Goal: Task Accomplishment & Management: Use online tool/utility

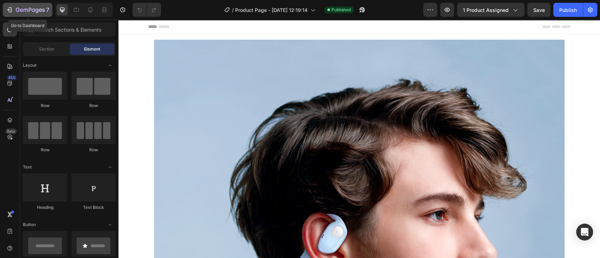
click at [33, 11] on icon "button" at bounding box center [30, 10] width 29 height 6
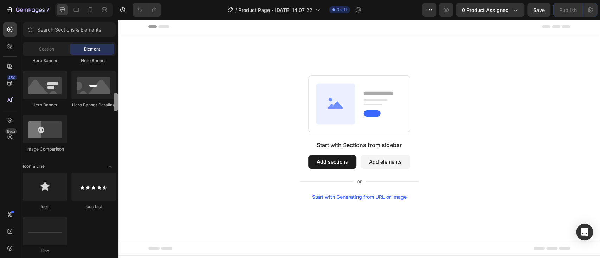
scroll to position [354, 0]
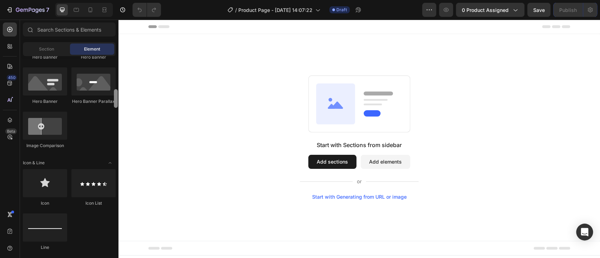
drag, startPoint x: 234, startPoint y: 84, endPoint x: 119, endPoint y: 111, distance: 117.4
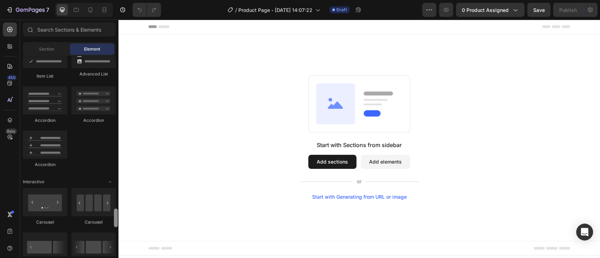
scroll to position [693, 0]
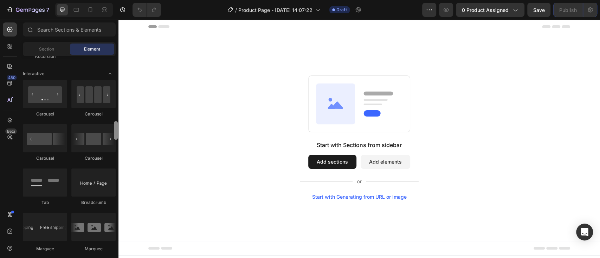
drag, startPoint x: 236, startPoint y: 119, endPoint x: 119, endPoint y: 188, distance: 135.1
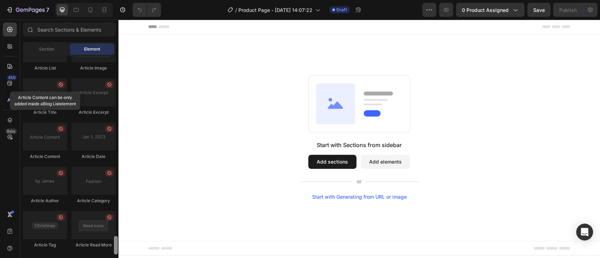
scroll to position [1924, 0]
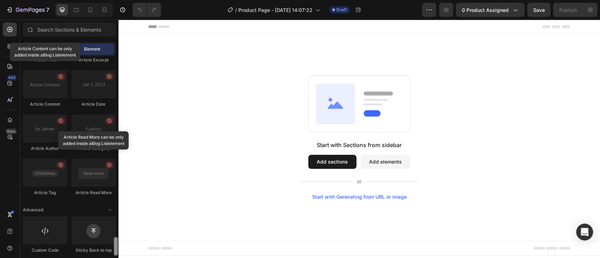
click at [194, 221] on div "Start with Sections from sidebar Add sections Add elements Start with Generatin…" at bounding box center [358, 137] width 481 height 207
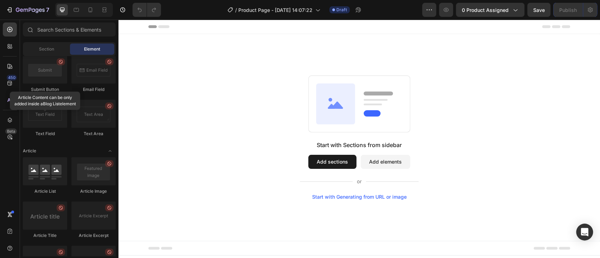
scroll to position [1928, 0]
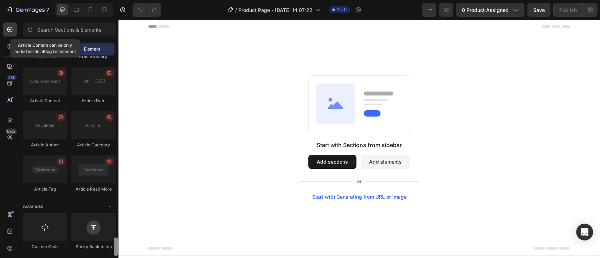
drag, startPoint x: 115, startPoint y: 229, endPoint x: 115, endPoint y: 248, distance: 19.0
click at [115, 248] on div at bounding box center [116, 246] width 4 height 19
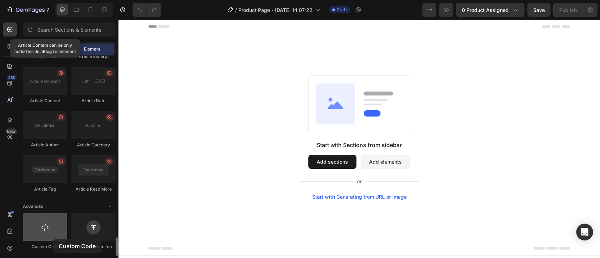
click at [53, 239] on div at bounding box center [45, 227] width 44 height 28
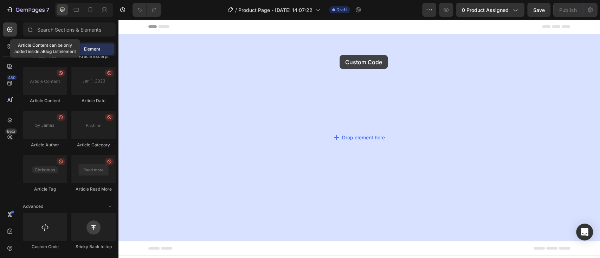
drag, startPoint x: 171, startPoint y: 259, endPoint x: 340, endPoint y: 56, distance: 264.0
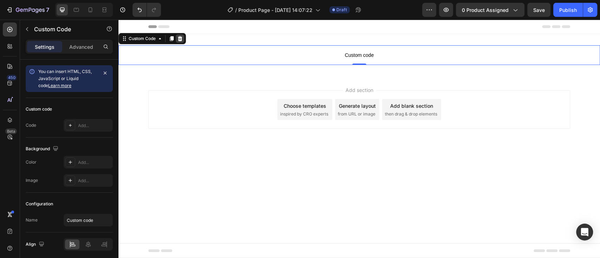
click at [177, 40] on icon at bounding box center [180, 39] width 6 height 6
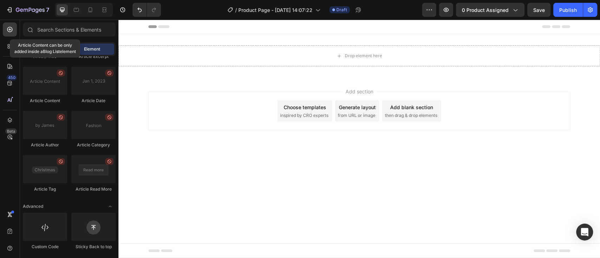
click at [179, 105] on div "Add section Choose templates inspired by CRO experts Generate layout from URL o…" at bounding box center [359, 111] width 422 height 39
click at [41, 49] on span "Section" at bounding box center [46, 49] width 15 height 6
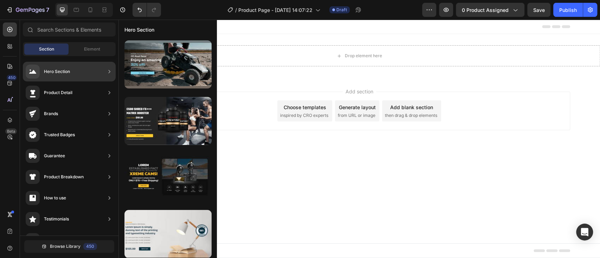
click at [103, 70] on div "Hero Section" at bounding box center [69, 72] width 93 height 20
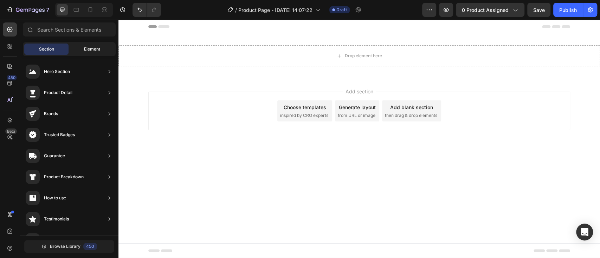
click at [95, 51] on span "Element" at bounding box center [92, 49] width 16 height 6
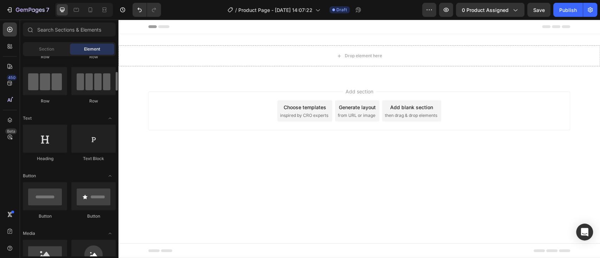
scroll to position [0, 0]
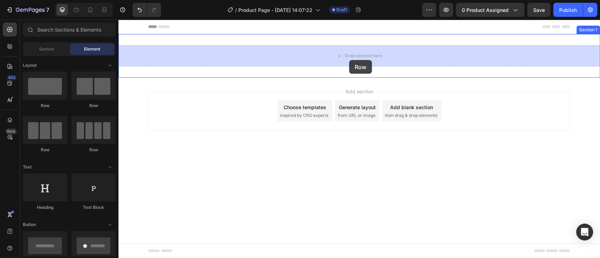
drag, startPoint x: 220, startPoint y: 118, endPoint x: 349, endPoint y: 60, distance: 141.3
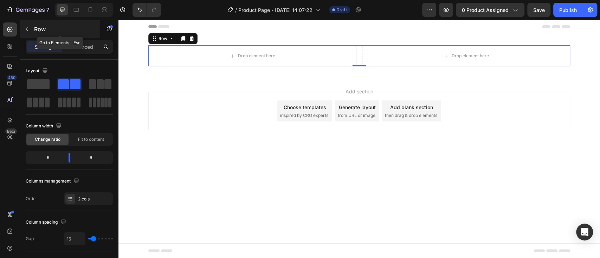
click at [25, 27] on icon "button" at bounding box center [27, 29] width 6 height 6
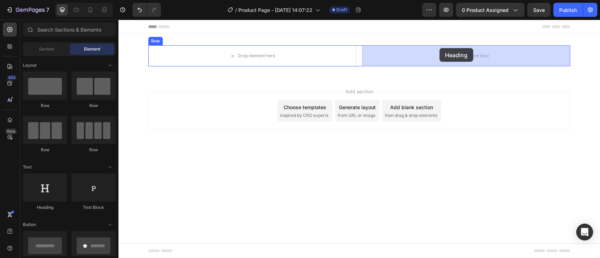
drag, startPoint x: 162, startPoint y: 209, endPoint x: 439, endPoint y: 48, distance: 320.6
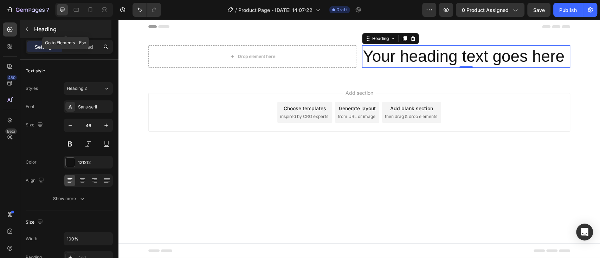
click at [26, 31] on icon "button" at bounding box center [27, 29] width 6 height 6
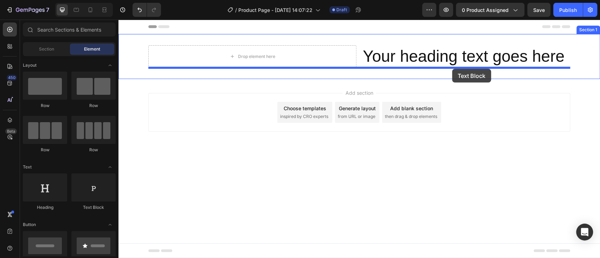
drag, startPoint x: 213, startPoint y: 215, endPoint x: 452, endPoint y: 69, distance: 279.7
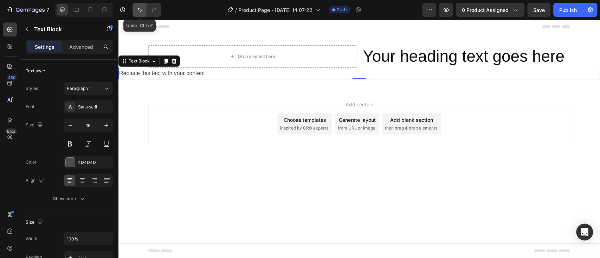
click at [139, 11] on icon "Undo/Redo" at bounding box center [139, 9] width 7 height 7
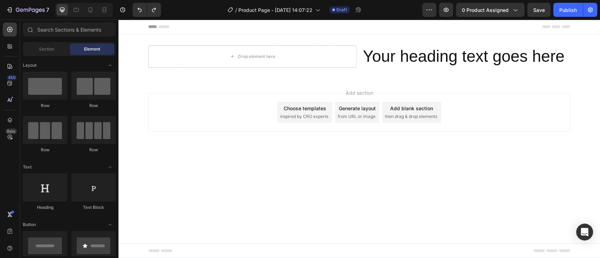
click at [67, 174] on div "Row Row Row Row" at bounding box center [69, 196] width 93 height 44
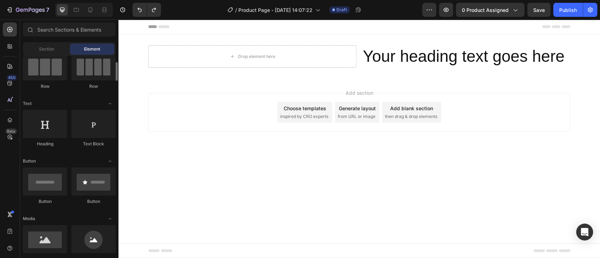
scroll to position [96, 0]
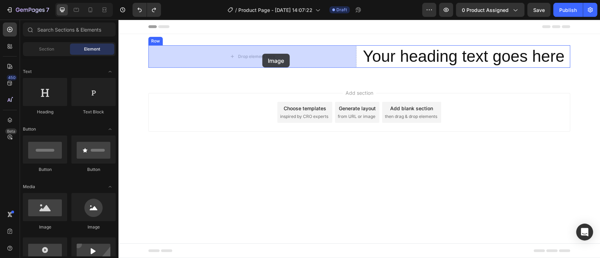
drag, startPoint x: 160, startPoint y: 230, endPoint x: 262, endPoint y: 53, distance: 203.9
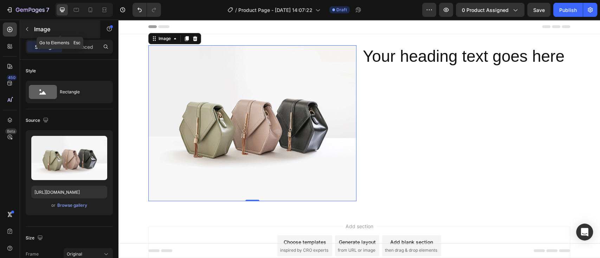
click at [25, 31] on icon "button" at bounding box center [27, 29] width 6 height 6
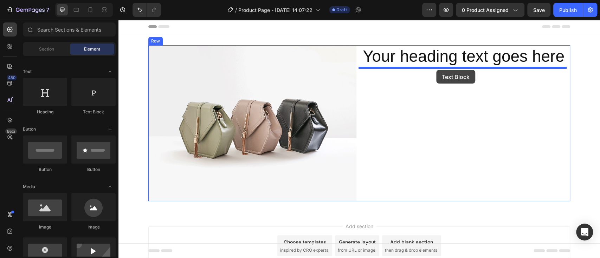
drag, startPoint x: 209, startPoint y: 122, endPoint x: 436, endPoint y: 70, distance: 232.9
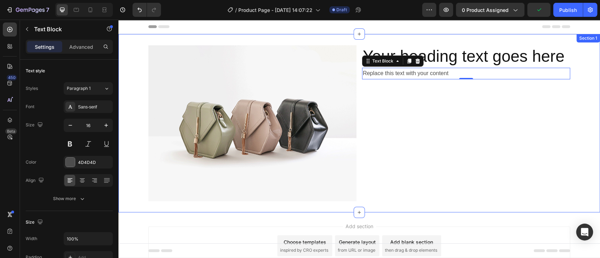
click at [582, 171] on div "Image Your heading text goes here Heading Replace this text with your content T…" at bounding box center [358, 123] width 481 height 156
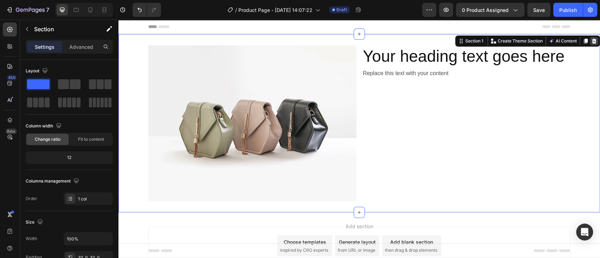
click at [591, 42] on icon at bounding box center [594, 41] width 6 height 6
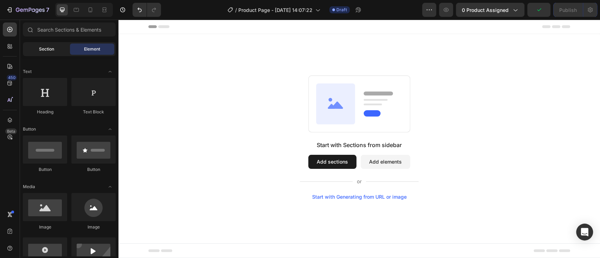
click at [48, 50] on span "Section" at bounding box center [46, 49] width 15 height 6
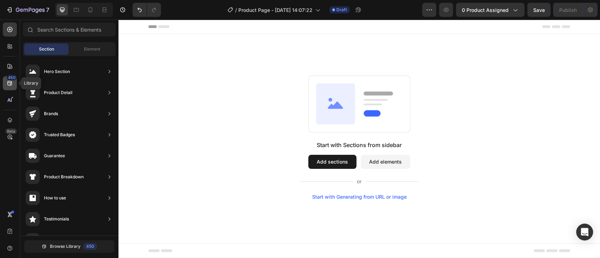
click at [13, 80] on div "450" at bounding box center [12, 78] width 10 height 6
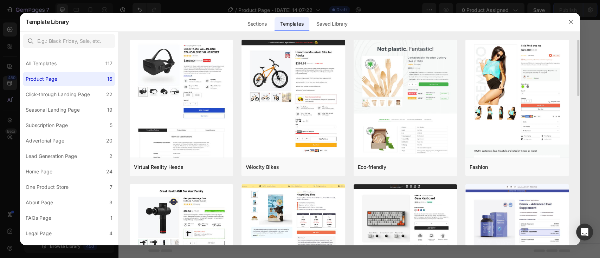
drag, startPoint x: 579, startPoint y: 82, endPoint x: 577, endPoint y: 72, distance: 10.1
click at [577, 72] on div "Virtual Reality Heads Add to page Preview Vélocity Bikes Add to page Preview Ec…" at bounding box center [348, 143] width 461 height 206
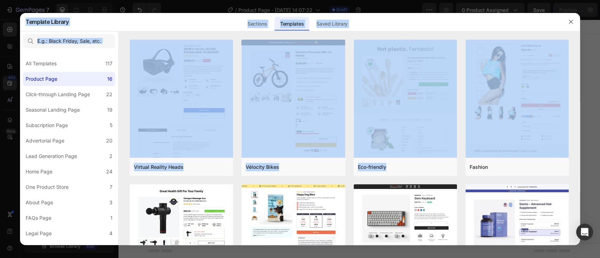
drag, startPoint x: 577, startPoint y: 72, endPoint x: 581, endPoint y: 97, distance: 25.4
click at [581, 97] on div "Template Library Sections Templates Existing pages Saved Library Templates Save…" at bounding box center [300, 129] width 600 height 258
click at [500, 21] on div "Sections Templates Existing pages Saved Library Templates Saved Library" at bounding box center [297, 22] width 456 height 18
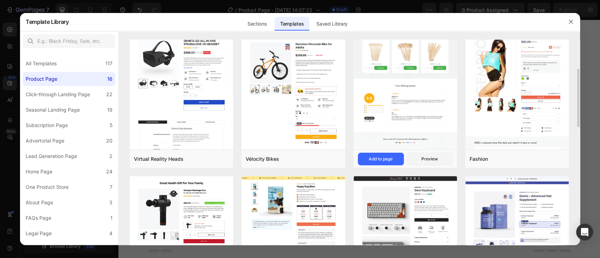
scroll to position [0, 0]
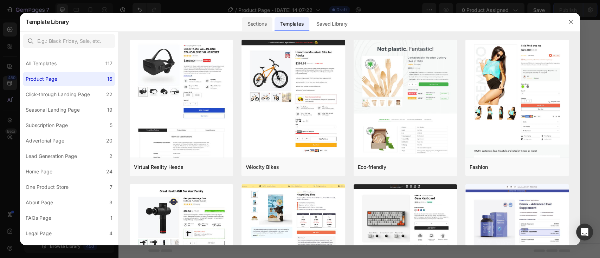
click at [255, 24] on div "Sections" at bounding box center [257, 24] width 31 height 14
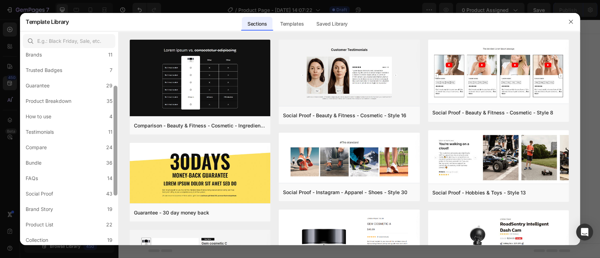
scroll to position [58, 0]
drag, startPoint x: 116, startPoint y: 81, endPoint x: 112, endPoint y: 114, distance: 32.9
click at [113, 114] on div at bounding box center [115, 148] width 5 height 195
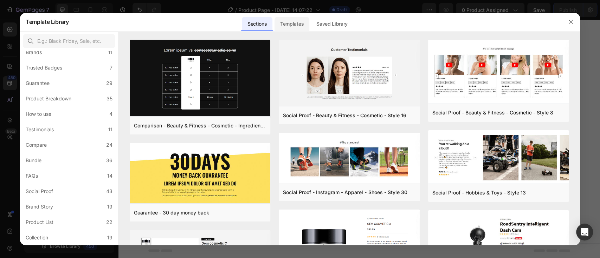
click at [298, 21] on div "Templates" at bounding box center [291, 24] width 35 height 14
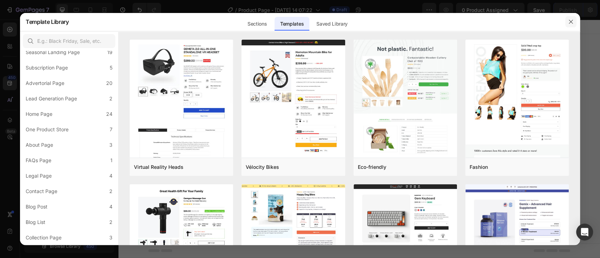
click at [570, 24] on icon "button" at bounding box center [571, 22] width 6 height 6
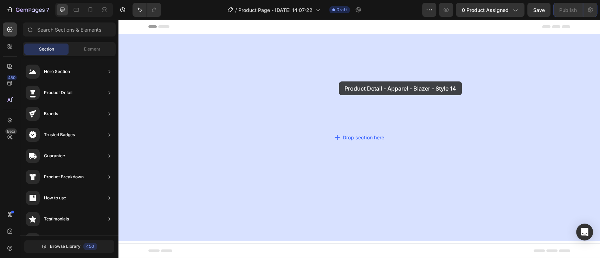
drag, startPoint x: 281, startPoint y: 97, endPoint x: 339, endPoint y: 81, distance: 59.2
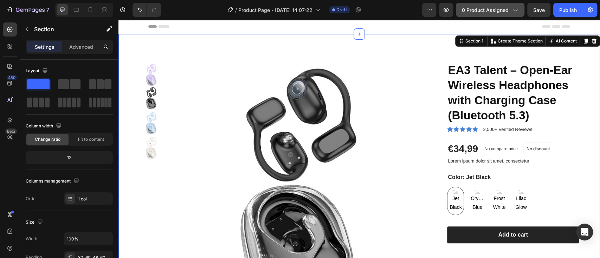
click at [516, 10] on icon "button" at bounding box center [515, 10] width 4 height 2
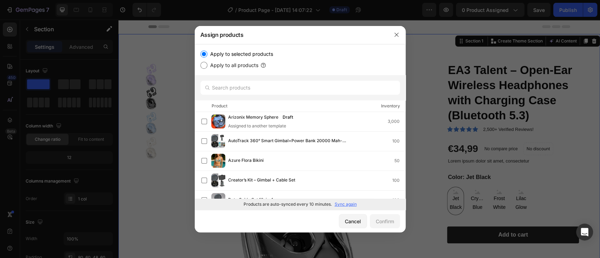
click at [343, 203] on p "Sync again" at bounding box center [345, 204] width 22 height 6
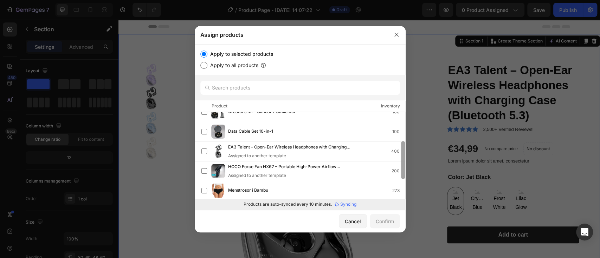
scroll to position [0, 0]
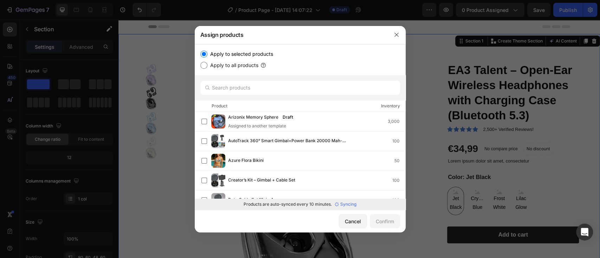
drag, startPoint x: 403, startPoint y: 124, endPoint x: 403, endPoint y: 157, distance: 33.4
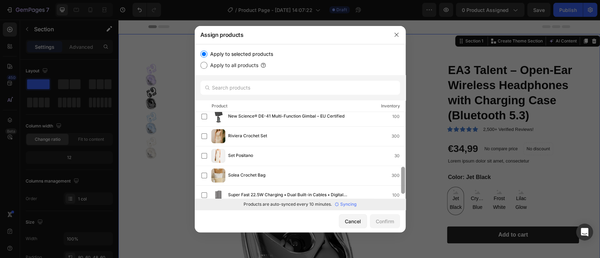
scroll to position [188, 0]
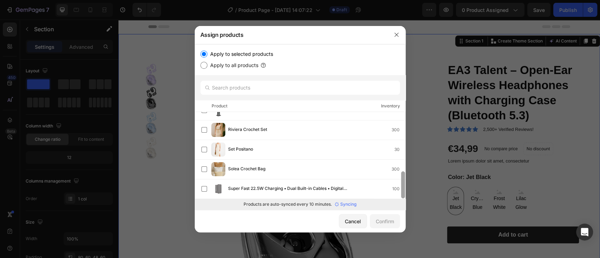
drag, startPoint x: 402, startPoint y: 121, endPoint x: 402, endPoint y: 190, distance: 69.2
click at [402, 190] on div at bounding box center [403, 184] width 4 height 27
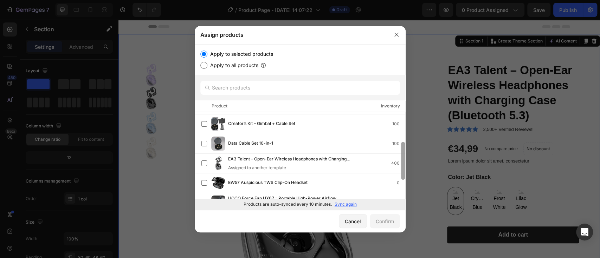
scroll to position [61, 0]
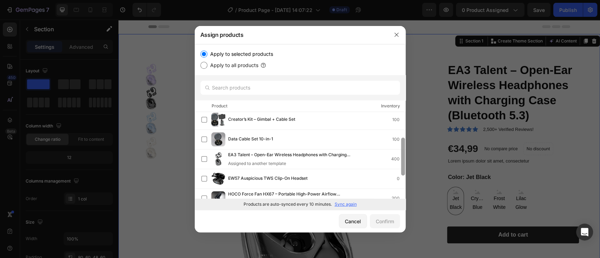
drag, startPoint x: 403, startPoint y: 131, endPoint x: 403, endPoint y: 158, distance: 27.0
click at [403, 158] on div at bounding box center [403, 157] width 4 height 38
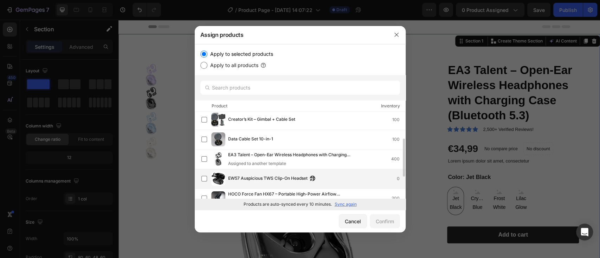
click at [288, 173] on div "EW57 Auspicious TWS Clip-On Headset 0" at bounding box center [303, 179] width 204 height 14
click at [380, 218] on div "Confirm" at bounding box center [385, 221] width 18 height 7
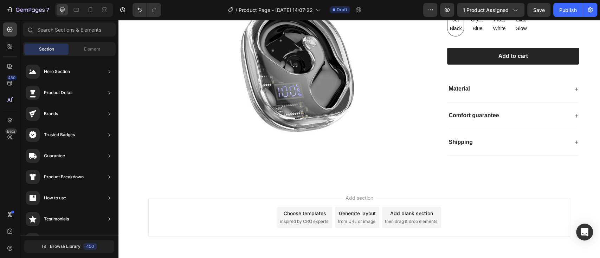
scroll to position [205, 0]
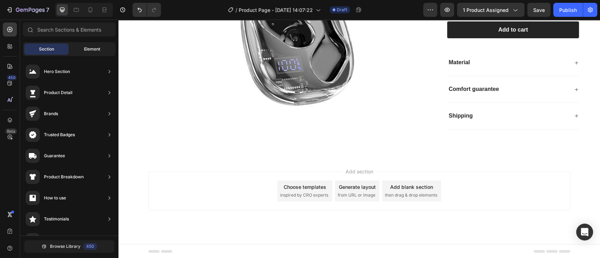
click at [93, 52] on div "Element" at bounding box center [92, 49] width 44 height 11
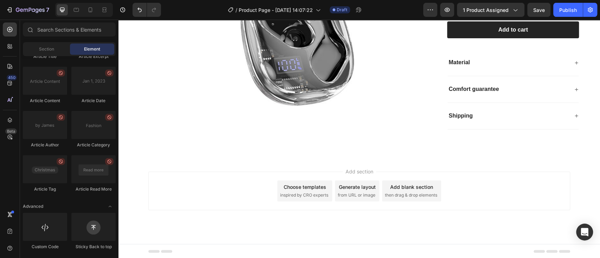
scroll to position [1521, 0]
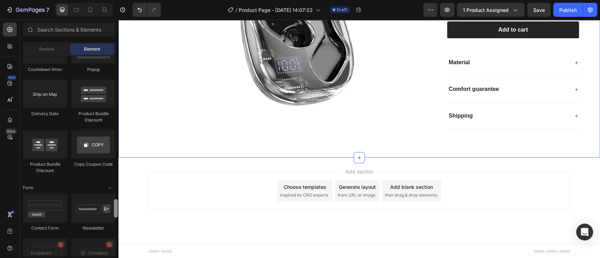
drag, startPoint x: 235, startPoint y: 264, endPoint x: 124, endPoint y: 36, distance: 253.1
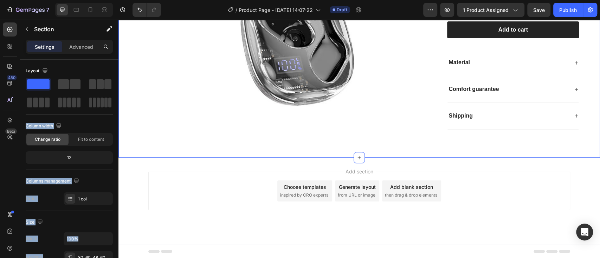
drag, startPoint x: 184, startPoint y: 103, endPoint x: 371, endPoint y: 160, distance: 196.1
click at [356, 155] on icon at bounding box center [359, 158] width 6 height 6
click at [65, 80] on span at bounding box center [63, 84] width 11 height 10
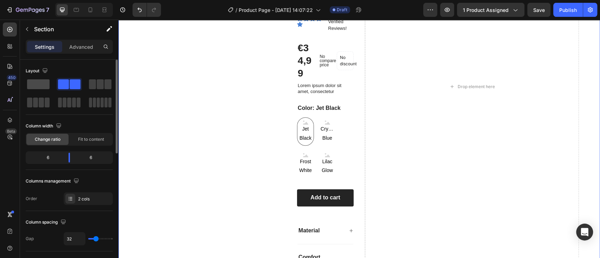
click at [38, 84] on span at bounding box center [38, 84] width 22 height 10
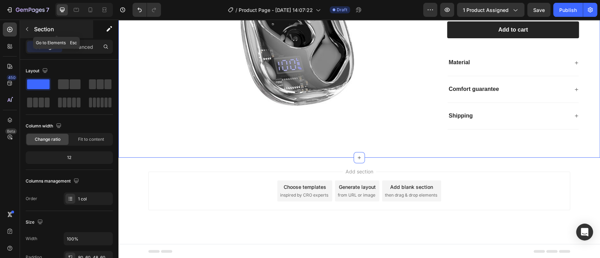
click at [26, 29] on icon "button" at bounding box center [27, 29] width 6 height 6
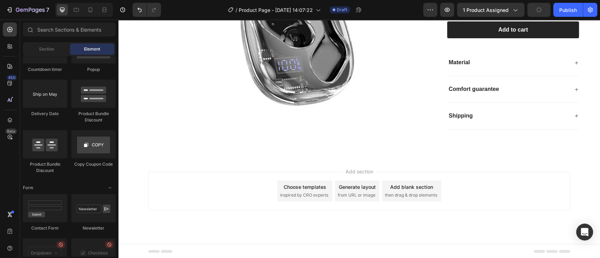
click at [115, 74] on div "Stock Counter Stock Counter Countdown timer Popup Delivery Date Product Bundle …" at bounding box center [69, 85] width 93 height 189
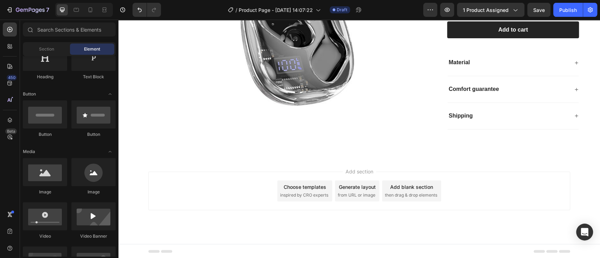
scroll to position [0, 0]
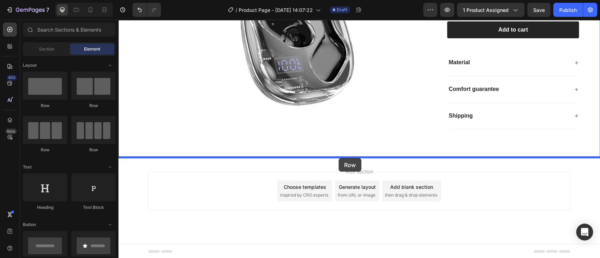
drag, startPoint x: 211, startPoint y: 107, endPoint x: 338, endPoint y: 158, distance: 136.7
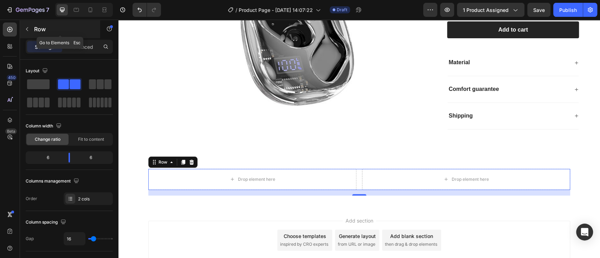
click at [28, 30] on icon "button" at bounding box center [27, 29] width 6 height 6
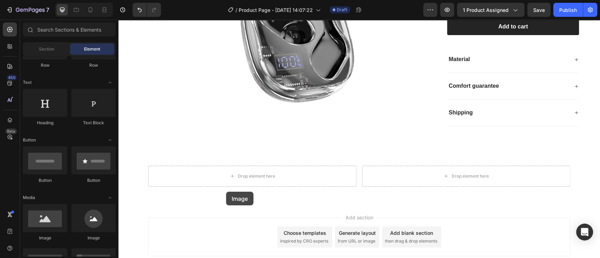
scroll to position [212, 0]
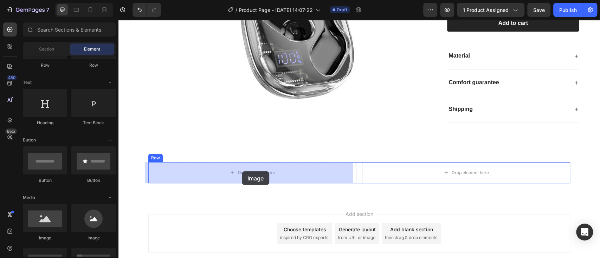
drag, startPoint x: 166, startPoint y: 246, endPoint x: 242, endPoint y: 171, distance: 105.8
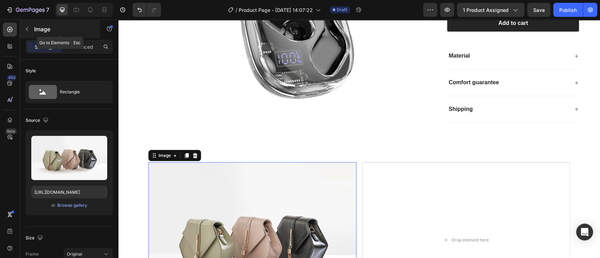
click at [27, 26] on icon "button" at bounding box center [27, 29] width 6 height 6
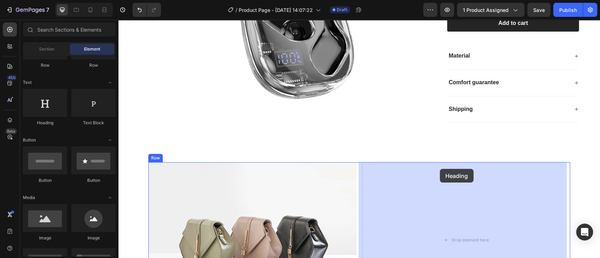
drag, startPoint x: 170, startPoint y: 129, endPoint x: 439, endPoint y: 169, distance: 272.0
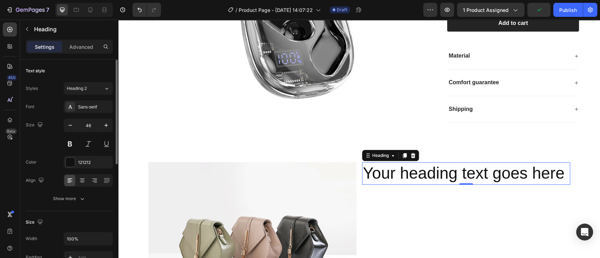
click at [59, 85] on div "Styles Heading 2" at bounding box center [69, 88] width 87 height 13
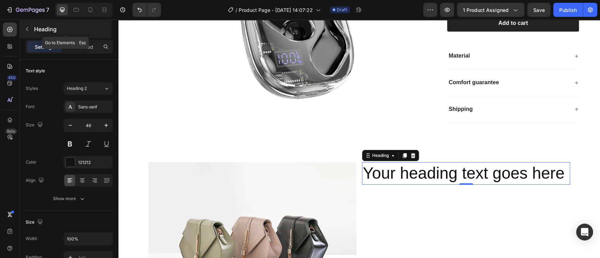
click at [27, 28] on icon "button" at bounding box center [27, 29] width 6 height 6
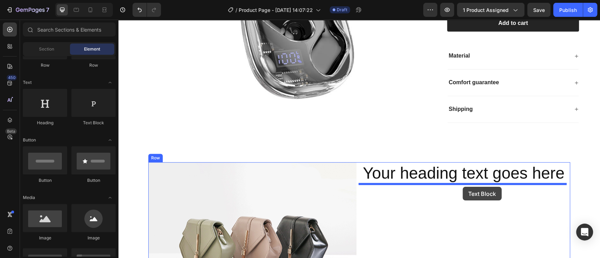
drag, startPoint x: 210, startPoint y: 128, endPoint x: 462, endPoint y: 187, distance: 259.1
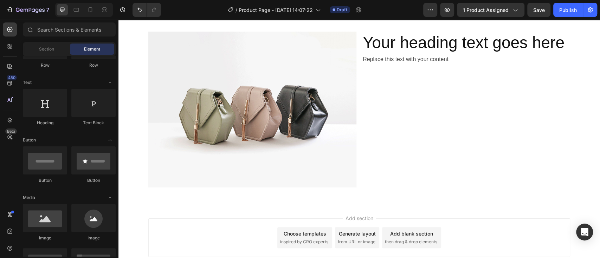
scroll to position [360, 0]
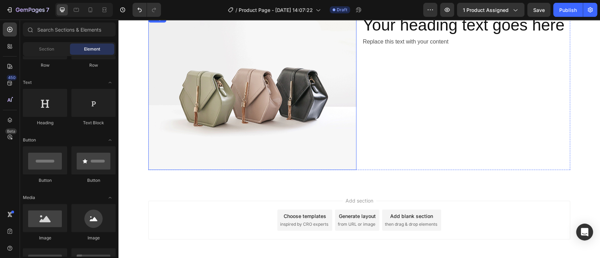
click at [256, 111] on img at bounding box center [252, 92] width 208 height 156
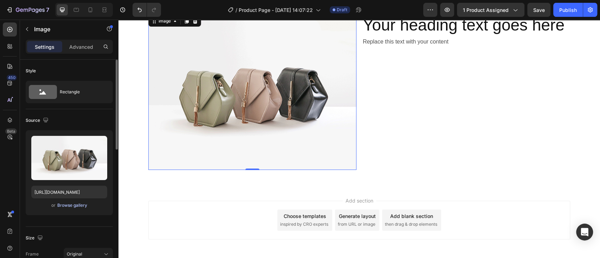
click at [68, 205] on div "Browse gallery" at bounding box center [72, 205] width 30 height 6
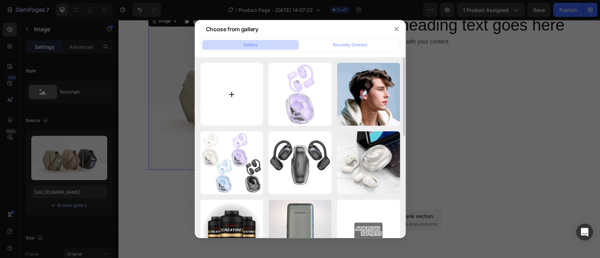
click at [233, 95] on input "file" at bounding box center [231, 94] width 63 height 63
type input "C:\fakepath\hoco-ew57-auspicious-clip-on-tws (10).png"
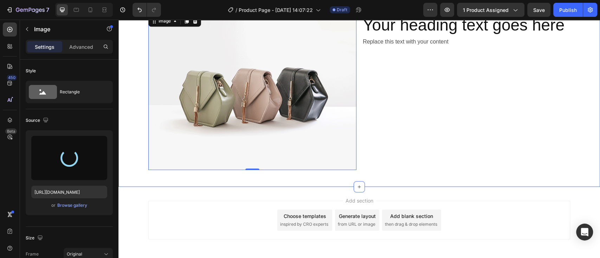
type input "[URL][DOMAIN_NAME]"
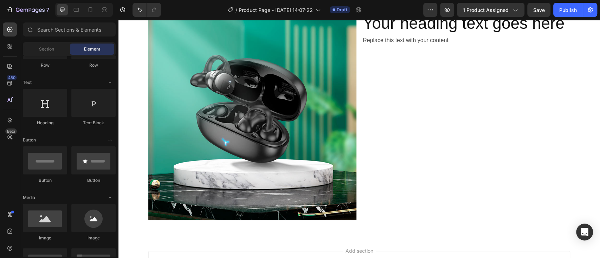
scroll to position [0, 0]
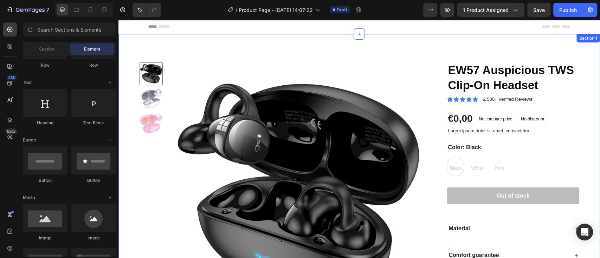
click at [392, 48] on div "Product Images EW57 Auspicious TWS Clip-On Headset Product Title Icon Icon Icon…" at bounding box center [358, 187] width 481 height 306
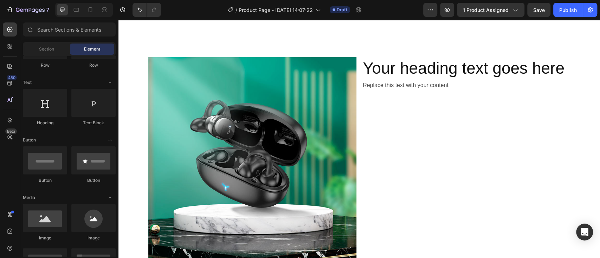
scroll to position [298, 0]
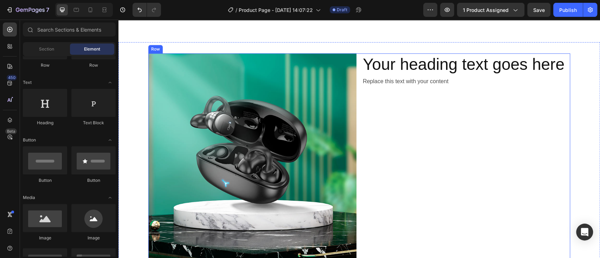
click at [418, 136] on div "Your heading text goes here Heading Replace this text with your content Text Bl…" at bounding box center [466, 157] width 208 height 208
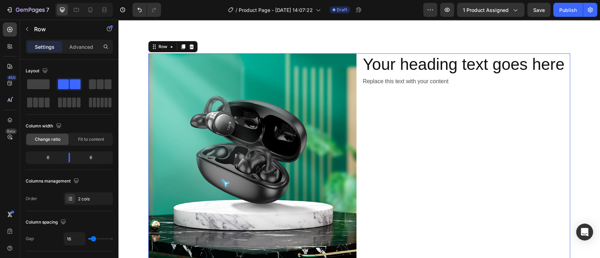
click at [559, 65] on h2 "Your heading text goes here" at bounding box center [466, 64] width 208 height 22
click at [555, 66] on h2 "Your heading text goes here" at bounding box center [466, 64] width 208 height 22
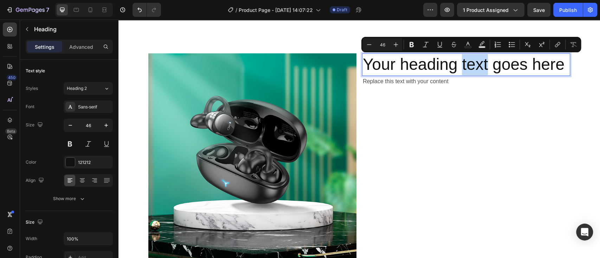
click at [562, 69] on p "Your heading text goes here" at bounding box center [466, 64] width 207 height 21
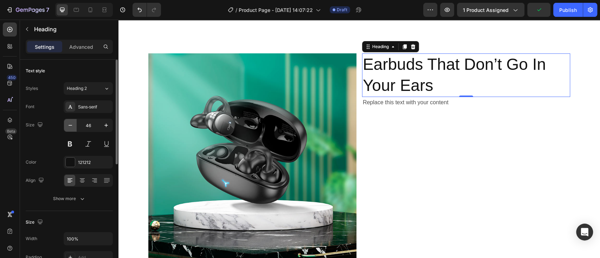
click at [67, 123] on icon "button" at bounding box center [70, 125] width 7 height 7
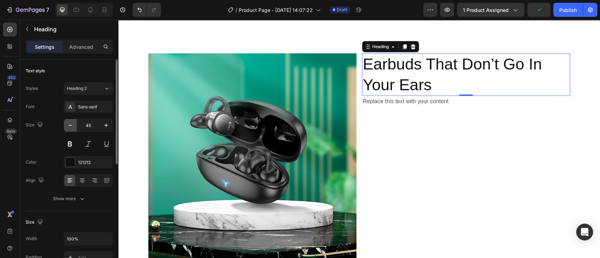
click at [67, 123] on icon "button" at bounding box center [70, 125] width 7 height 7
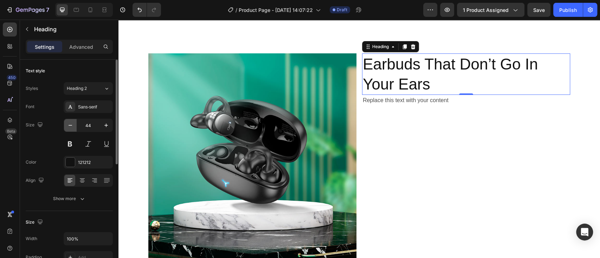
click at [67, 123] on icon "button" at bounding box center [70, 125] width 7 height 7
click at [68, 124] on icon "button" at bounding box center [70, 125] width 7 height 7
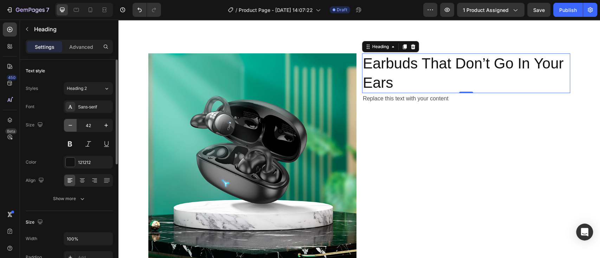
click at [68, 124] on icon "button" at bounding box center [70, 125] width 7 height 7
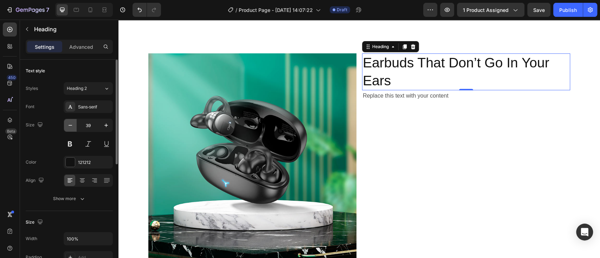
click at [68, 124] on icon "button" at bounding box center [70, 125] width 7 height 7
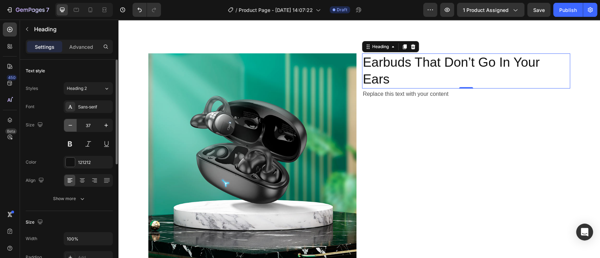
click at [68, 124] on icon "button" at bounding box center [70, 125] width 7 height 7
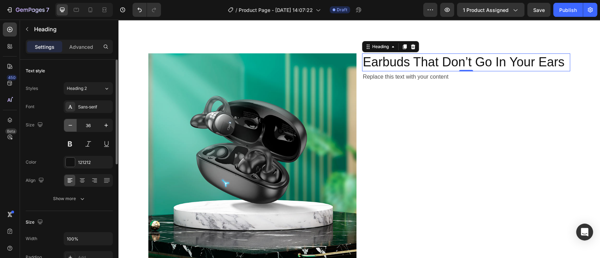
click at [68, 124] on icon "button" at bounding box center [70, 125] width 7 height 7
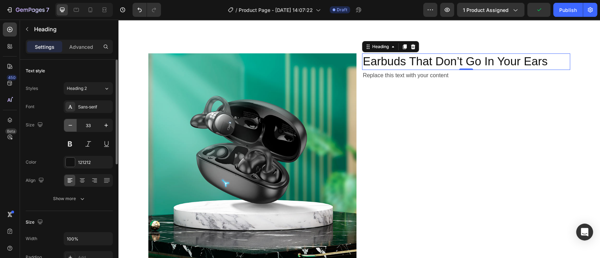
click at [68, 124] on icon "button" at bounding box center [70, 125] width 7 height 7
type input "30"
click at [72, 144] on button at bounding box center [70, 144] width 13 height 13
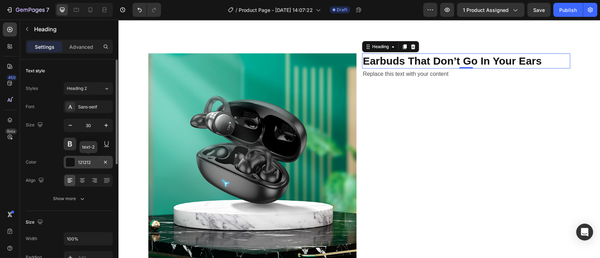
click at [70, 162] on div at bounding box center [70, 162] width 9 height 9
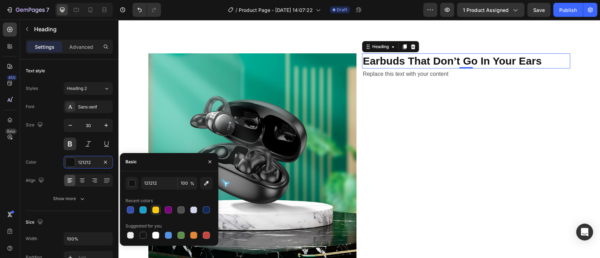
click at [156, 213] on div at bounding box center [155, 210] width 7 height 7
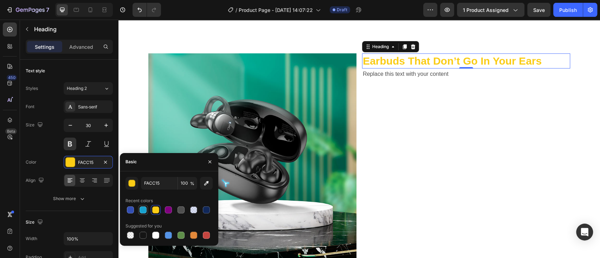
click at [144, 211] on div at bounding box center [142, 210] width 7 height 7
type input "18A1CD"
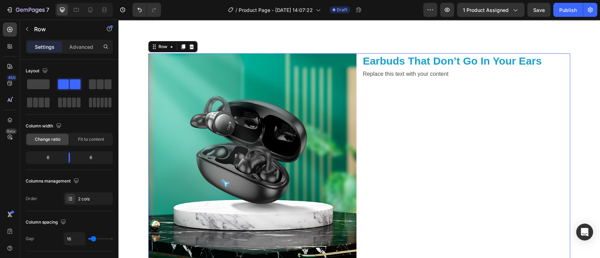
click at [448, 163] on div "Earbuds That Don’t Go In Your Ears Heading Replace this text with your content …" at bounding box center [466, 157] width 208 height 208
click at [461, 76] on div "Replace this text with your content" at bounding box center [466, 74] width 208 height 12
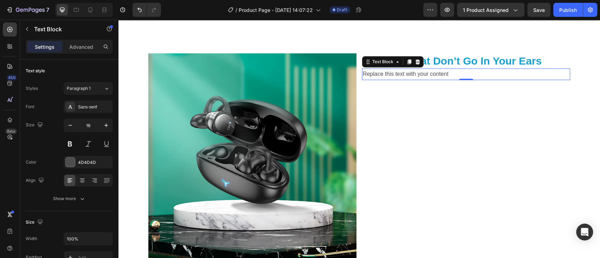
click at [447, 75] on p "Replace this text with your content" at bounding box center [466, 74] width 207 height 10
click at [367, 74] on div "Rich Text Editor. Editing area: main" at bounding box center [466, 74] width 208 height 12
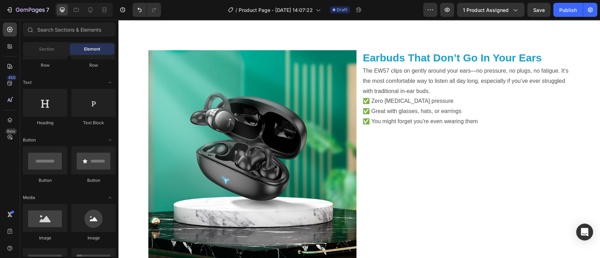
scroll to position [0, 0]
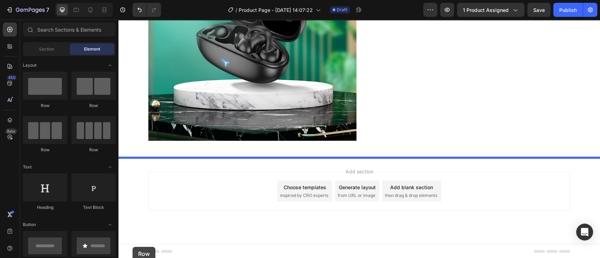
scroll to position [419, 0]
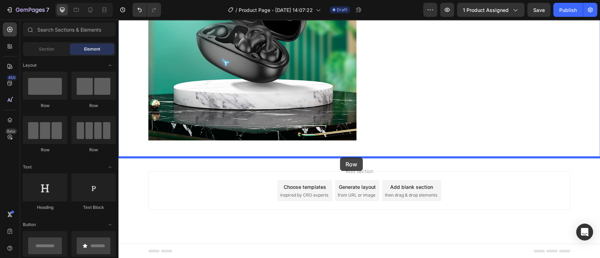
drag, startPoint x: 208, startPoint y: 110, endPoint x: 340, endPoint y: 157, distance: 139.8
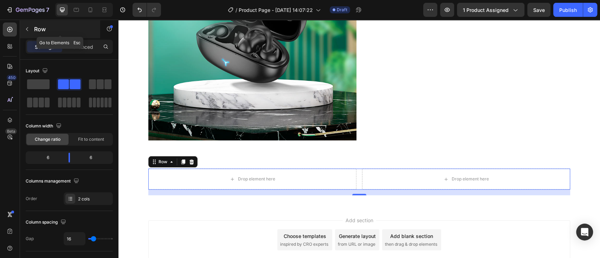
click at [27, 30] on icon "button" at bounding box center [27, 29] width 6 height 6
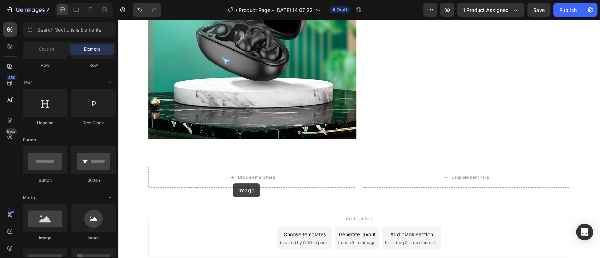
scroll to position [422, 0]
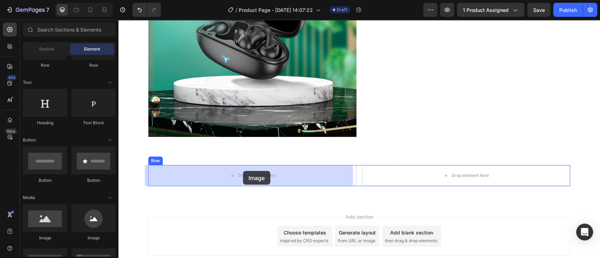
drag, startPoint x: 155, startPoint y: 243, endPoint x: 243, endPoint y: 171, distance: 113.5
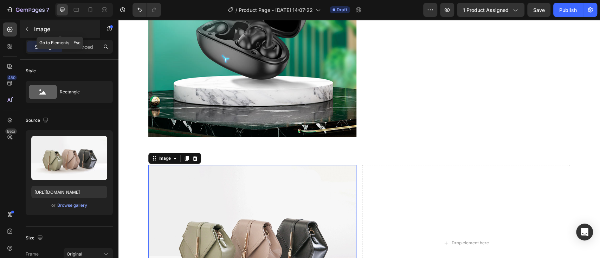
click at [26, 28] on icon "button" at bounding box center [27, 29] width 2 height 4
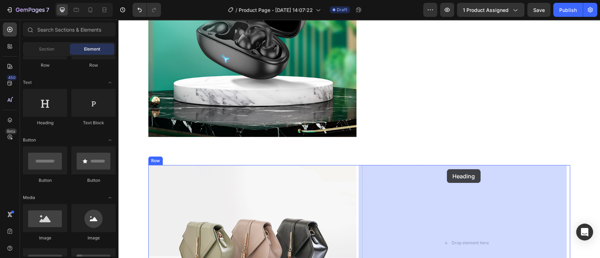
drag, startPoint x: 170, startPoint y: 128, endPoint x: 446, endPoint y: 169, distance: 279.5
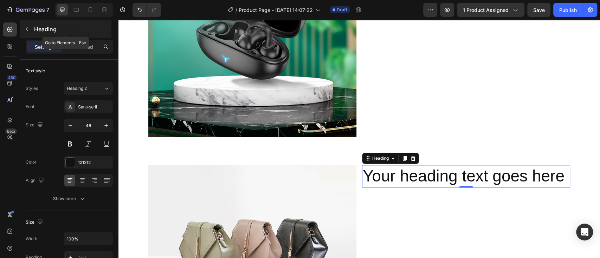
click at [29, 32] on icon "button" at bounding box center [27, 29] width 6 height 6
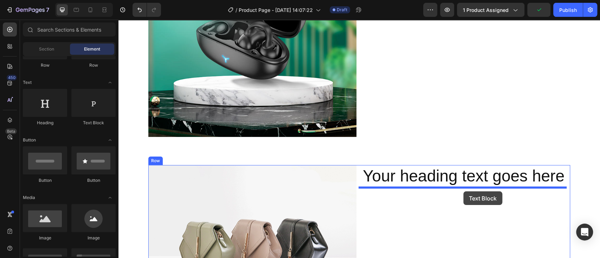
drag, startPoint x: 218, startPoint y: 131, endPoint x: 463, endPoint y: 191, distance: 252.4
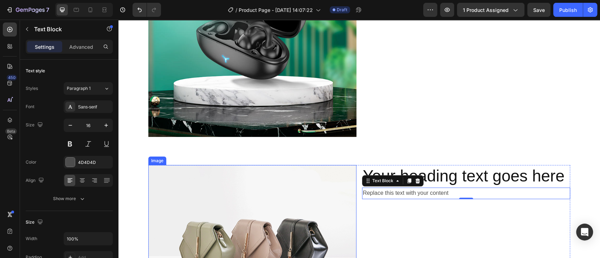
click at [254, 207] on img at bounding box center [252, 243] width 208 height 156
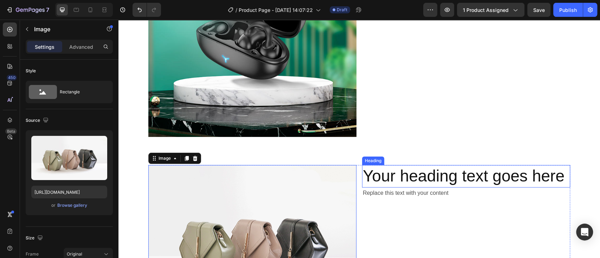
click at [560, 177] on h2 "Your heading text goes here" at bounding box center [466, 176] width 208 height 22
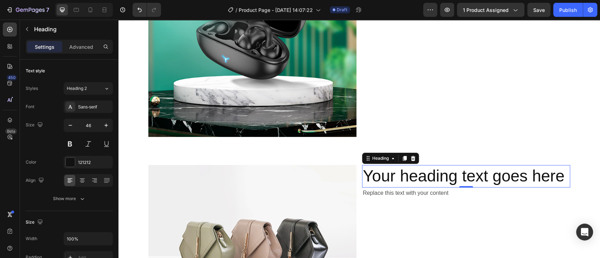
click at [560, 177] on p "Your heading text goes here" at bounding box center [466, 176] width 207 height 21
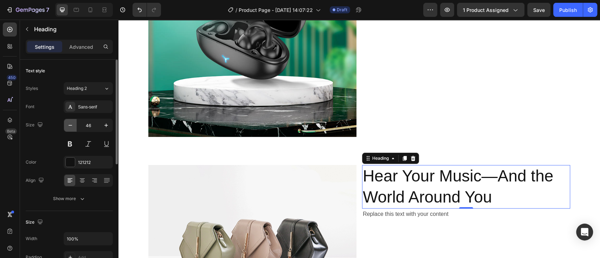
click at [72, 124] on icon "button" at bounding box center [70, 125] width 7 height 7
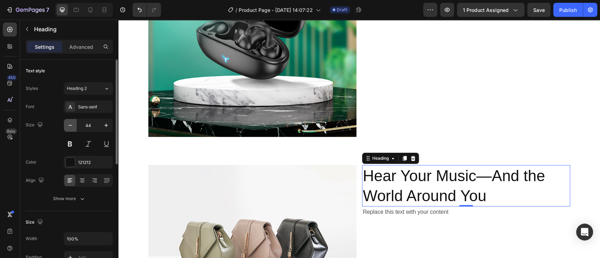
click at [72, 124] on icon "button" at bounding box center [70, 125] width 7 height 7
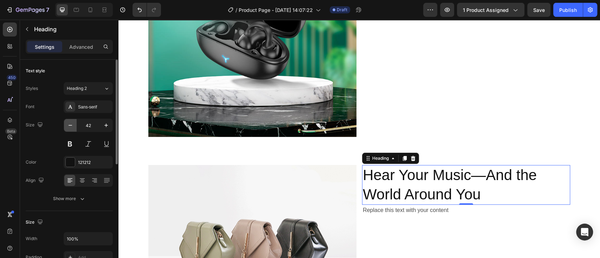
click at [72, 124] on icon "button" at bounding box center [70, 125] width 7 height 7
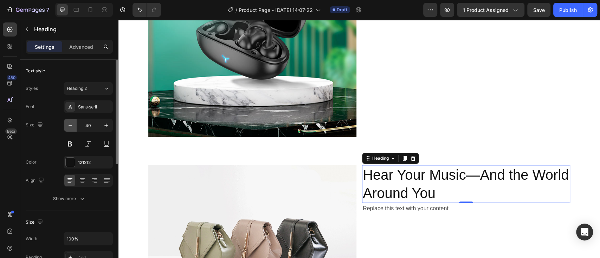
click at [72, 124] on icon "button" at bounding box center [70, 125] width 7 height 7
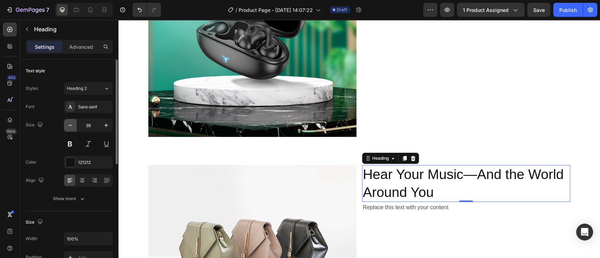
click at [72, 124] on icon "button" at bounding box center [70, 125] width 7 height 7
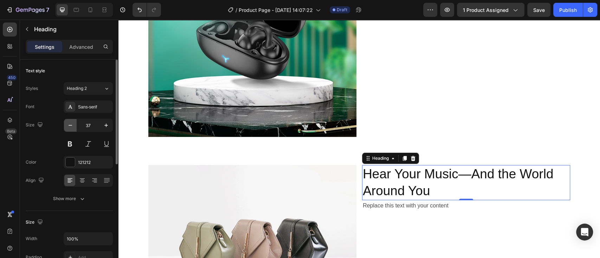
click at [72, 124] on icon "button" at bounding box center [70, 125] width 7 height 7
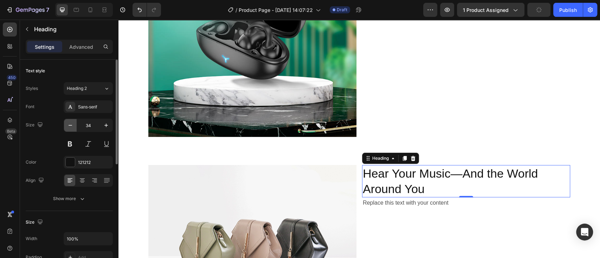
click at [72, 124] on icon "button" at bounding box center [70, 125] width 7 height 7
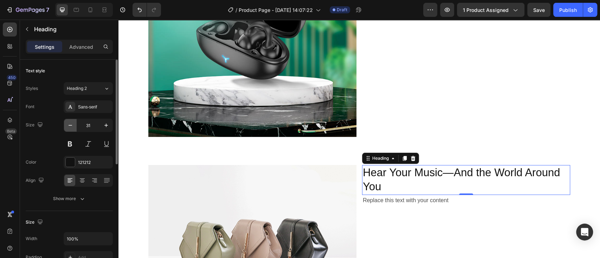
click at [72, 124] on icon "button" at bounding box center [70, 125] width 7 height 7
type input "30"
click at [69, 163] on div at bounding box center [70, 162] width 9 height 9
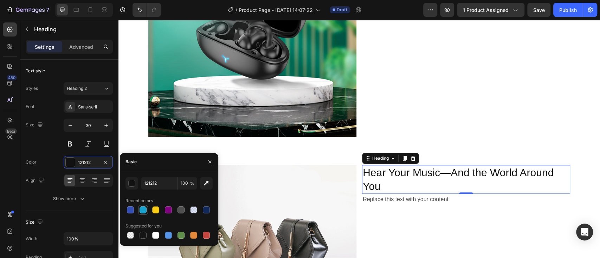
click at [143, 212] on div at bounding box center [142, 210] width 7 height 7
type input "18A1CD"
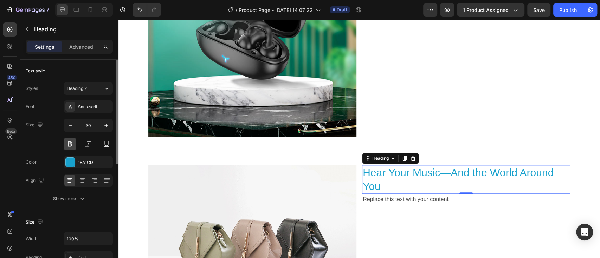
click at [70, 144] on button at bounding box center [70, 144] width 13 height 13
click at [74, 124] on button "button" at bounding box center [70, 125] width 13 height 13
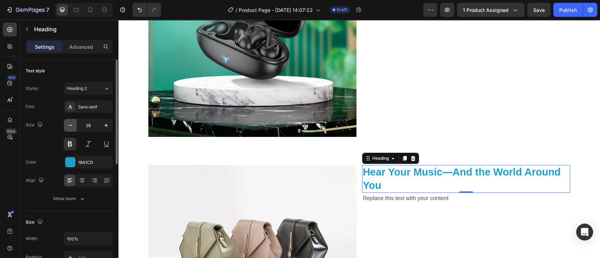
click at [74, 124] on button "button" at bounding box center [70, 125] width 13 height 13
type input "27"
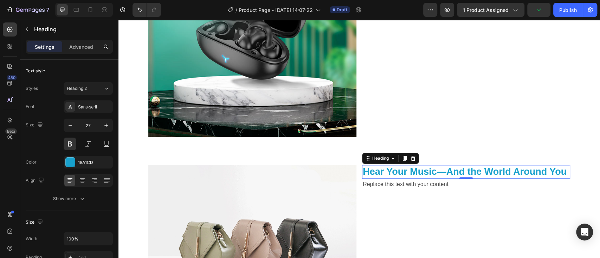
click at [462, 183] on div "0" at bounding box center [465, 185] width 7 height 6
click at [453, 185] on div "Replace this text with your content" at bounding box center [466, 185] width 208 height 12
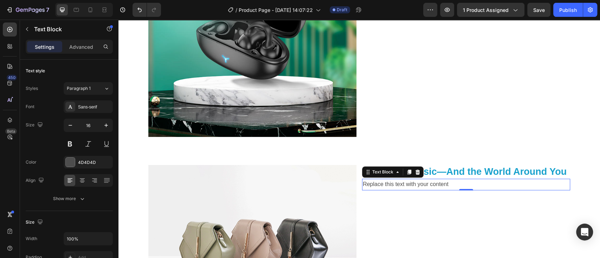
click at [448, 184] on p "Replace this text with your content" at bounding box center [466, 184] width 207 height 10
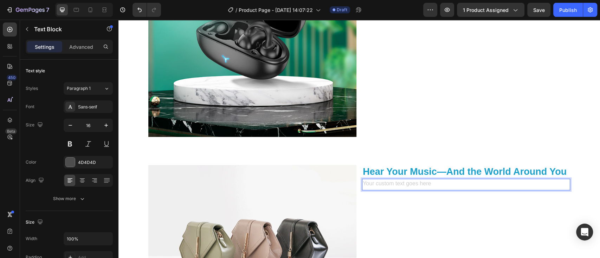
click at [371, 181] on div "Rich Text Editor. Editing area: main" at bounding box center [466, 185] width 208 height 12
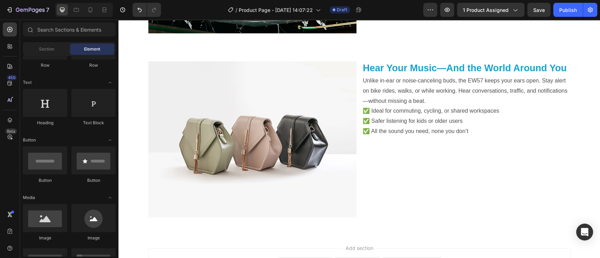
scroll to position [528, 0]
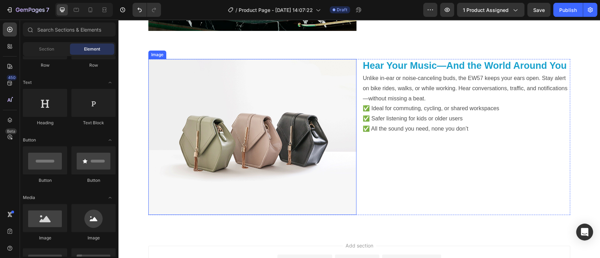
click at [255, 124] on img at bounding box center [252, 137] width 208 height 156
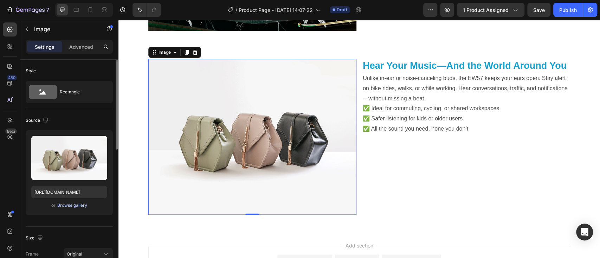
click at [68, 205] on div "Browse gallery" at bounding box center [72, 205] width 30 height 6
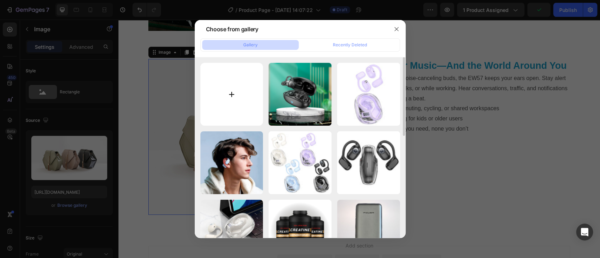
click at [230, 93] on input "file" at bounding box center [231, 94] width 63 height 63
type input "C:\fakepath\hoco-ew57-auspicious-clip-on-tws (9).png"
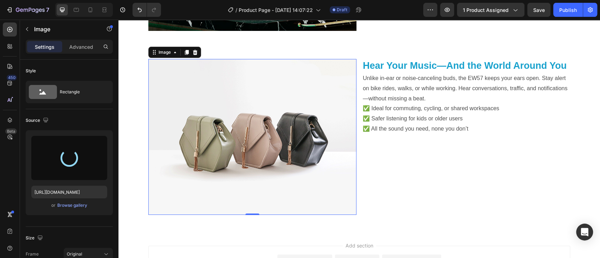
type input "[URL][DOMAIN_NAME]"
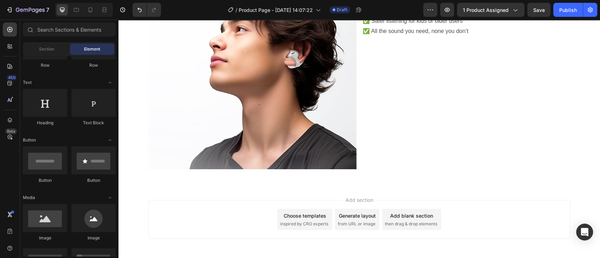
scroll to position [655, 0]
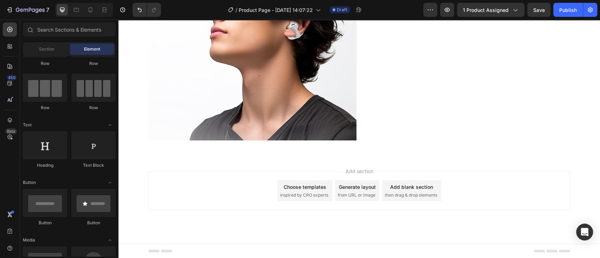
scroll to position [0, 0]
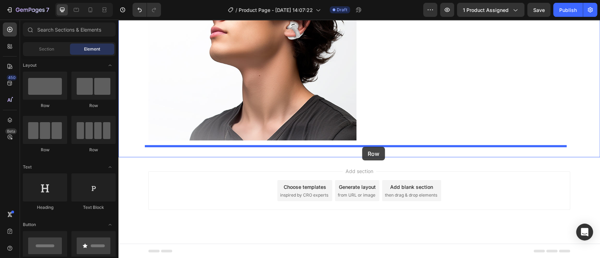
drag, startPoint x: 227, startPoint y: 129, endPoint x: 362, endPoint y: 147, distance: 136.1
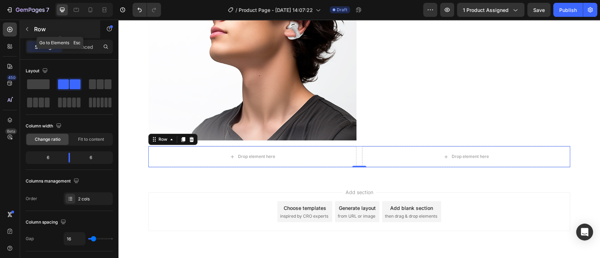
click at [25, 26] on button "button" at bounding box center [26, 29] width 11 height 11
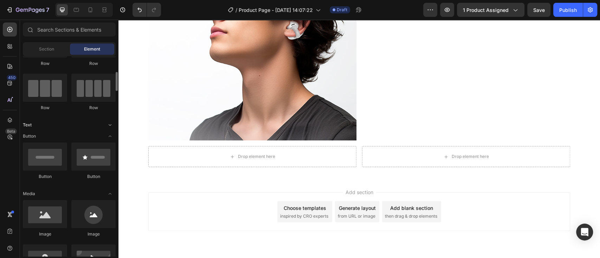
scroll to position [53, 0]
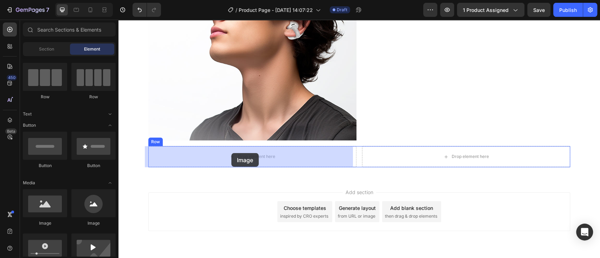
drag, startPoint x: 163, startPoint y: 225, endPoint x: 231, endPoint y: 153, distance: 99.1
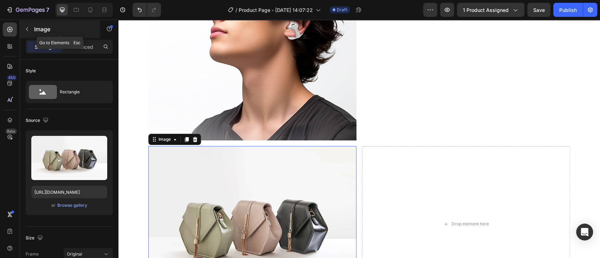
click at [24, 27] on icon "button" at bounding box center [27, 29] width 6 height 6
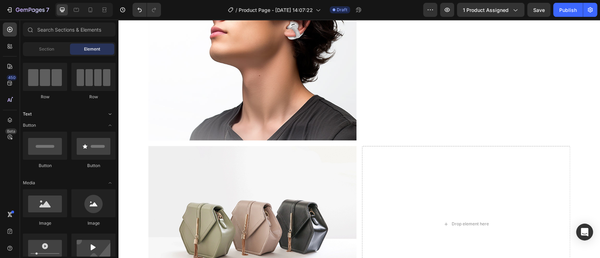
click at [111, 115] on icon "Toggle open" at bounding box center [110, 114] width 6 height 6
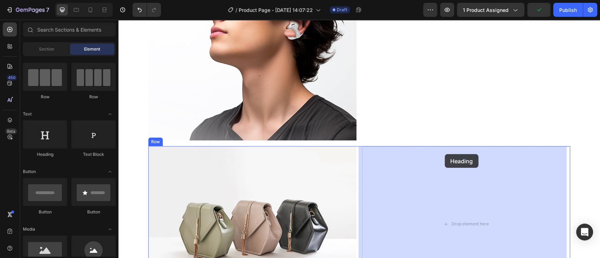
drag, startPoint x: 164, startPoint y: 159, endPoint x: 444, endPoint y: 154, distance: 280.7
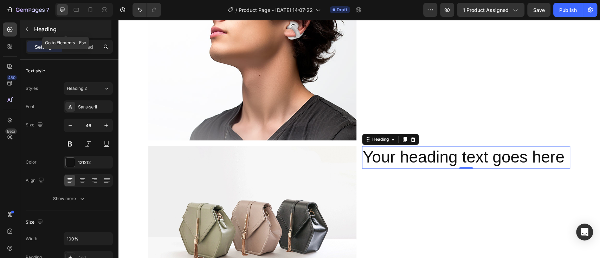
click at [28, 30] on icon "button" at bounding box center [27, 29] width 6 height 6
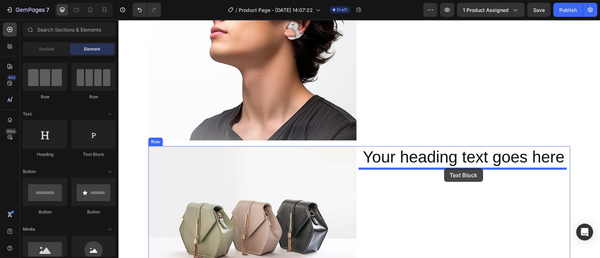
drag, startPoint x: 216, startPoint y: 165, endPoint x: 444, endPoint y: 168, distance: 227.6
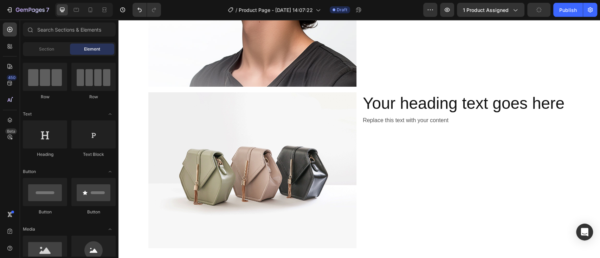
scroll to position [722, 0]
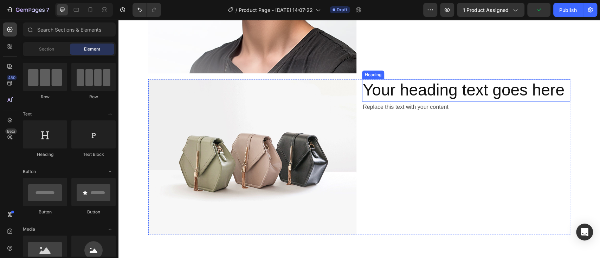
click at [543, 92] on h2 "Your heading text goes here" at bounding box center [466, 90] width 208 height 22
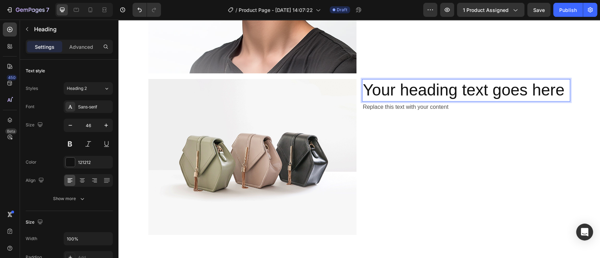
click at [560, 92] on h2 "Your heading text goes here" at bounding box center [466, 90] width 208 height 22
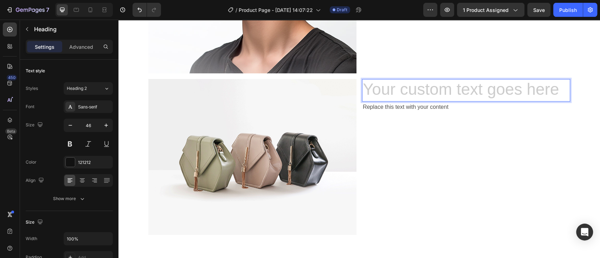
click at [398, 89] on h2 "Rich Text Editor. Editing area: main" at bounding box center [466, 90] width 208 height 22
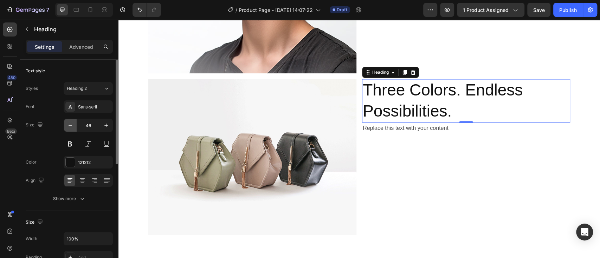
click at [68, 125] on icon "button" at bounding box center [70, 125] width 7 height 7
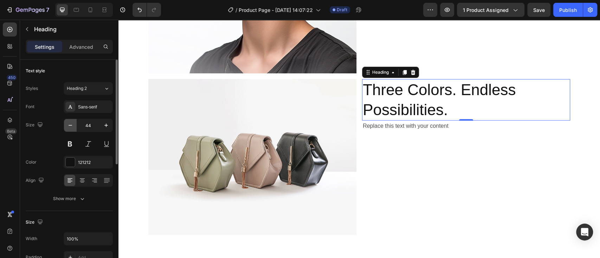
click at [68, 125] on icon "button" at bounding box center [70, 125] width 7 height 7
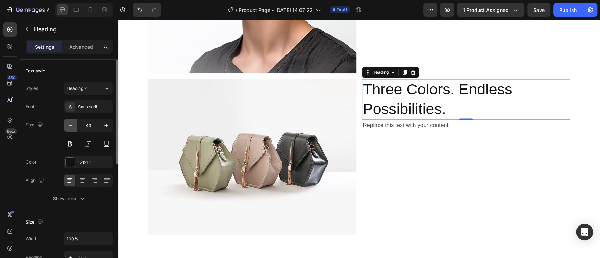
click at [68, 125] on icon "button" at bounding box center [70, 125] width 7 height 7
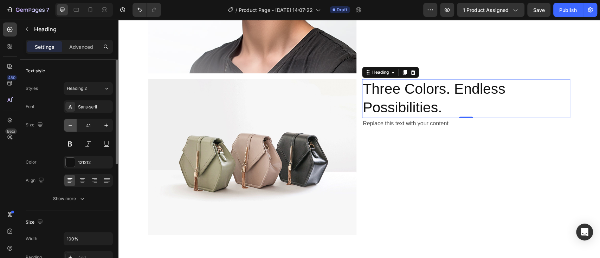
click at [68, 125] on icon "button" at bounding box center [70, 125] width 7 height 7
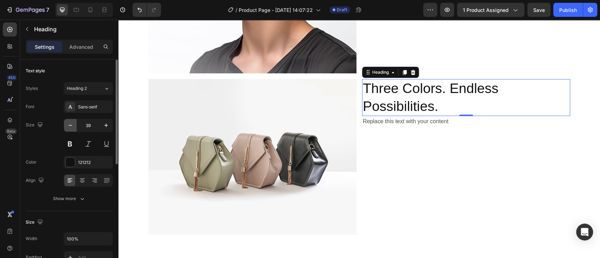
click at [68, 125] on icon "button" at bounding box center [70, 125] width 7 height 7
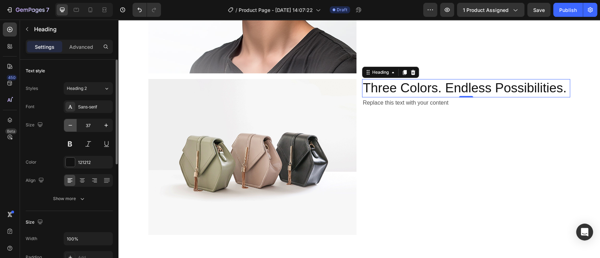
click at [68, 125] on icon "button" at bounding box center [70, 125] width 7 height 7
click at [72, 125] on icon "button" at bounding box center [70, 125] width 7 height 7
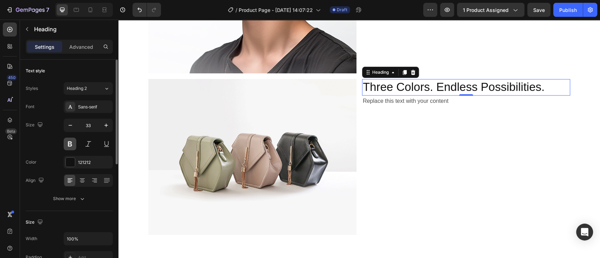
click at [67, 141] on button at bounding box center [70, 144] width 13 height 13
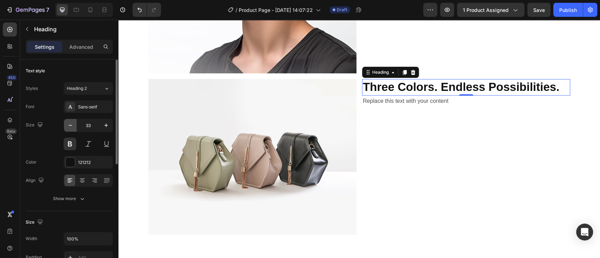
click at [72, 126] on icon "button" at bounding box center [70, 125] width 7 height 7
type input "30"
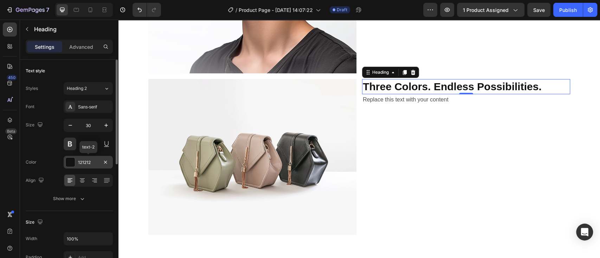
click at [68, 159] on div at bounding box center [70, 162] width 9 height 9
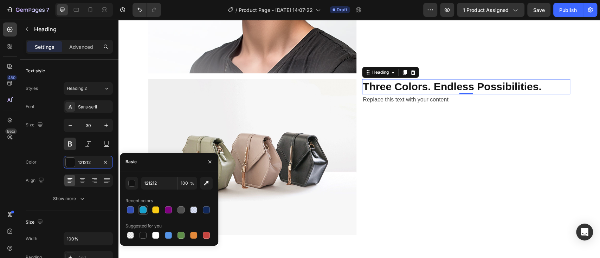
click at [143, 210] on div at bounding box center [142, 210] width 7 height 7
type input "18A1CD"
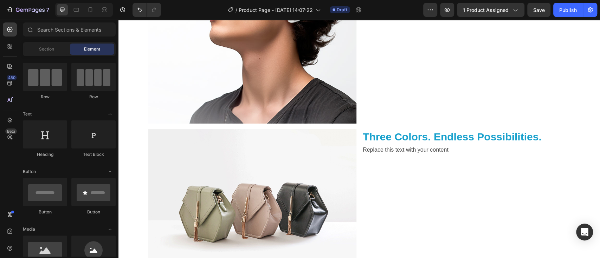
scroll to position [673, 0]
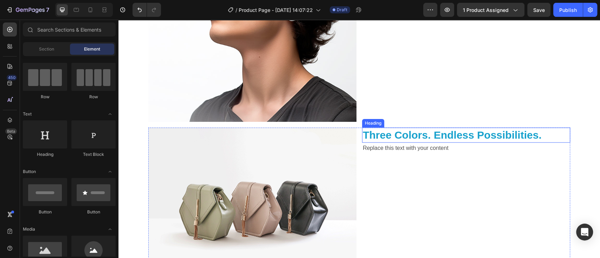
click at [469, 133] on p "Three Colors. Endless Possibilities." at bounding box center [466, 135] width 207 height 14
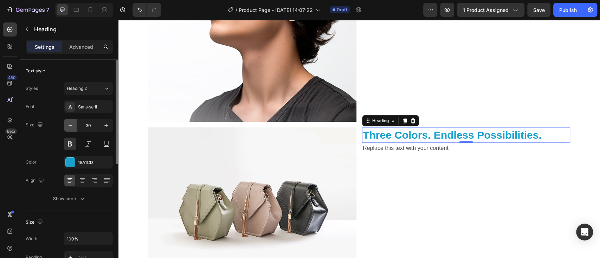
click at [71, 124] on icon "button" at bounding box center [70, 125] width 7 height 7
type input "29"
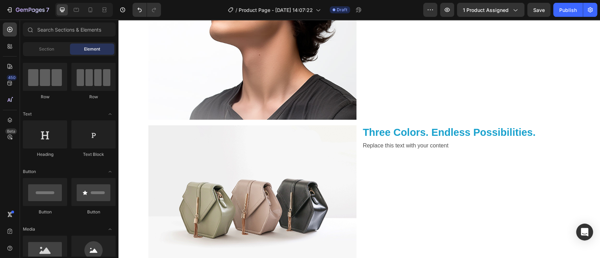
scroll to position [690, 0]
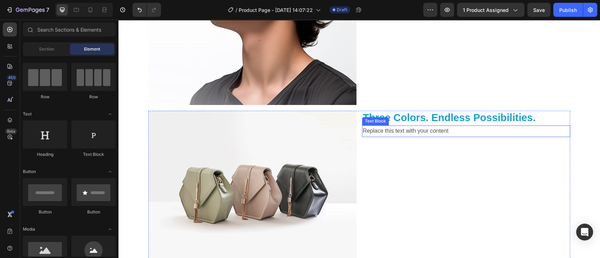
click at [453, 128] on div "Replace this text with your content" at bounding box center [466, 131] width 208 height 12
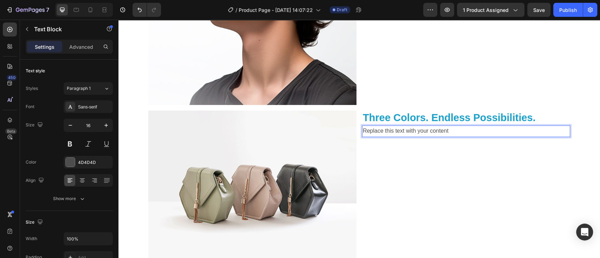
click at [449, 131] on p "Replace this text with your content" at bounding box center [466, 131] width 207 height 10
click at [368, 131] on div "Rich Text Editor. Editing area: main" at bounding box center [466, 131] width 208 height 12
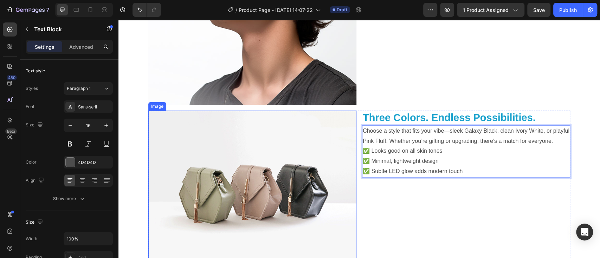
click at [315, 155] on img at bounding box center [252, 189] width 208 height 156
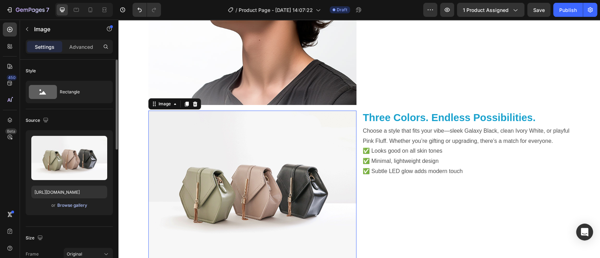
click at [77, 203] on div "Browse gallery" at bounding box center [72, 205] width 30 height 6
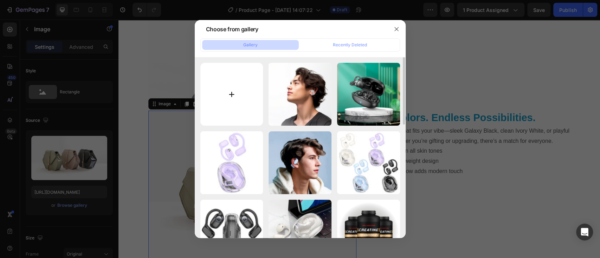
click at [232, 93] on input "file" at bounding box center [231, 94] width 63 height 63
type input "C:\fakepath\hoco-ew57-auspicious-clip-on-tws (8).png"
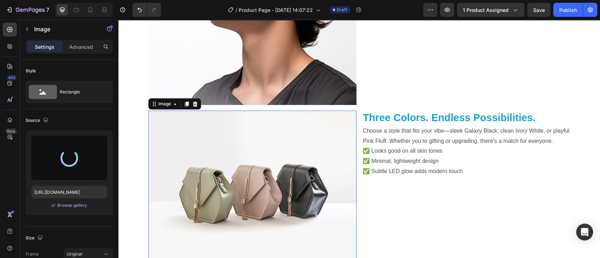
type input "[URL][DOMAIN_NAME]"
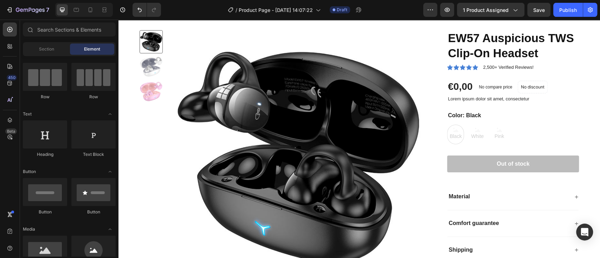
scroll to position [0, 0]
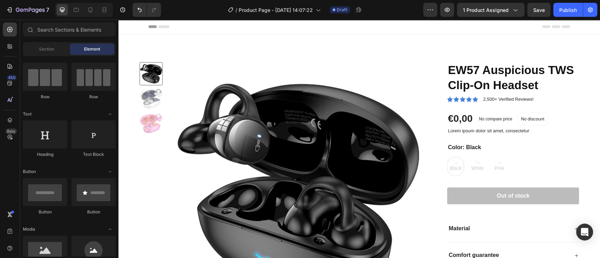
drag, startPoint x: 597, startPoint y: 186, endPoint x: 712, endPoint y: 32, distance: 191.9
click at [92, 9] on icon at bounding box center [91, 9] width 4 height 5
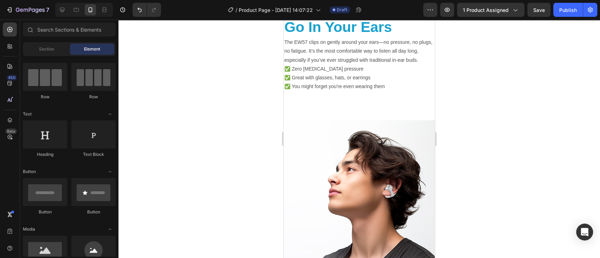
scroll to position [384, 0]
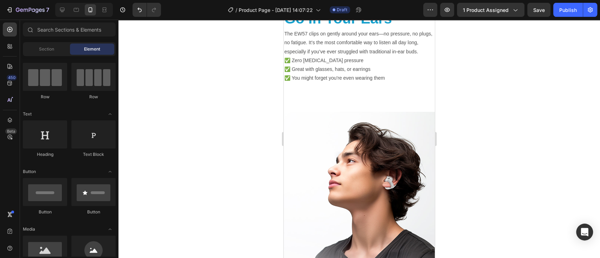
drag, startPoint x: 431, startPoint y: 49, endPoint x: 726, endPoint y: 142, distance: 309.0
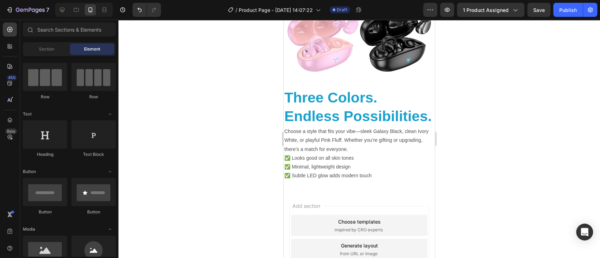
scroll to position [979, 0]
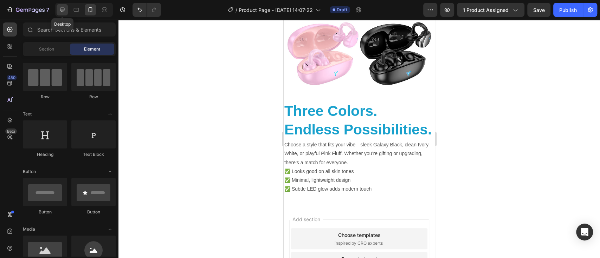
click at [64, 7] on icon at bounding box center [62, 9] width 7 height 7
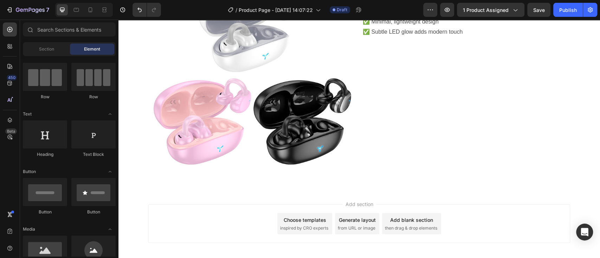
scroll to position [847, 0]
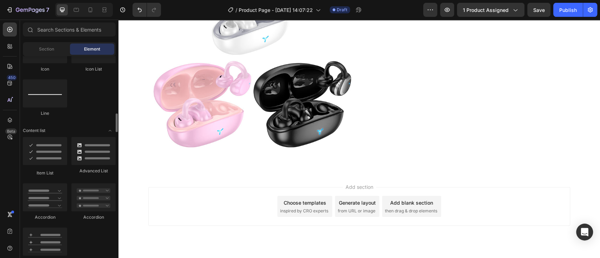
scroll to position [499, 0]
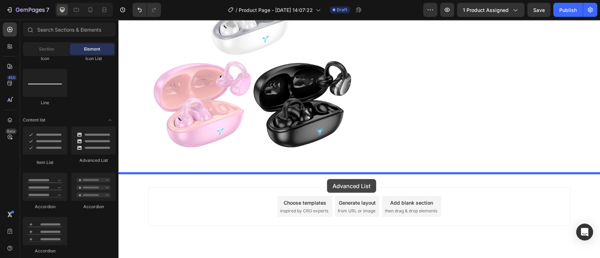
drag, startPoint x: 213, startPoint y: 167, endPoint x: 327, endPoint y: 179, distance: 114.1
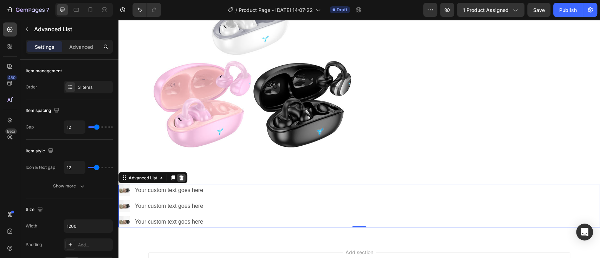
click at [181, 178] on icon at bounding box center [181, 177] width 5 height 5
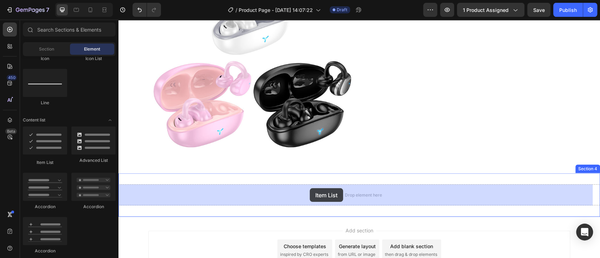
drag, startPoint x: 162, startPoint y: 165, endPoint x: 309, endPoint y: 188, distance: 149.7
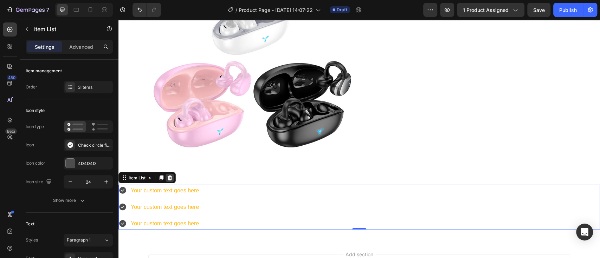
click at [171, 176] on icon at bounding box center [170, 177] width 5 height 5
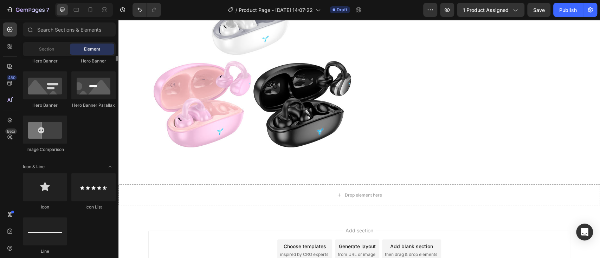
scroll to position [308, 0]
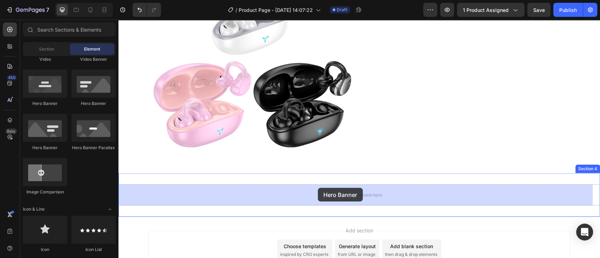
drag, startPoint x: 165, startPoint y: 111, endPoint x: 318, endPoint y: 188, distance: 171.1
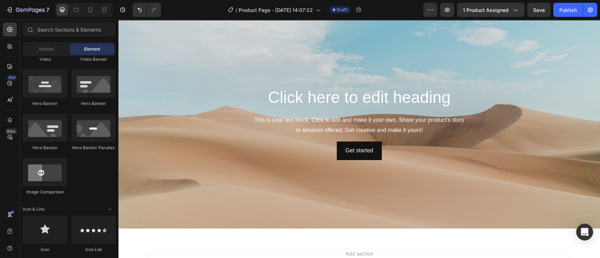
scroll to position [1015, 0]
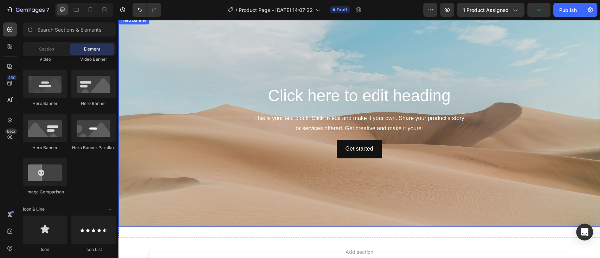
click at [451, 206] on div "Background Image" at bounding box center [358, 121] width 481 height 211
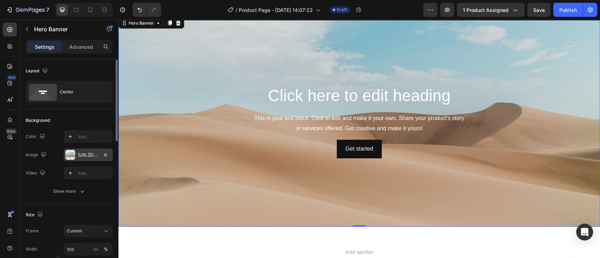
click at [71, 155] on div at bounding box center [70, 155] width 10 height 10
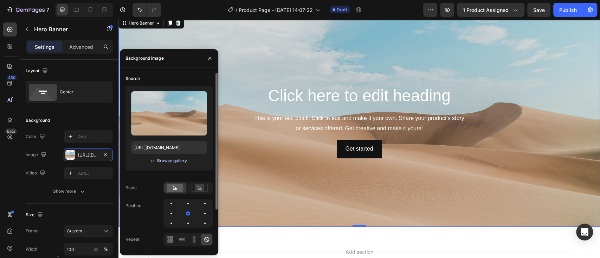
click at [182, 159] on div "Browse gallery" at bounding box center [172, 161] width 30 height 6
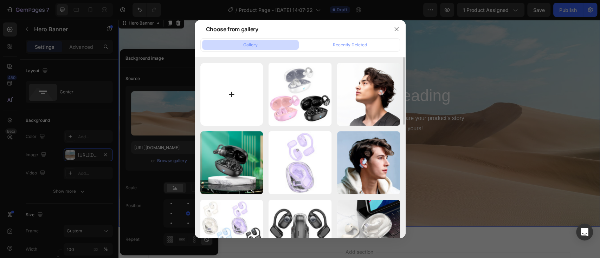
click at [234, 95] on input "file" at bounding box center [231, 94] width 63 height 63
click at [397, 28] on icon "button" at bounding box center [396, 29] width 4 height 4
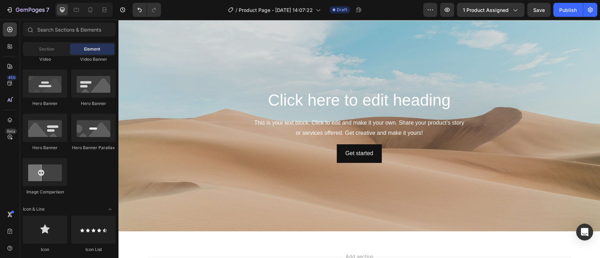
scroll to position [1031, 0]
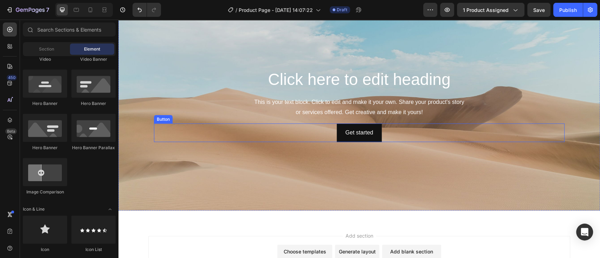
click at [467, 139] on div "Get started Button" at bounding box center [359, 133] width 410 height 19
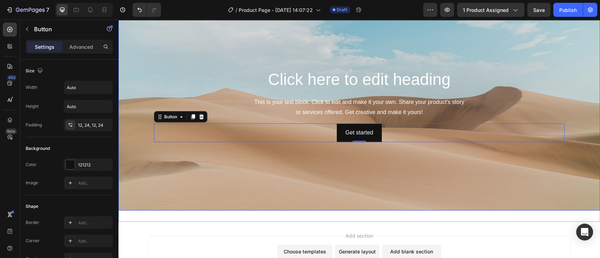
click at [523, 65] on div "Background Image" at bounding box center [358, 105] width 481 height 211
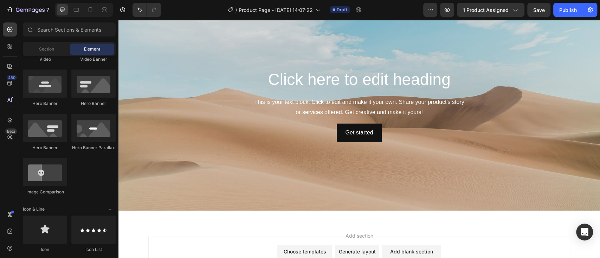
scroll to position [950, 0]
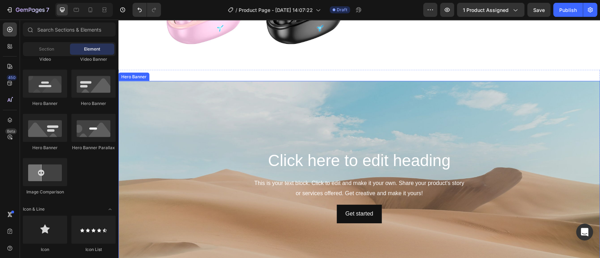
click at [523, 111] on div "Background Image" at bounding box center [358, 186] width 481 height 211
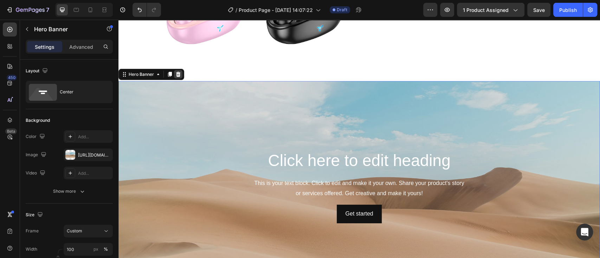
click at [181, 77] on div at bounding box center [178, 74] width 8 height 8
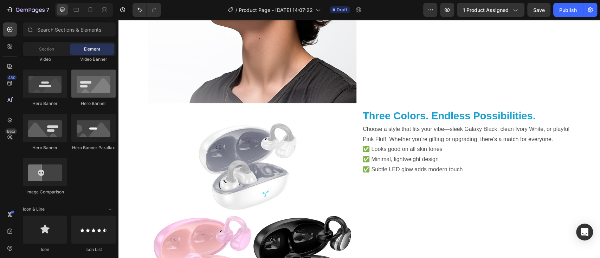
scroll to position [569, 0]
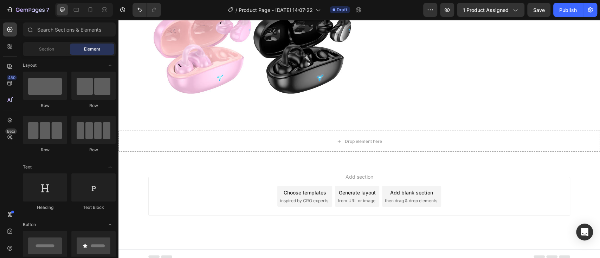
scroll to position [906, 0]
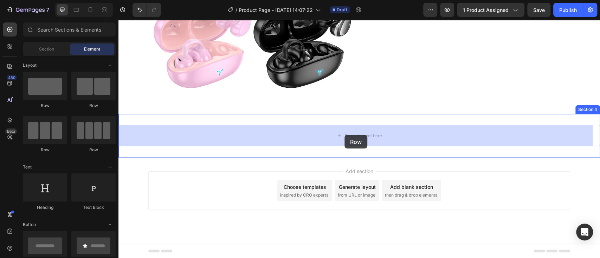
drag, startPoint x: 159, startPoint y: 151, endPoint x: 344, endPoint y: 135, distance: 186.2
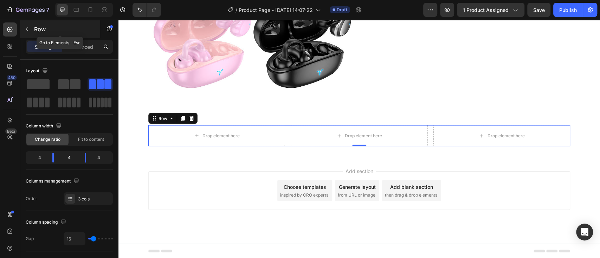
click at [29, 29] on icon "button" at bounding box center [27, 29] width 6 height 6
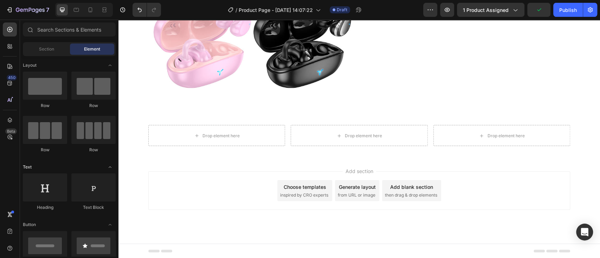
click at [112, 168] on icon "Toggle open" at bounding box center [110, 167] width 6 height 6
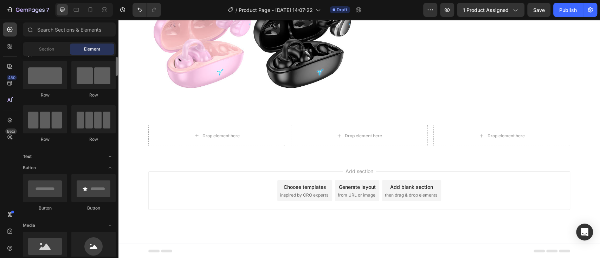
scroll to position [53, 0]
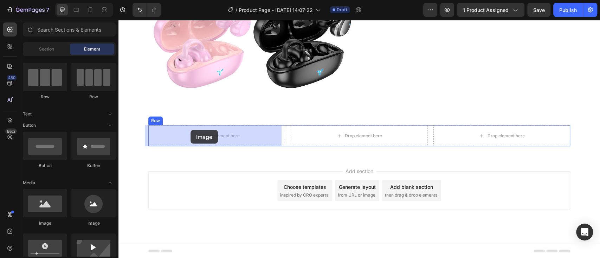
drag, startPoint x: 162, startPoint y: 230, endPoint x: 190, endPoint y: 130, distance: 103.8
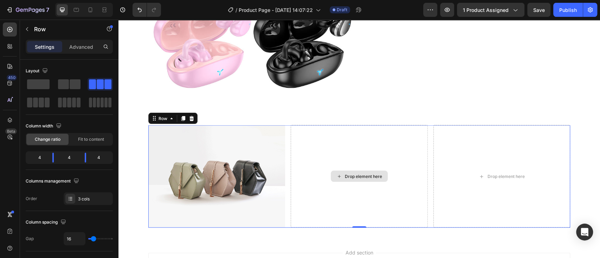
click at [354, 143] on div "Drop element here" at bounding box center [358, 176] width 137 height 103
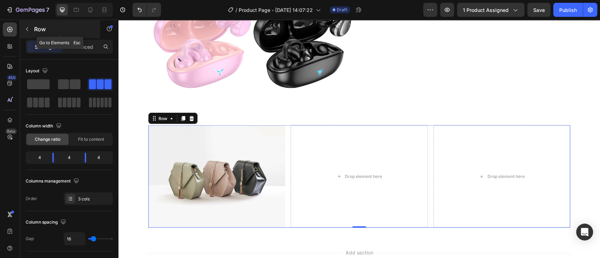
click at [25, 27] on icon "button" at bounding box center [27, 29] width 6 height 6
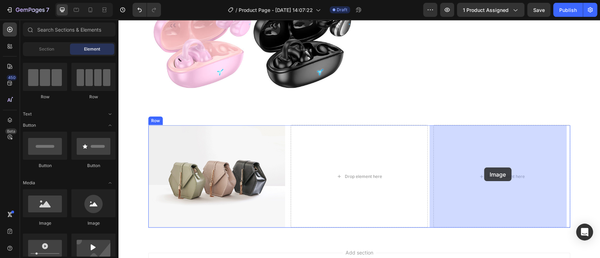
drag, startPoint x: 168, startPoint y: 229, endPoint x: 484, endPoint y: 168, distance: 322.0
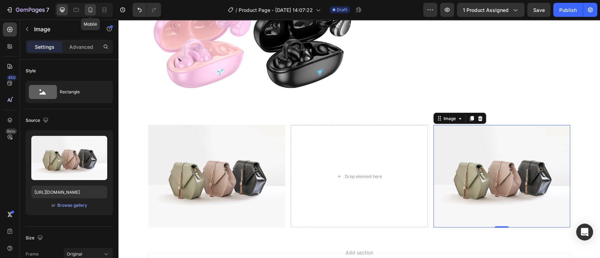
click at [90, 9] on icon at bounding box center [90, 9] width 7 height 7
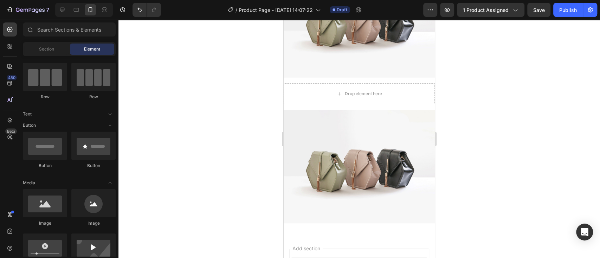
scroll to position [1157, 0]
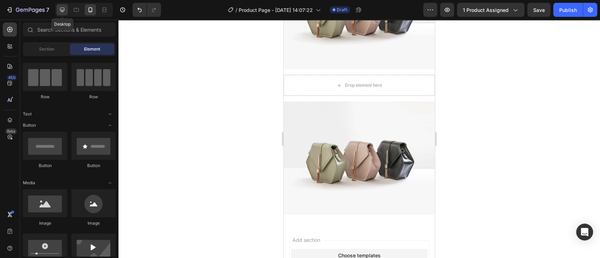
click at [60, 14] on div at bounding box center [62, 9] width 11 height 11
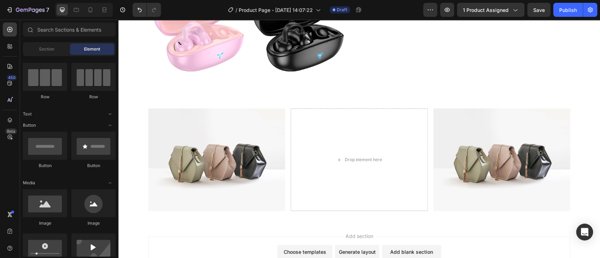
scroll to position [931, 0]
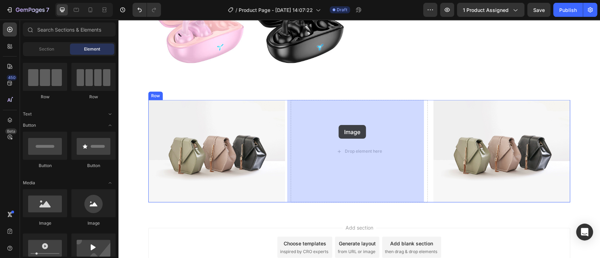
drag, startPoint x: 158, startPoint y: 231, endPoint x: 338, endPoint y: 125, distance: 208.6
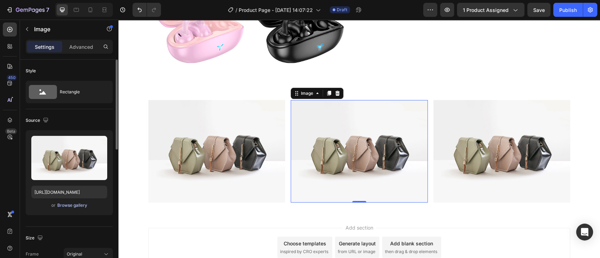
click at [74, 207] on div "Browse gallery" at bounding box center [72, 205] width 30 height 6
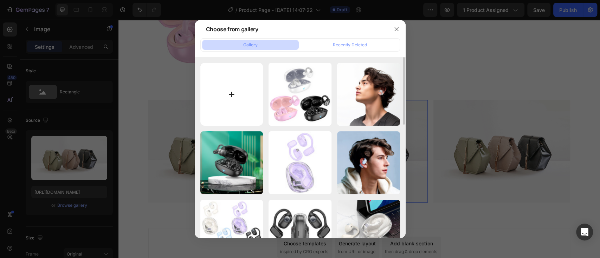
click at [229, 93] on input "file" at bounding box center [231, 94] width 63 height 63
type input "C:\fakepath\hoco-ew57-auspicious-clip-on-tws (4).png"
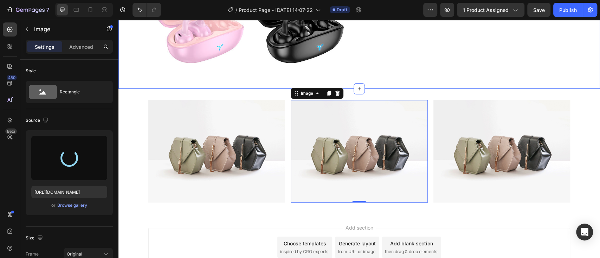
type input "[URL][DOMAIN_NAME]"
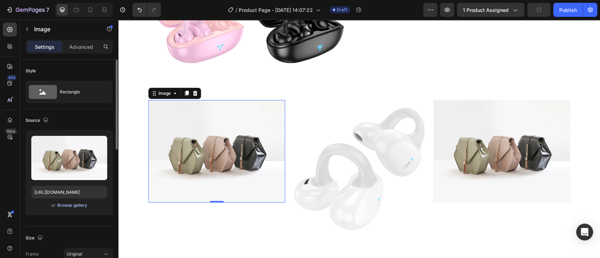
click at [76, 203] on div "Browse gallery" at bounding box center [72, 205] width 30 height 6
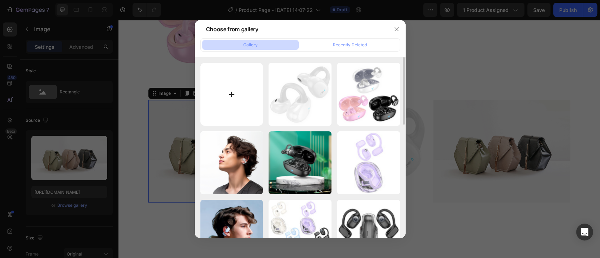
click at [233, 92] on input "file" at bounding box center [231, 94] width 63 height 63
type input "C:\fakepath\hoco-ew57-auspicious-clip-on-tws (6).png"
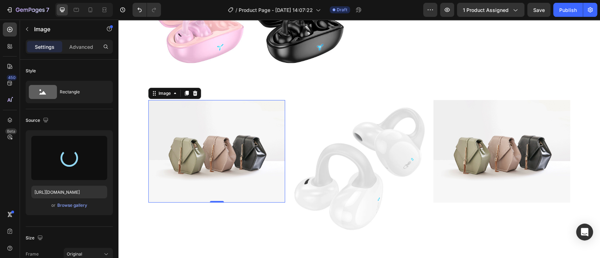
type input "[URL][DOMAIN_NAME]"
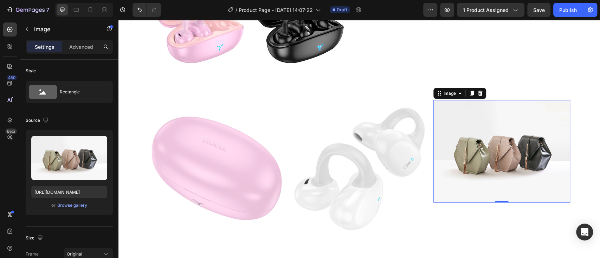
click at [520, 175] on img at bounding box center [501, 151] width 137 height 103
click at [74, 204] on div "Browse gallery" at bounding box center [72, 205] width 30 height 6
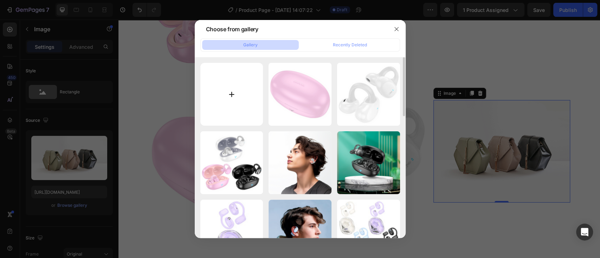
click at [233, 93] on input "file" at bounding box center [231, 94] width 63 height 63
type input "C:\fakepath\hoco-ew57-auspicious-clip-on-tws (5).png"
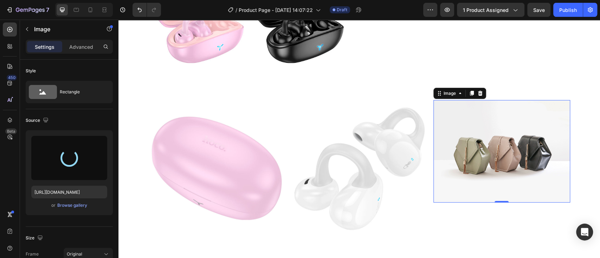
type input "[URL][DOMAIN_NAME]"
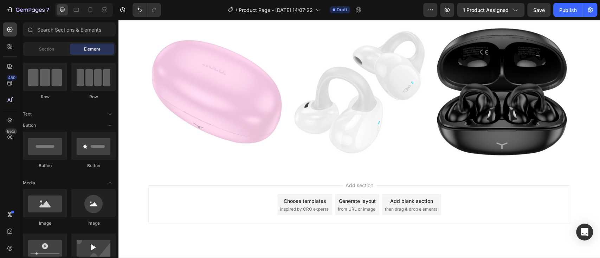
scroll to position [1004, 0]
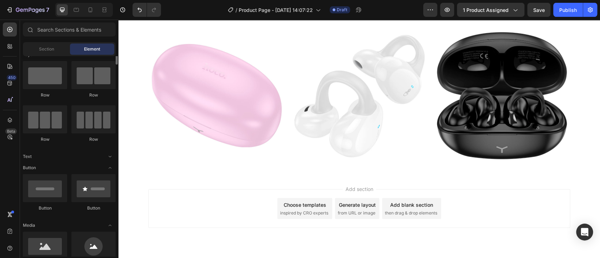
scroll to position [0, 0]
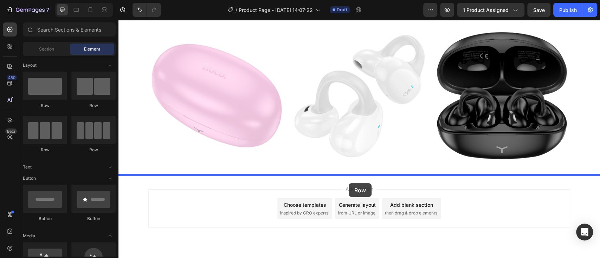
drag, startPoint x: 205, startPoint y: 116, endPoint x: 348, endPoint y: 183, distance: 157.9
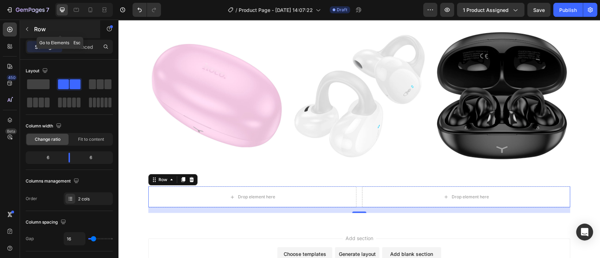
click at [29, 31] on icon "button" at bounding box center [27, 29] width 6 height 6
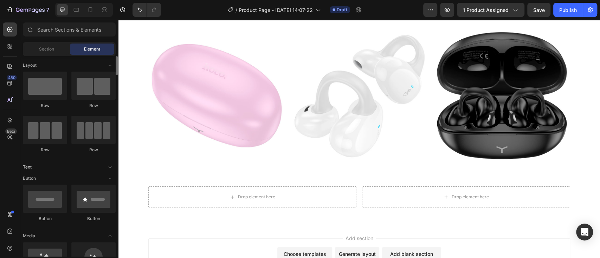
click at [110, 167] on icon "Toggle open" at bounding box center [110, 167] width 6 height 6
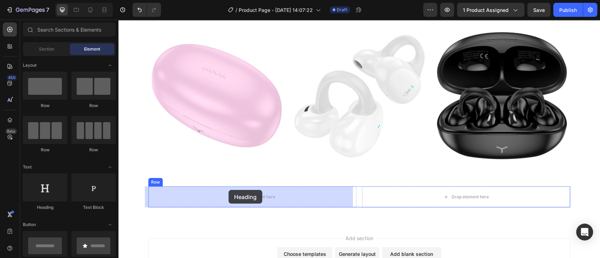
drag, startPoint x: 161, startPoint y: 212, endPoint x: 228, endPoint y: 190, distance: 71.0
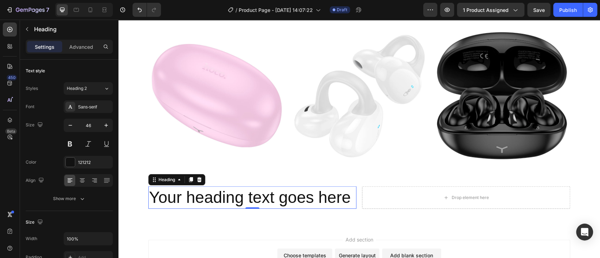
click at [349, 198] on h2 "Your heading text goes here" at bounding box center [252, 198] width 208 height 22
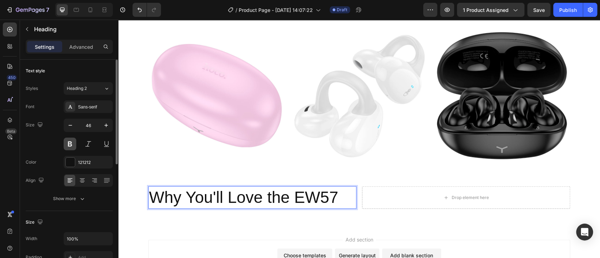
click at [67, 143] on button at bounding box center [70, 144] width 13 height 13
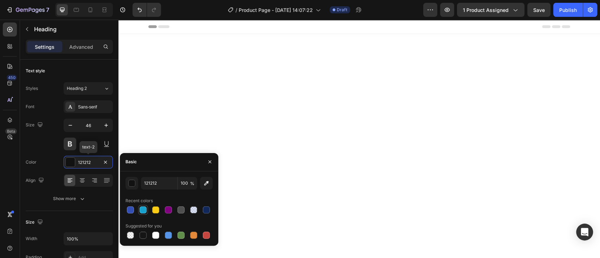
scroll to position [1004, 0]
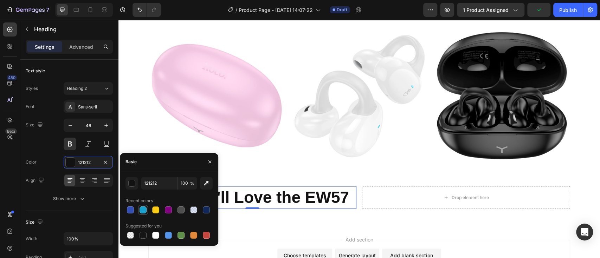
click at [142, 211] on div at bounding box center [142, 210] width 7 height 7
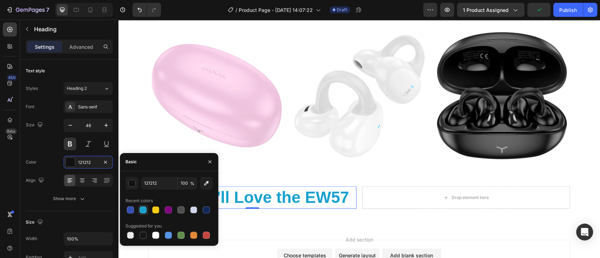
type input "18A1CD"
click at [70, 127] on icon "button" at bounding box center [70, 125] width 7 height 7
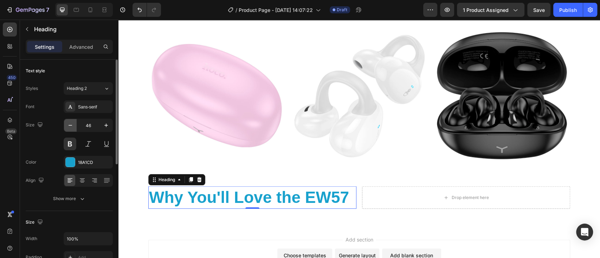
click at [70, 127] on icon "button" at bounding box center [70, 125] width 7 height 7
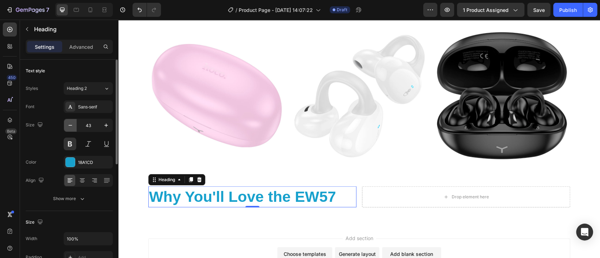
click at [70, 127] on icon "button" at bounding box center [70, 125] width 7 height 7
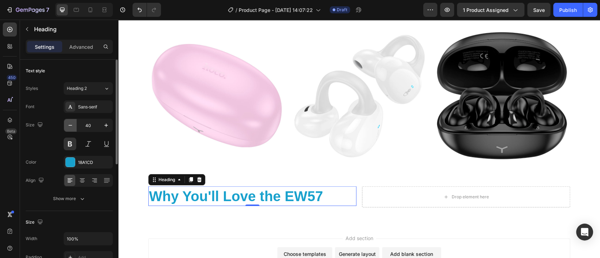
click at [70, 127] on icon "button" at bounding box center [70, 125] width 7 height 7
type input "36"
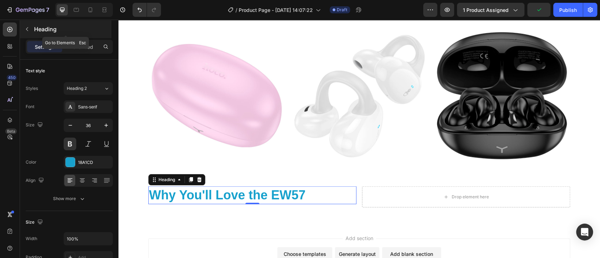
click at [28, 25] on button "button" at bounding box center [26, 29] width 11 height 11
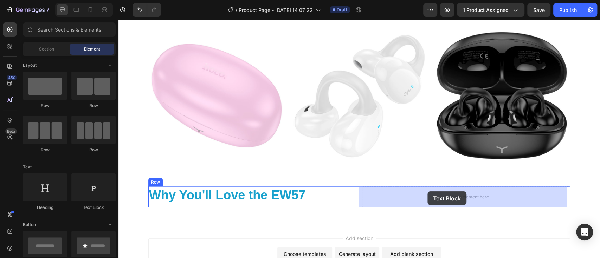
drag, startPoint x: 214, startPoint y: 215, endPoint x: 427, endPoint y: 191, distance: 214.9
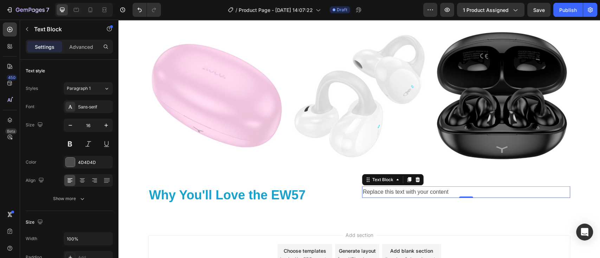
click at [443, 191] on p "Replace this text with your content" at bounding box center [466, 192] width 207 height 10
click at [447, 191] on p "Replace this text with your content" at bounding box center [466, 192] width 207 height 10
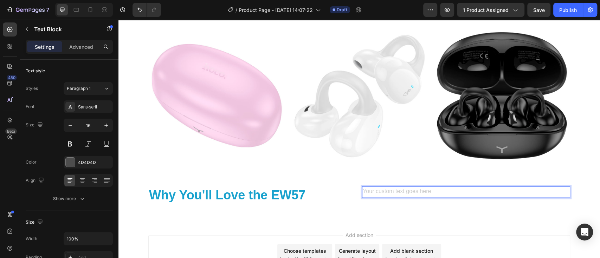
click at [376, 191] on div "Rich Text Editor. Editing area: main" at bounding box center [466, 193] width 208 height 12
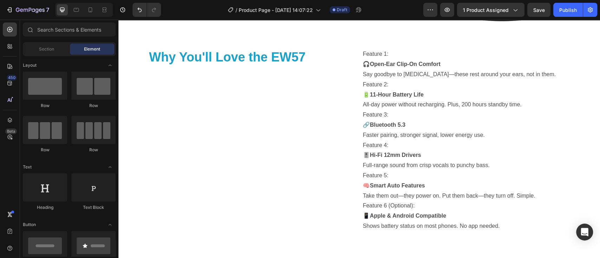
scroll to position [1146, 0]
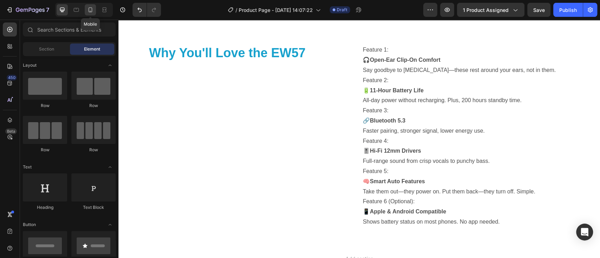
click at [89, 13] on div at bounding box center [90, 9] width 11 height 11
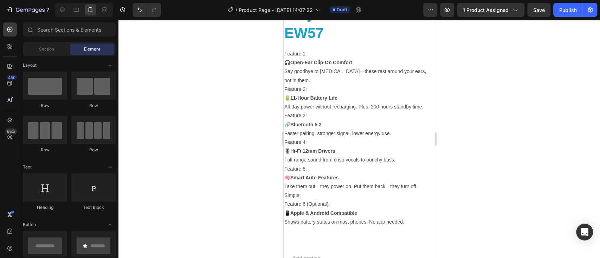
scroll to position [1481, 0]
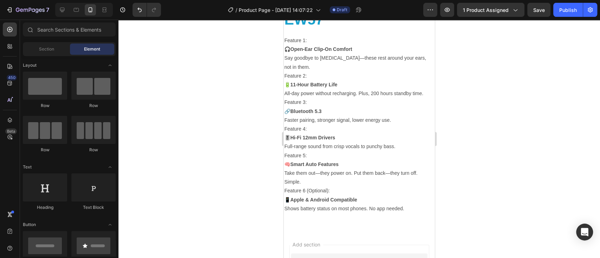
drag, startPoint x: 431, startPoint y: 208, endPoint x: 721, endPoint y: 266, distance: 296.5
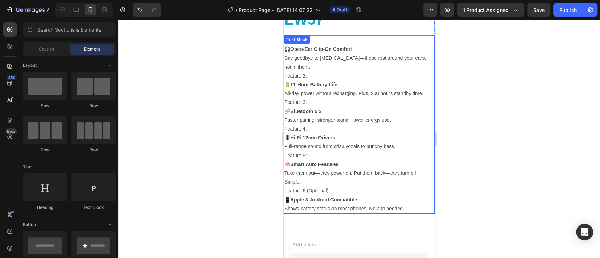
click at [385, 44] on p "Feature 1:" at bounding box center [359, 40] width 150 height 9
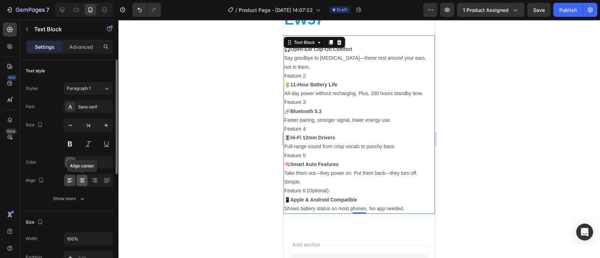
click at [80, 185] on div at bounding box center [82, 180] width 11 height 11
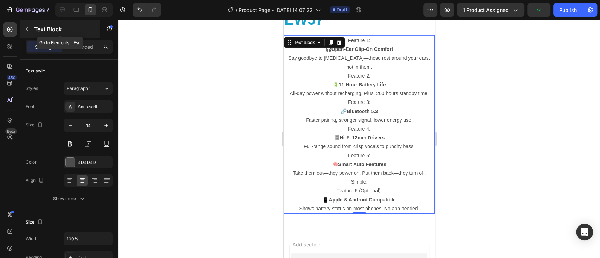
click at [27, 30] on icon "button" at bounding box center [27, 29] width 6 height 6
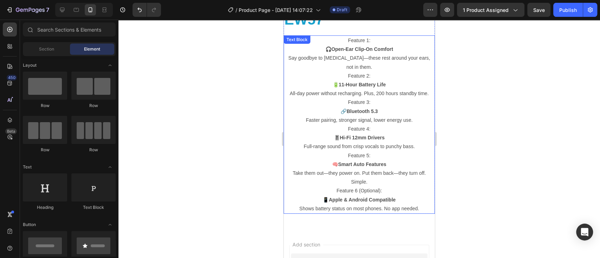
click at [298, 133] on p "🎚️ Hi-Fi 12mm Drivers Full-range sound from crisp vocals to punchy bass." at bounding box center [359, 142] width 150 height 18
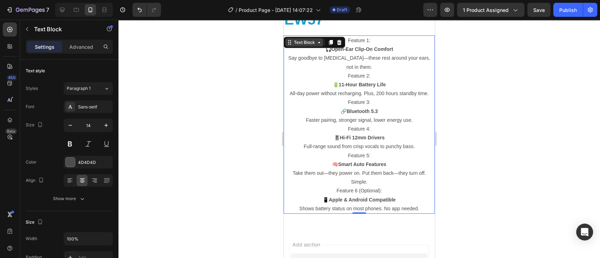
click at [303, 45] on div "Text Block" at bounding box center [304, 42] width 24 height 6
click at [215, 84] on div at bounding box center [358, 139] width 481 height 239
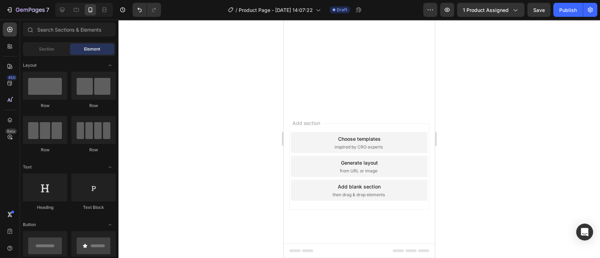
scroll to position [961, 0]
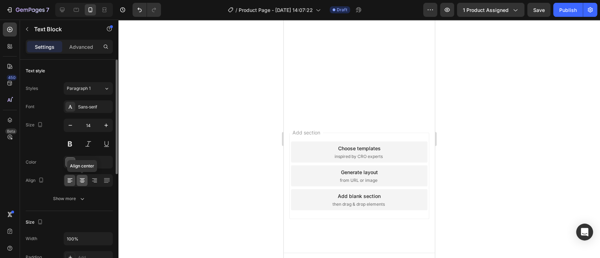
click at [80, 182] on icon at bounding box center [82, 180] width 7 height 7
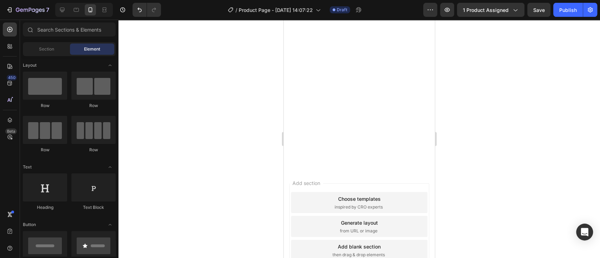
scroll to position [902, 0]
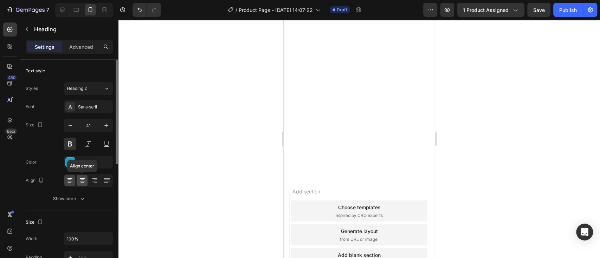
click at [82, 182] on icon at bounding box center [82, 182] width 4 height 1
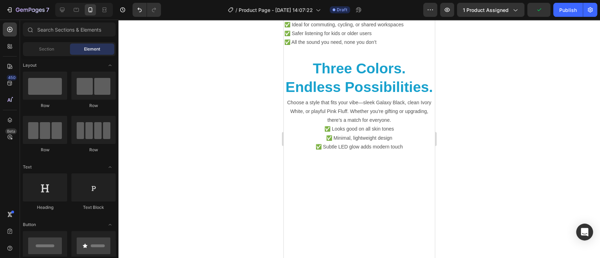
scroll to position [624, 0]
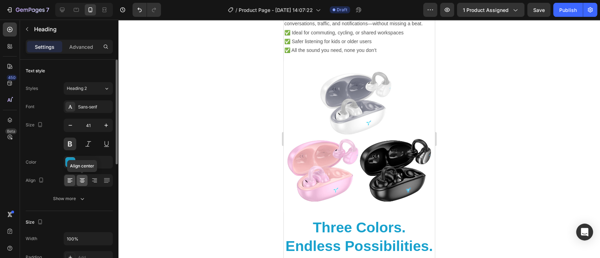
click at [82, 181] on icon at bounding box center [82, 181] width 5 height 1
click at [80, 180] on icon at bounding box center [82, 180] width 4 height 1
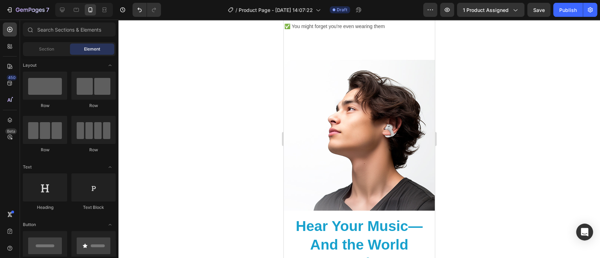
scroll to position [391, 0]
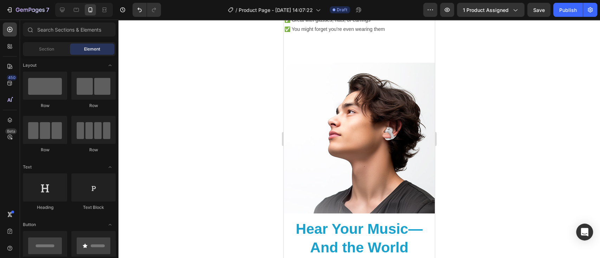
drag, startPoint x: 431, startPoint y: 117, endPoint x: 718, endPoint y: 109, distance: 287.1
click at [407, 34] on p "✅ Zero ear canal pressure ✅ Great with glasses, hats, or earrings ✅ You might f…" at bounding box center [359, 20] width 150 height 27
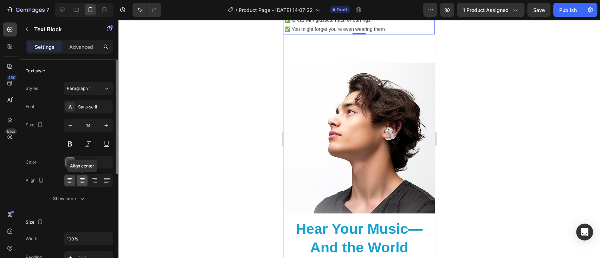
click at [80, 181] on icon at bounding box center [82, 181] width 5 height 1
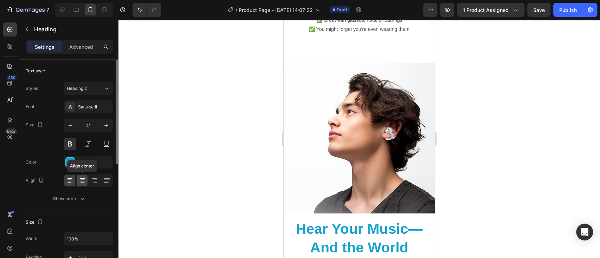
click at [84, 181] on icon at bounding box center [82, 180] width 7 height 7
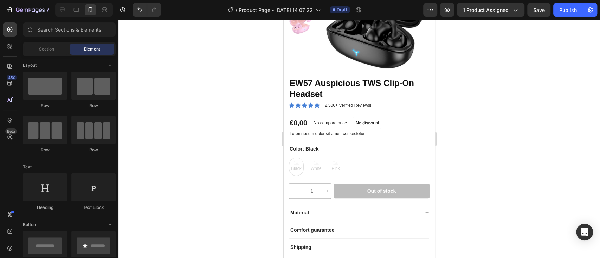
scroll to position [75, 0]
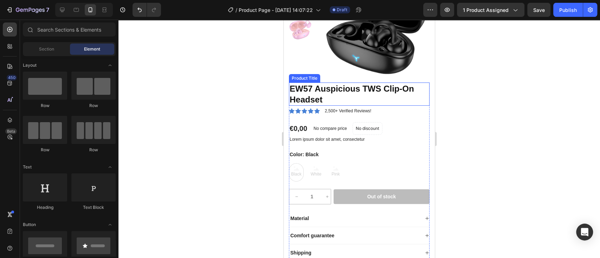
click at [371, 94] on h1 "EW57 Auspicious TWS Clip-On Headset" at bounding box center [359, 94] width 141 height 23
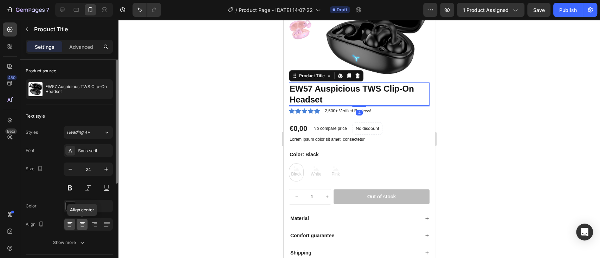
click at [83, 225] on icon at bounding box center [82, 224] width 7 height 7
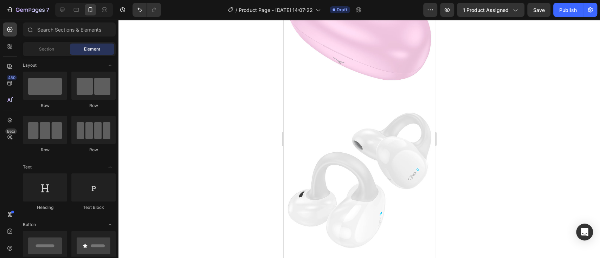
scroll to position [1269, 0]
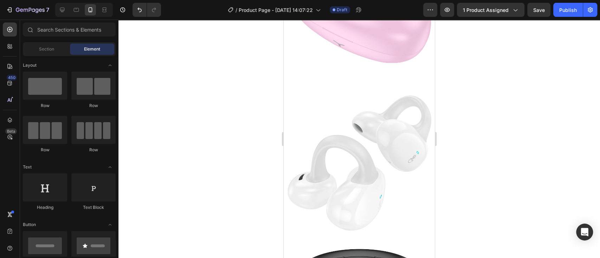
drag, startPoint x: 430, startPoint y: 146, endPoint x: 718, endPoint y: 213, distance: 295.7
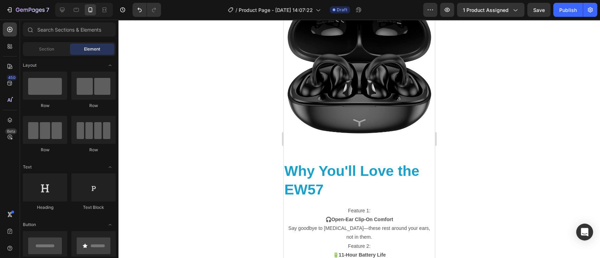
scroll to position [1532, 0]
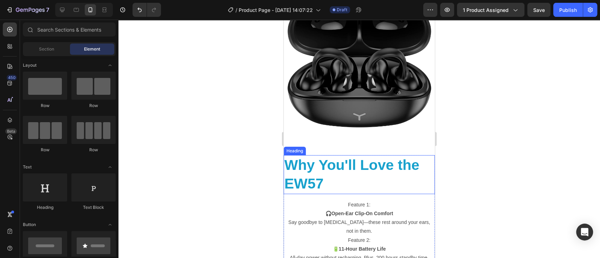
click at [369, 156] on h2 "Why You'll Love the EW57" at bounding box center [358, 174] width 151 height 39
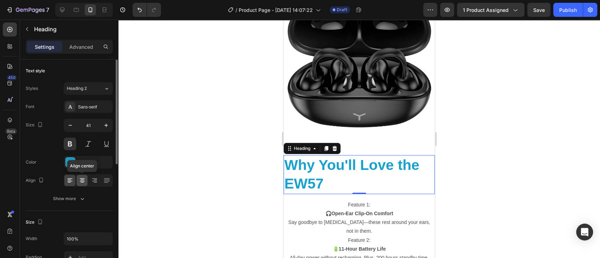
click at [81, 183] on icon at bounding box center [82, 180] width 7 height 7
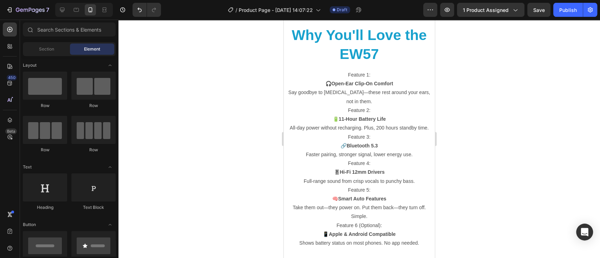
scroll to position [1637, 0]
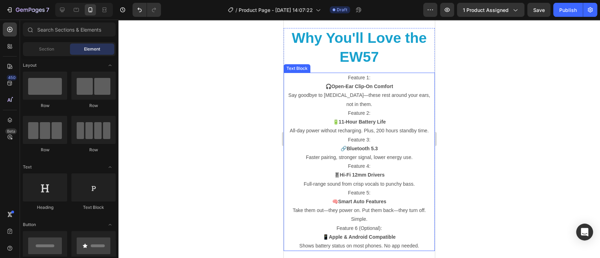
click at [371, 76] on p "Feature 1:" at bounding box center [359, 77] width 150 height 9
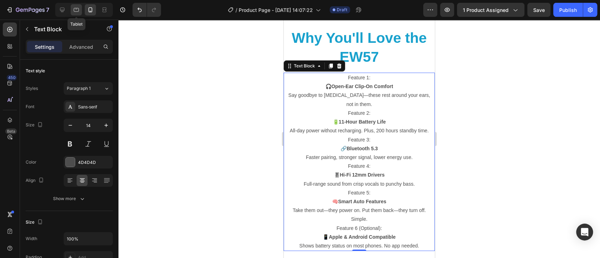
click at [74, 12] on icon at bounding box center [76, 9] width 7 height 7
type input "16"
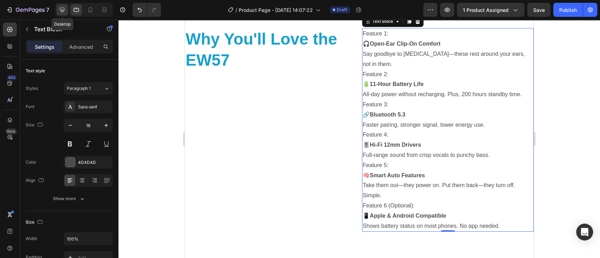
scroll to position [1399, 0]
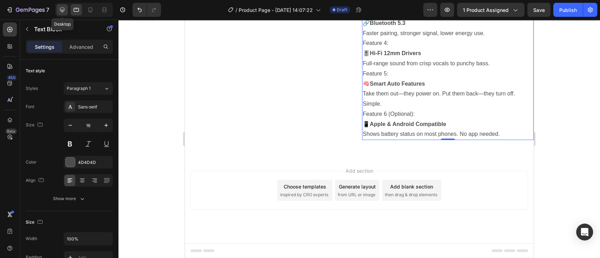
click at [63, 9] on icon at bounding box center [62, 9] width 7 height 7
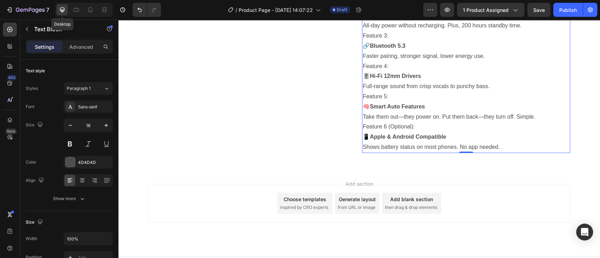
scroll to position [1291, 0]
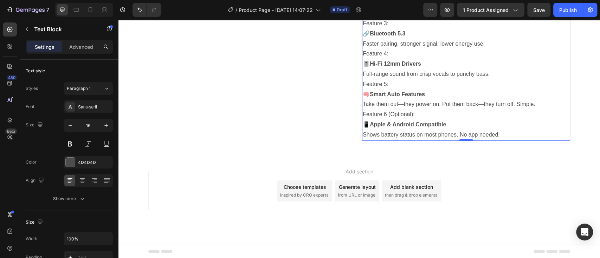
click at [416, 116] on p "Feature 6 (Optional):" at bounding box center [466, 115] width 207 height 10
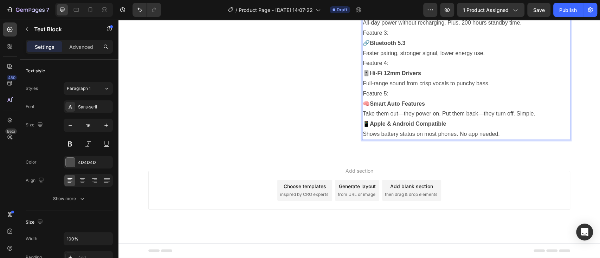
scroll to position [1281, 0]
click at [387, 96] on p "Feature 5:" at bounding box center [466, 94] width 207 height 10
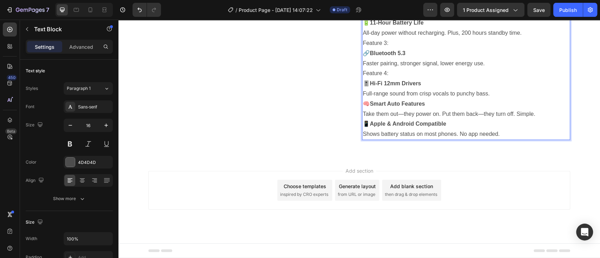
scroll to position [1271, 0]
click at [390, 73] on p "Feature 4:" at bounding box center [466, 74] width 207 height 10
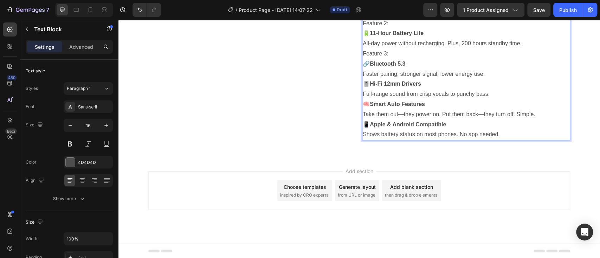
click at [386, 52] on p "Feature 3:" at bounding box center [466, 54] width 207 height 10
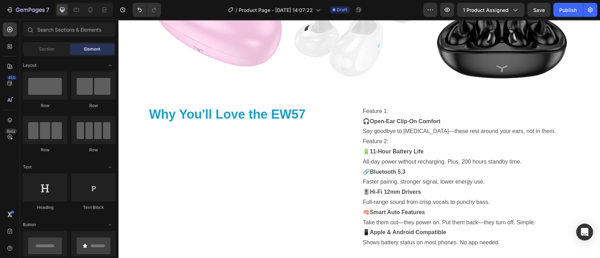
scroll to position [1180, 0]
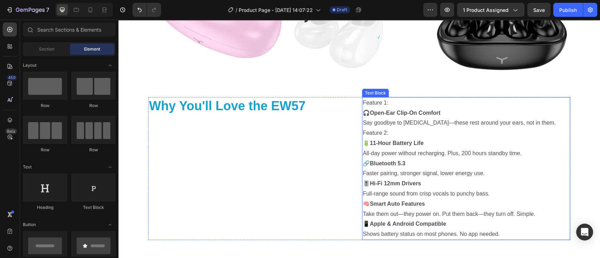
click at [386, 131] on p "Feature 2:" at bounding box center [466, 133] width 207 height 10
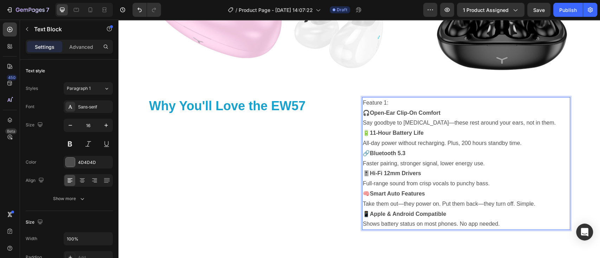
click at [391, 102] on p "Feature 1:" at bounding box center [466, 103] width 207 height 10
click at [363, 112] on p "🎧 Open-Ear Clip-On Comfort Say goodbye to ear pain—these rest around your ears,…" at bounding box center [466, 118] width 207 height 20
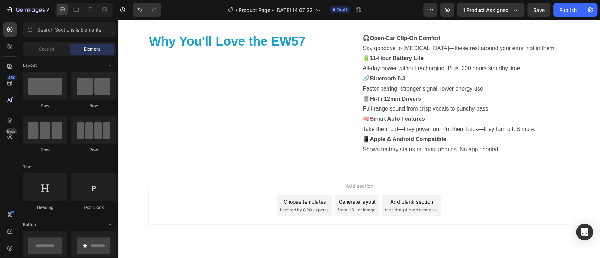
scroll to position [1259, 0]
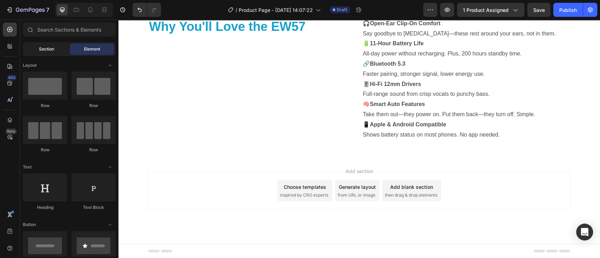
click at [48, 46] on span "Section" at bounding box center [46, 49] width 15 height 6
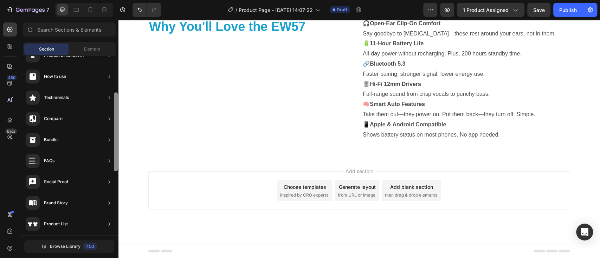
scroll to position [110, 0]
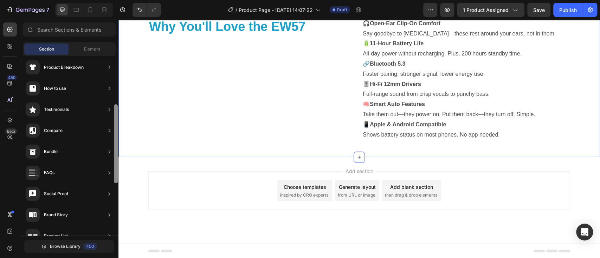
drag, startPoint x: 234, startPoint y: 239, endPoint x: 120, endPoint y: 127, distance: 159.5
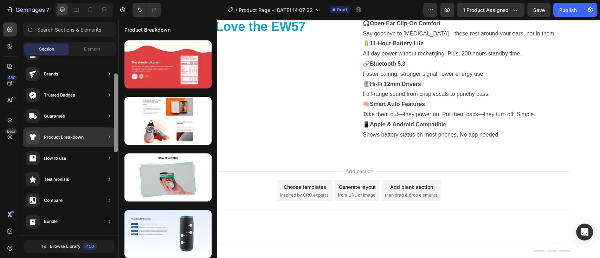
scroll to position [37, 0]
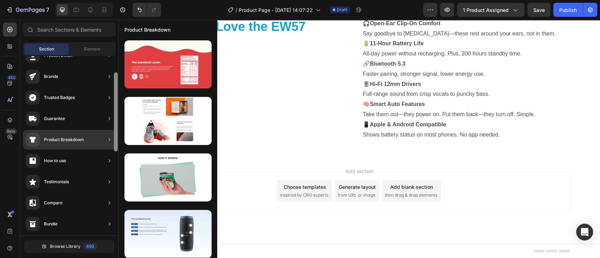
click at [107, 135] on div at bounding box center [109, 140] width 7 height 14
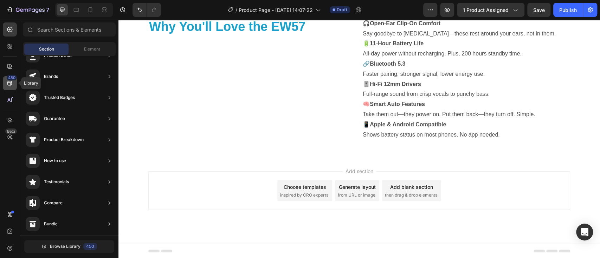
click at [8, 84] on icon at bounding box center [9, 83] width 5 height 5
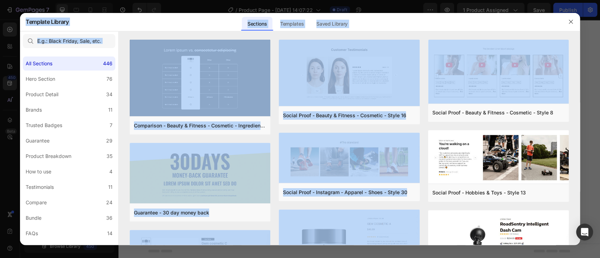
drag, startPoint x: 577, startPoint y: 71, endPoint x: 582, endPoint y: 97, distance: 26.7
click at [582, 97] on div "Template Library Sections Templates Existing pages Saved Library Templates Save…" at bounding box center [300, 129] width 600 height 258
click at [512, 26] on div "Sections Templates Existing pages Saved Library Templates Saved Library" at bounding box center [297, 22] width 456 height 18
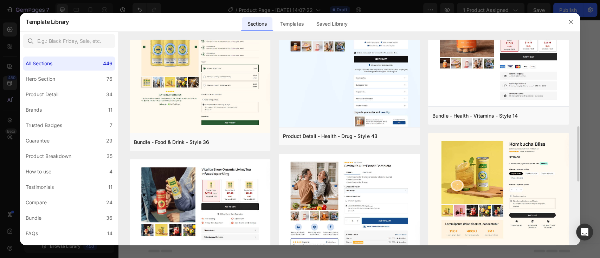
scroll to position [552, 0]
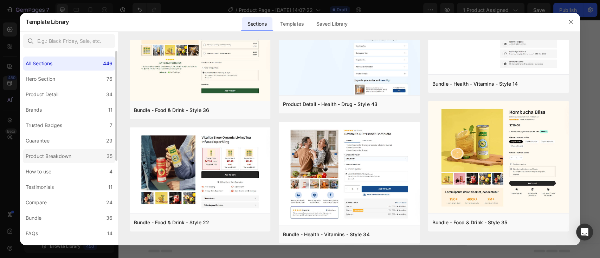
click at [59, 158] on div "Product Breakdown" at bounding box center [49, 156] width 46 height 8
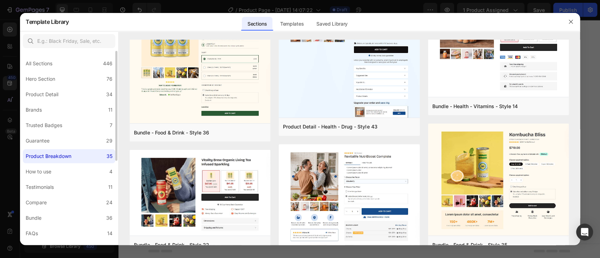
scroll to position [0, 0]
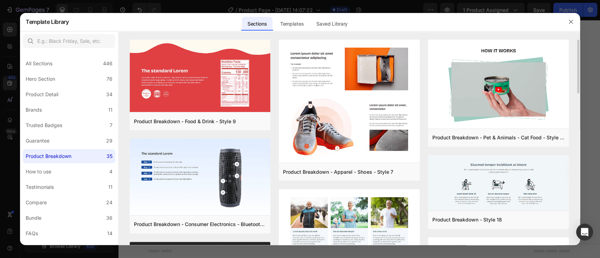
drag, startPoint x: 578, startPoint y: 59, endPoint x: 578, endPoint y: 72, distance: 12.3
click at [578, 72] on div "Product Breakdown - Food & Drink - Style 9 Add to page Preview Product Breakdow…" at bounding box center [348, 143] width 461 height 206
click at [423, 26] on div "Sections Templates Existing pages Saved Library Templates Saved Library" at bounding box center [297, 22] width 456 height 18
click at [577, 79] on div "Product Breakdown - Food & Drink - Style 9 Add to page Preview Product Breakdow…" at bounding box center [348, 143] width 461 height 206
drag, startPoint x: 577, startPoint y: 79, endPoint x: 578, endPoint y: 105, distance: 26.4
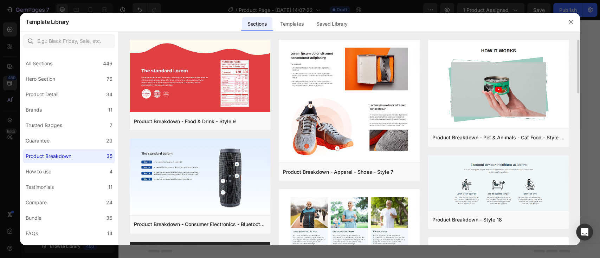
click at [578, 105] on div "Product Breakdown - Food & Drink - Style 9 Add to page Preview Product Breakdow…" at bounding box center [348, 143] width 461 height 206
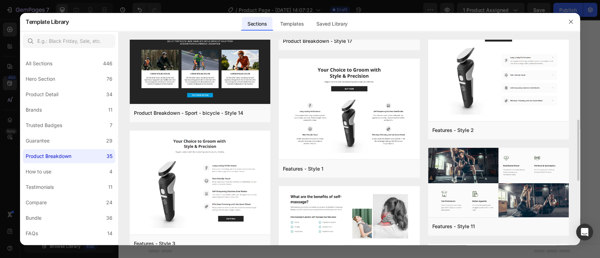
scroll to position [233, 0]
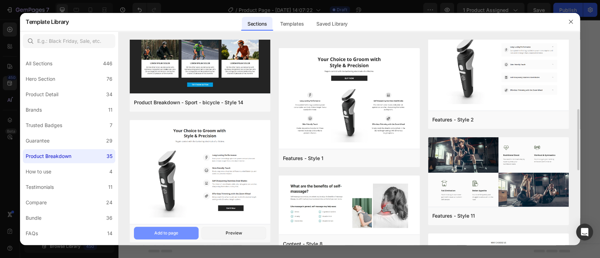
click at [177, 233] on div "Add to page" at bounding box center [166, 233] width 24 height 6
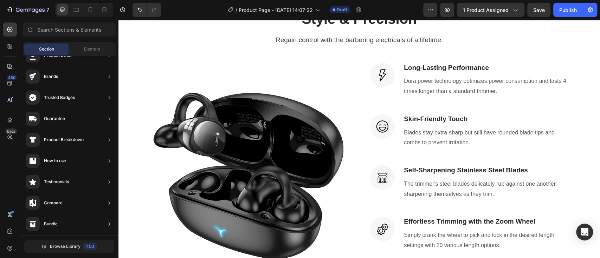
scroll to position [1247, 0]
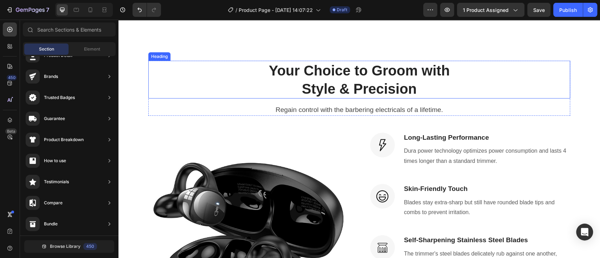
click at [443, 86] on p "Style & Precision" at bounding box center [359, 89] width 420 height 18
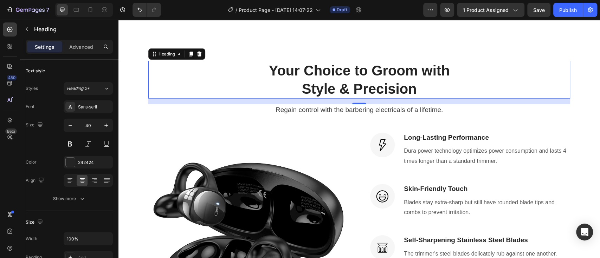
click at [419, 87] on p "Style & Precision" at bounding box center [359, 89] width 420 height 18
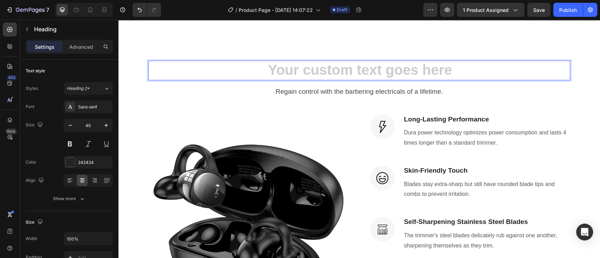
click at [385, 70] on h2 "Rich Text Editor. Editing area: main" at bounding box center [359, 71] width 422 height 20
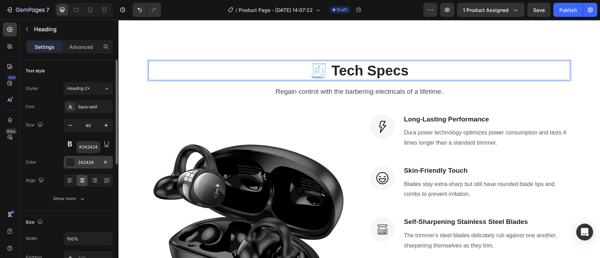
click at [70, 163] on div at bounding box center [70, 162] width 9 height 9
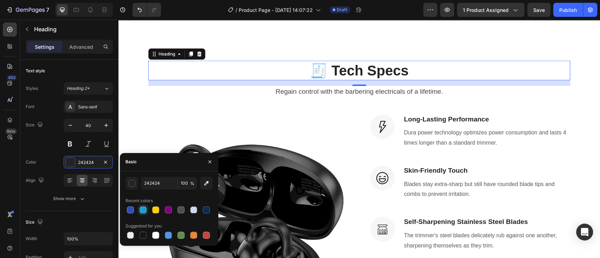
click at [141, 210] on div at bounding box center [142, 210] width 7 height 7
type input "18A1CD"
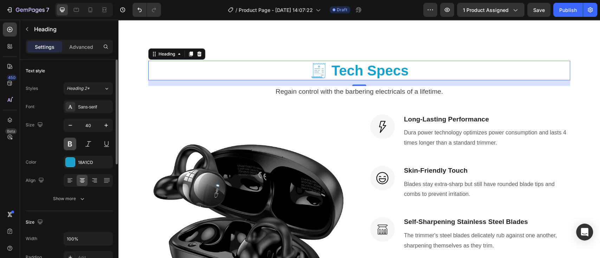
click at [72, 145] on button at bounding box center [70, 144] width 13 height 13
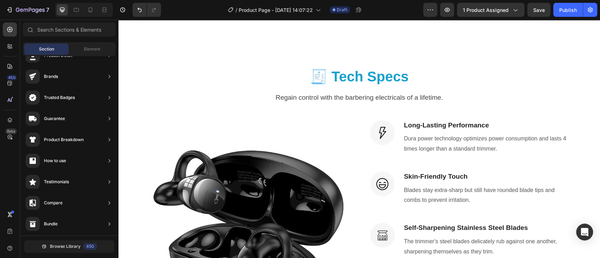
scroll to position [1296, 0]
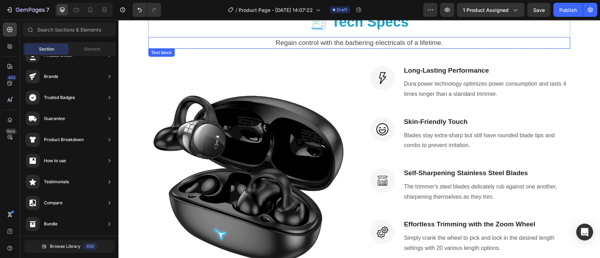
click at [440, 41] on p "Regain control with the barbering electricals of a lifetime." at bounding box center [359, 43] width 420 height 10
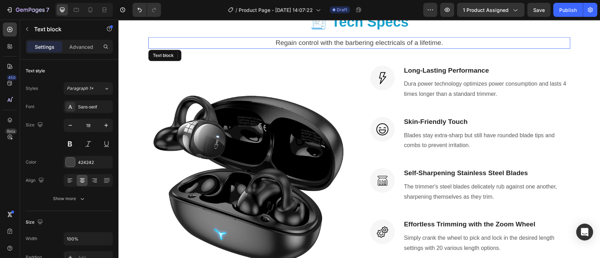
click at [443, 41] on p "Regain control with the barbering electricals of a lifetime." at bounding box center [359, 43] width 420 height 10
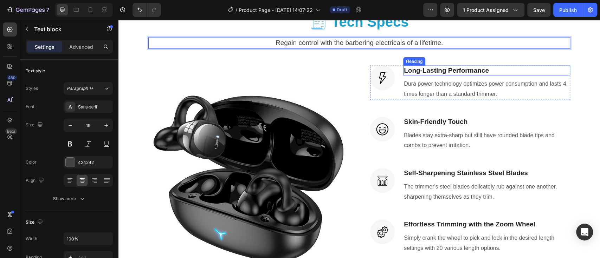
click at [494, 70] on p "Long-Lasting Performance" at bounding box center [486, 70] width 165 height 9
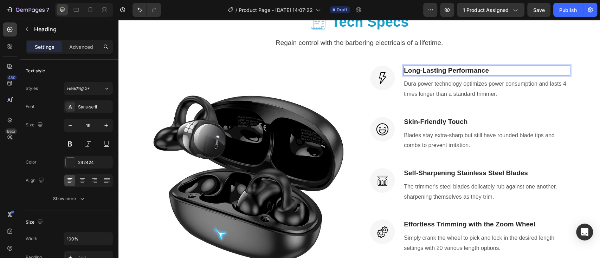
click at [490, 67] on p "Long-Lasting Performance" at bounding box center [486, 70] width 165 height 9
click at [438, 68] on h3 "Rich Text Editor. Editing area: main" at bounding box center [486, 71] width 167 height 10
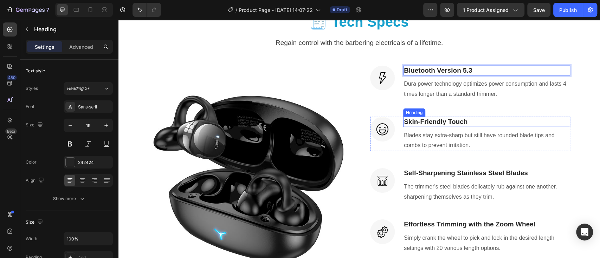
click at [470, 122] on p "Skin-Friendly Touch" at bounding box center [486, 122] width 165 height 9
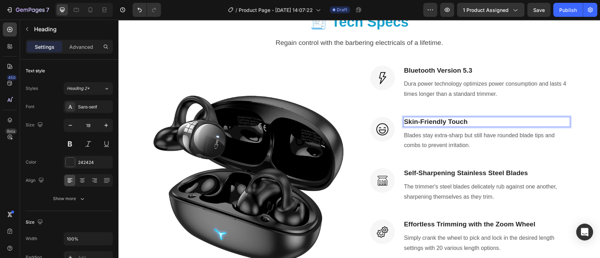
click at [469, 119] on p "Skin-Friendly Touch" at bounding box center [486, 122] width 165 height 9
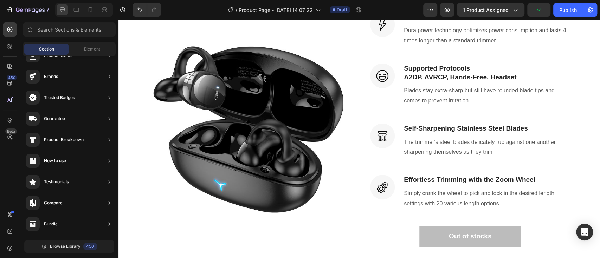
scroll to position [1354, 0]
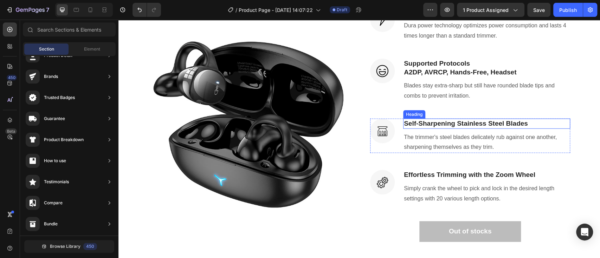
click at [527, 124] on p "Self-Sharpening Stainless Steel Blades" at bounding box center [486, 123] width 165 height 9
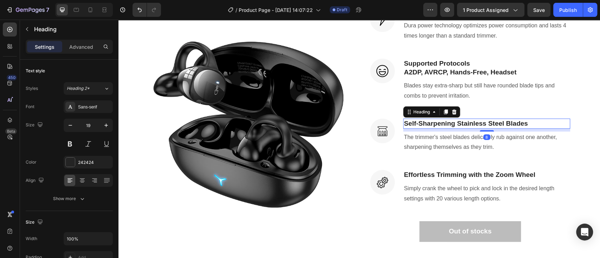
click at [525, 122] on p "Self-Sharpening Stainless Steel Blades" at bounding box center [486, 123] width 165 height 9
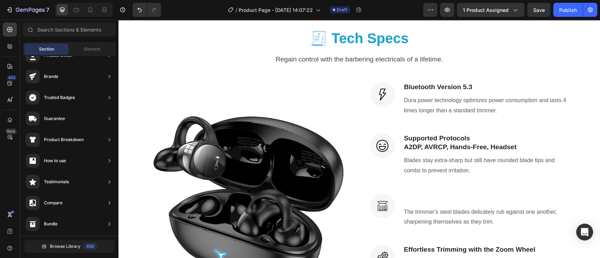
scroll to position [1267, 0]
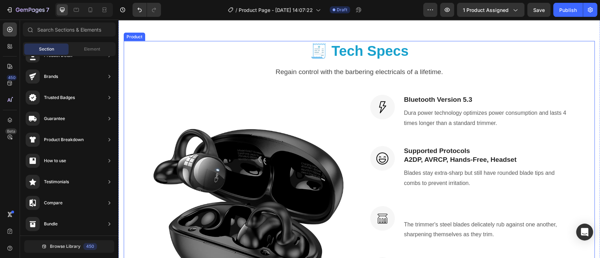
click at [531, 79] on div "🧾 Tech Specs Heading Regain control with the barbering electricals of a lifetim…" at bounding box center [359, 185] width 471 height 288
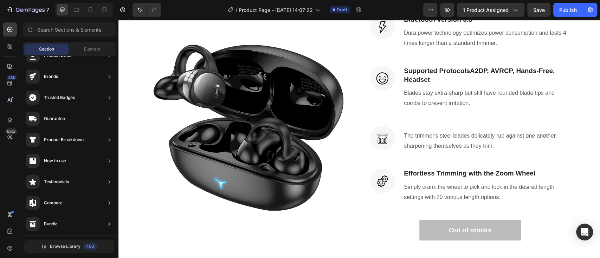
scroll to position [1357, 0]
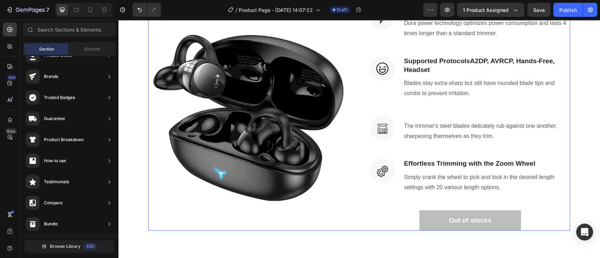
click at [358, 215] on div "(P) Images & Gallery Image Bluetooth Version 5.3 Heading Dura power technology …" at bounding box center [359, 118] width 422 height 226
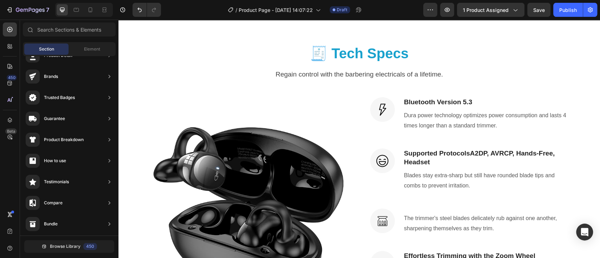
scroll to position [1260, 0]
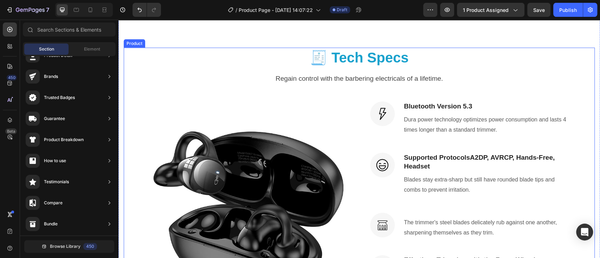
click at [228, 87] on div "🧾 Tech Specs Heading Regain control with the barbering electricals of a lifetim…" at bounding box center [359, 188] width 471 height 280
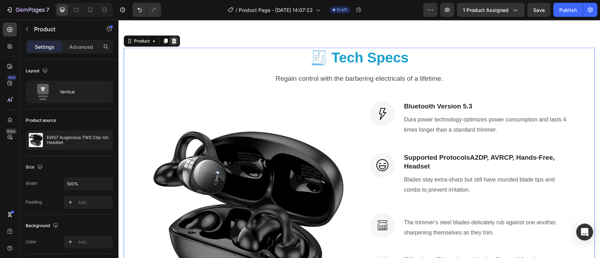
click at [173, 39] on icon at bounding box center [174, 41] width 5 height 5
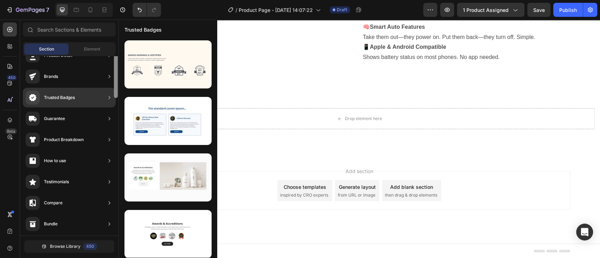
scroll to position [0, 0]
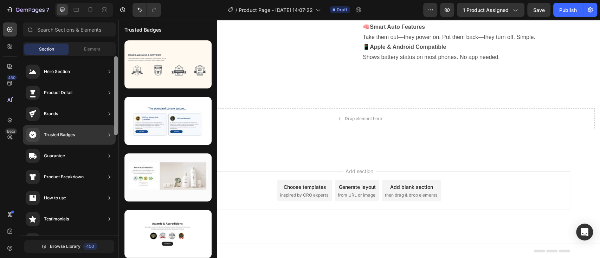
drag, startPoint x: 115, startPoint y: 113, endPoint x: 117, endPoint y: 60, distance: 53.4
click at [117, 60] on div at bounding box center [116, 95] width 4 height 79
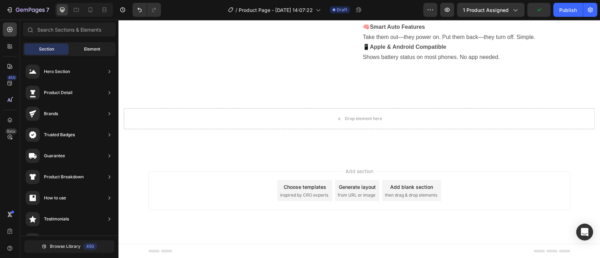
click at [94, 50] on span "Element" at bounding box center [92, 49] width 16 height 6
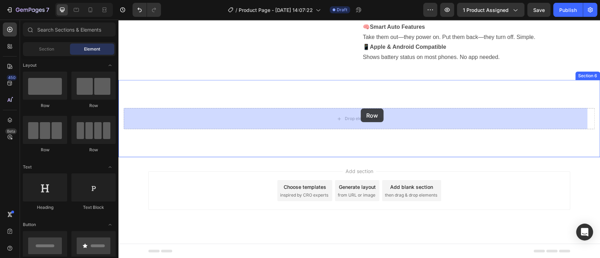
drag, startPoint x: 208, startPoint y: 106, endPoint x: 360, endPoint y: 109, distance: 152.1
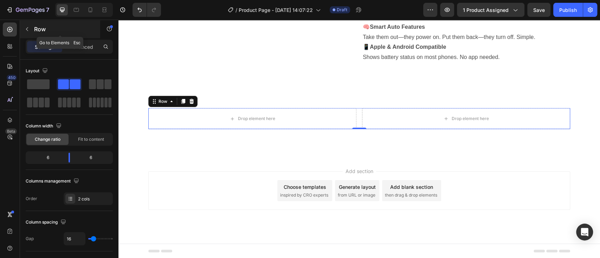
click at [26, 30] on icon "button" at bounding box center [27, 29] width 6 height 6
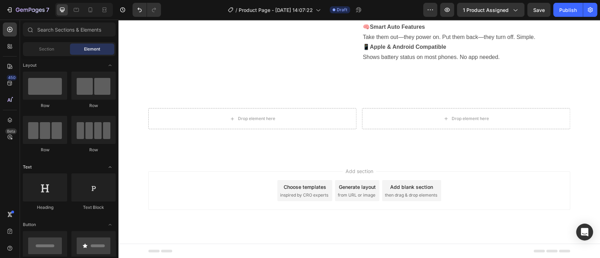
click at [112, 166] on icon "Toggle open" at bounding box center [110, 167] width 6 height 6
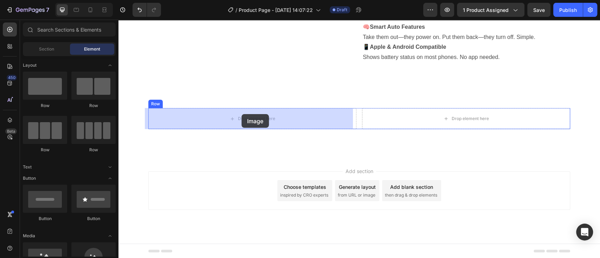
drag, startPoint x: 156, startPoint y: 273, endPoint x: 241, endPoint y: 114, distance: 180.4
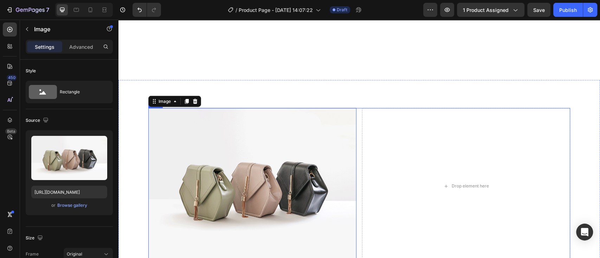
scroll to position [1260, 0]
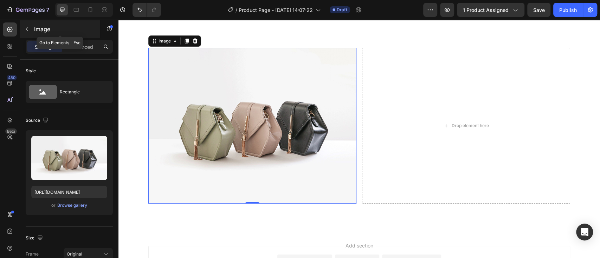
click at [26, 30] on icon "button" at bounding box center [27, 29] width 6 height 6
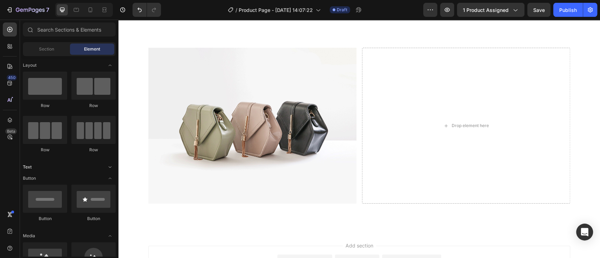
click at [109, 168] on icon "Toggle open" at bounding box center [110, 167] width 6 height 6
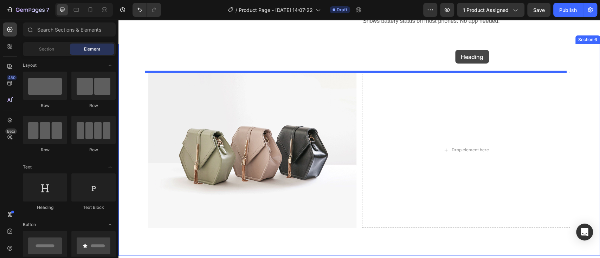
scroll to position [1230, 0]
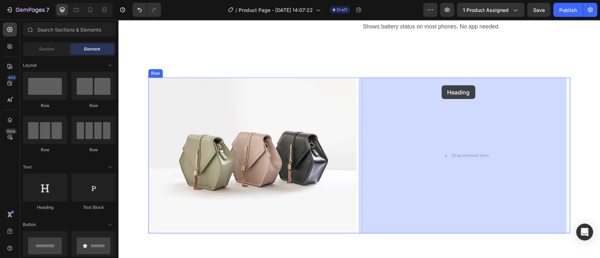
drag, startPoint x: 168, startPoint y: 218, endPoint x: 441, endPoint y: 85, distance: 304.0
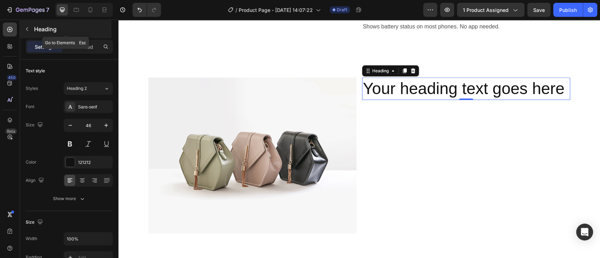
click at [26, 27] on icon "button" at bounding box center [27, 29] width 6 height 6
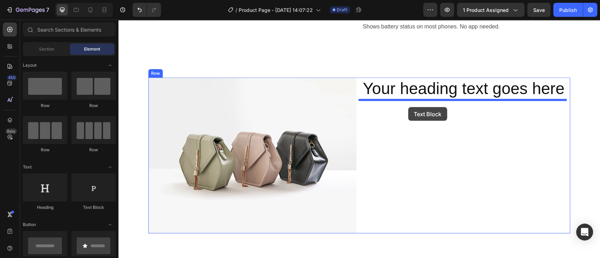
drag, startPoint x: 220, startPoint y: 218, endPoint x: 408, endPoint y: 107, distance: 217.8
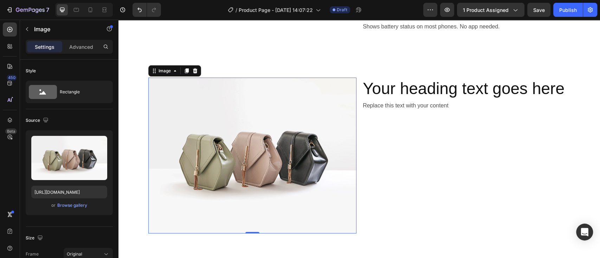
click at [268, 201] on img at bounding box center [252, 156] width 208 height 156
click at [75, 207] on div "Browse gallery" at bounding box center [72, 205] width 30 height 6
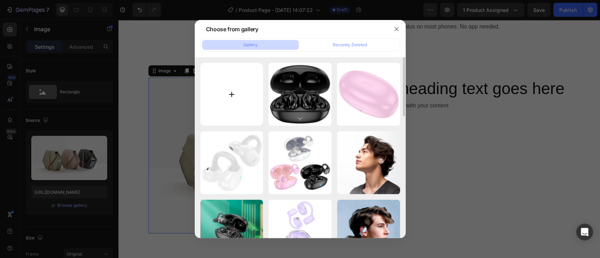
click at [230, 91] on input "file" at bounding box center [231, 94] width 63 height 63
type input "C:\fakepath\hoco-ew57-auspicious-clip-on-tws (3).png"
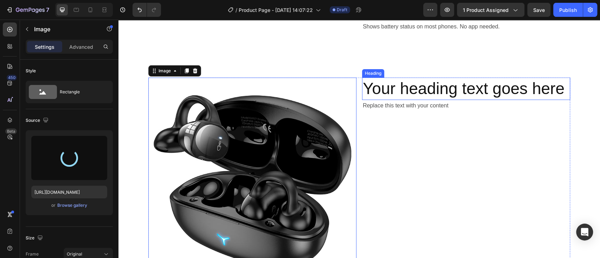
type input "https://cdn.shopify.com/s/files/1/0726/7159/2766/files/gempages_577165652066829…"
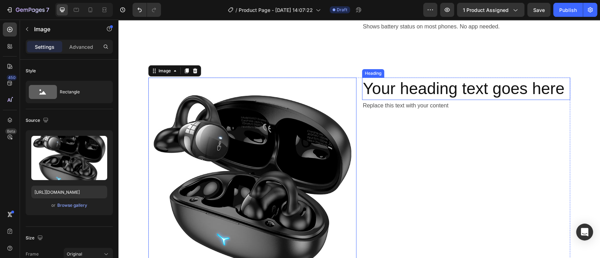
click at [558, 89] on h2 "Your heading text goes here" at bounding box center [466, 89] width 208 height 22
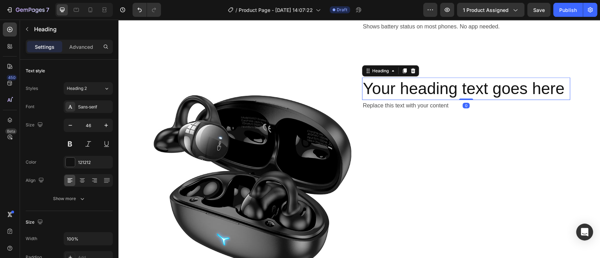
click at [558, 89] on h2 "Your heading text goes here" at bounding box center [466, 89] width 208 height 22
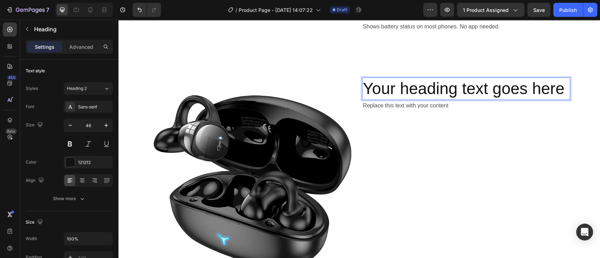
click at [558, 89] on p "Your heading text goes here" at bounding box center [466, 88] width 207 height 21
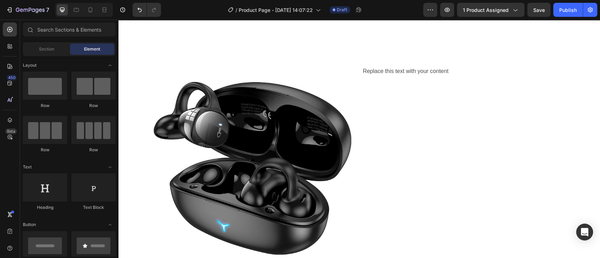
scroll to position [1385, 0]
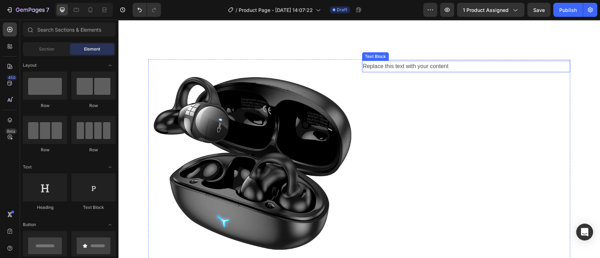
click at [484, 66] on div "Replace this text with your content" at bounding box center [466, 67] width 208 height 12
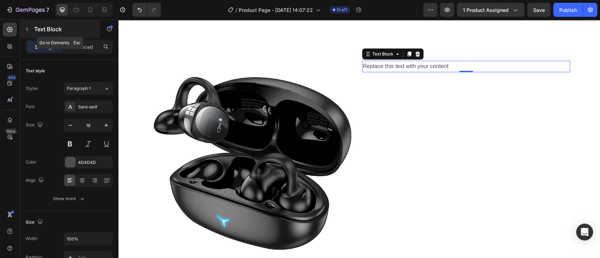
click at [25, 26] on icon "button" at bounding box center [27, 29] width 6 height 6
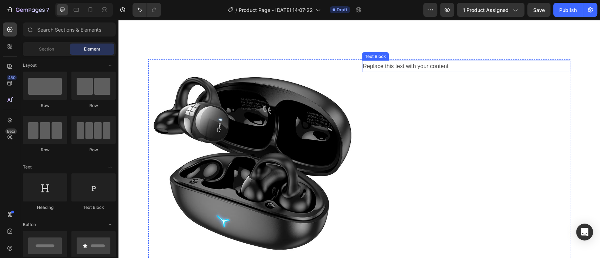
click at [461, 67] on div "Replace this text with your content" at bounding box center [466, 67] width 208 height 12
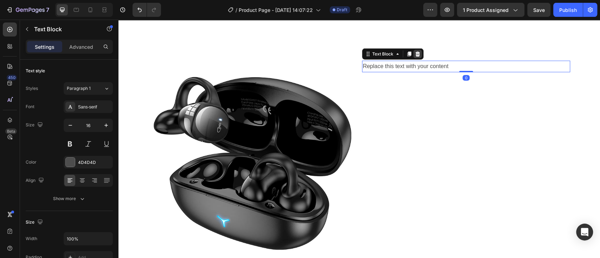
click at [416, 52] on icon at bounding box center [417, 54] width 6 height 6
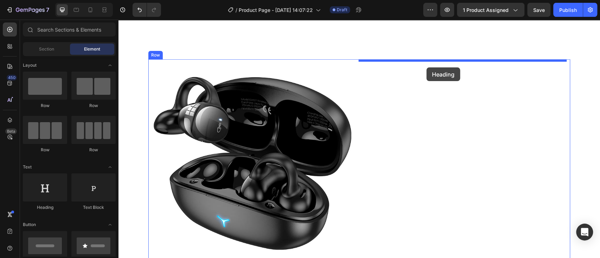
drag, startPoint x: 165, startPoint y: 215, endPoint x: 426, endPoint y: 67, distance: 299.5
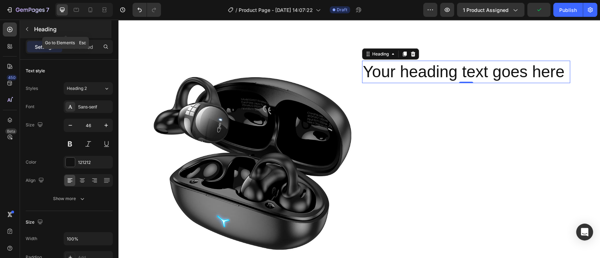
click at [25, 31] on icon "button" at bounding box center [27, 29] width 6 height 6
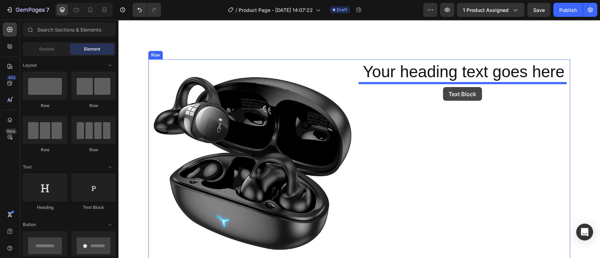
drag, startPoint x: 217, startPoint y: 220, endPoint x: 443, endPoint y: 87, distance: 262.2
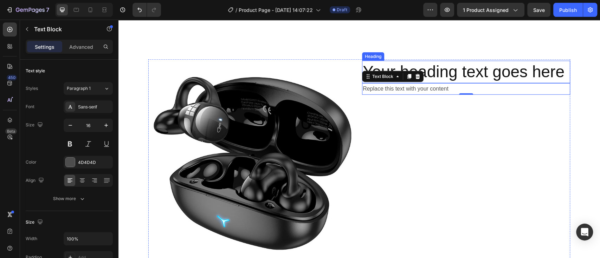
click at [561, 71] on h2 "Your heading text goes here" at bounding box center [466, 72] width 208 height 22
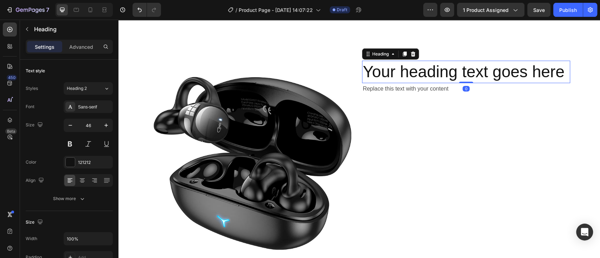
click at [561, 71] on h2 "Your heading text goes here" at bounding box center [466, 72] width 208 height 22
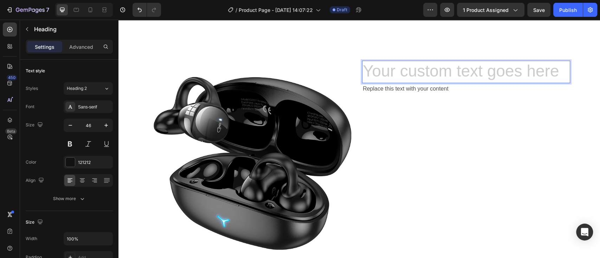
click at [378, 71] on h2 "Rich Text Editor. Editing area: main" at bounding box center [466, 72] width 208 height 22
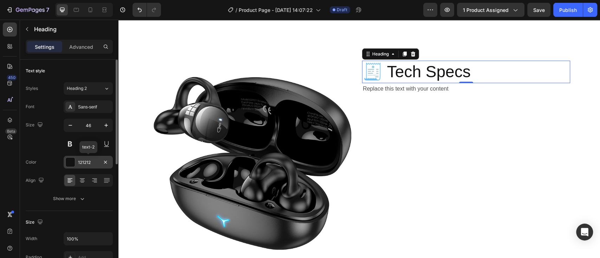
click at [70, 161] on div at bounding box center [70, 162] width 9 height 9
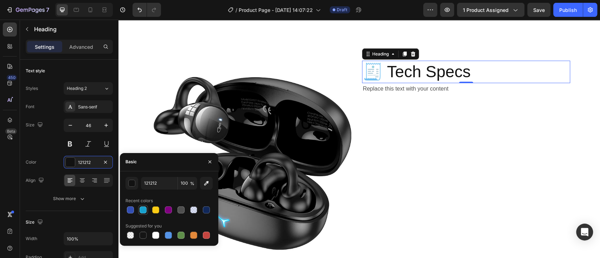
click at [143, 209] on div at bounding box center [142, 210] width 7 height 7
type input "18A1CD"
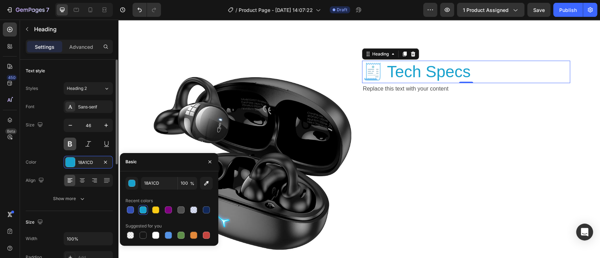
click at [68, 145] on button at bounding box center [70, 144] width 13 height 13
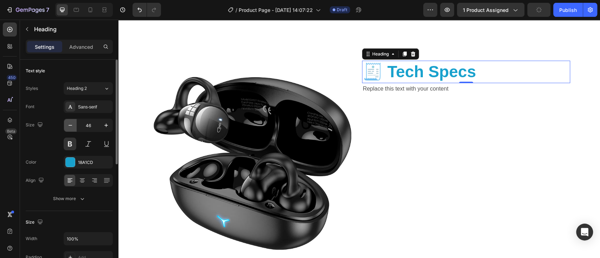
click at [71, 129] on button "button" at bounding box center [70, 125] width 13 height 13
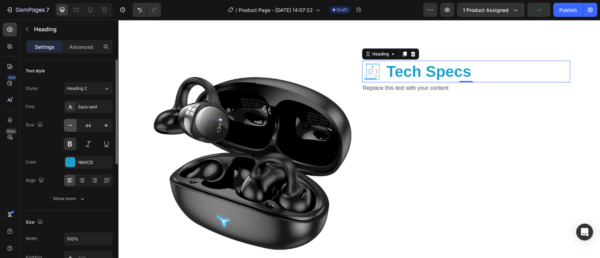
click at [71, 129] on button "button" at bounding box center [70, 125] width 13 height 13
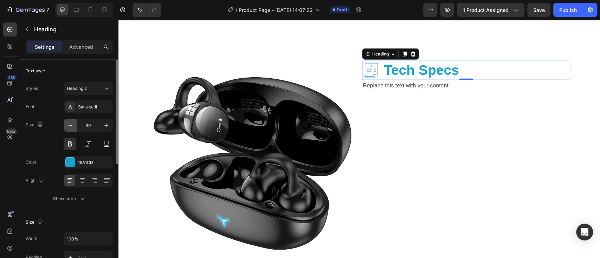
click at [71, 129] on button "button" at bounding box center [70, 125] width 13 height 13
type input "36"
click at [83, 181] on icon at bounding box center [82, 181] width 5 height 1
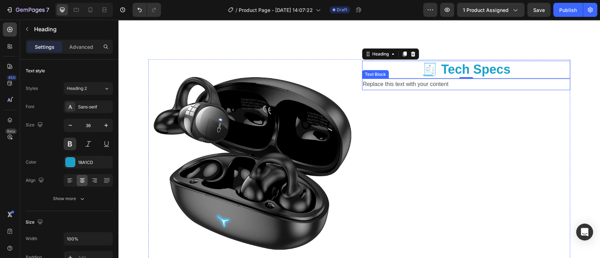
click at [456, 83] on div "Replace this text with your content" at bounding box center [466, 85] width 208 height 12
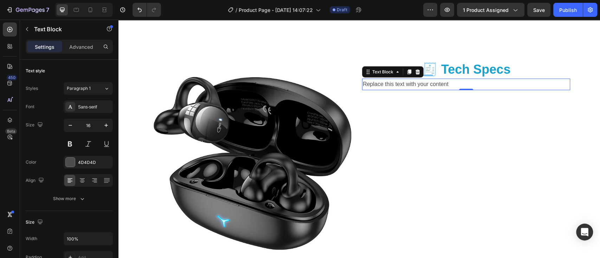
click at [447, 85] on p "Replace this text with your content" at bounding box center [466, 84] width 207 height 10
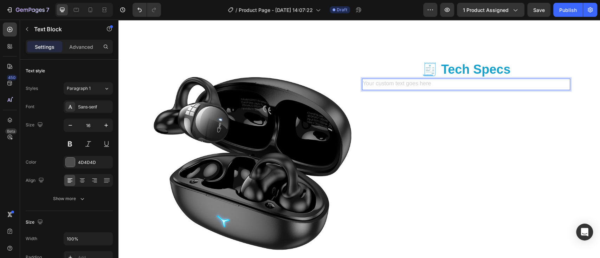
click at [371, 83] on div "Rich Text Editor. Editing area: main" at bounding box center [466, 85] width 208 height 12
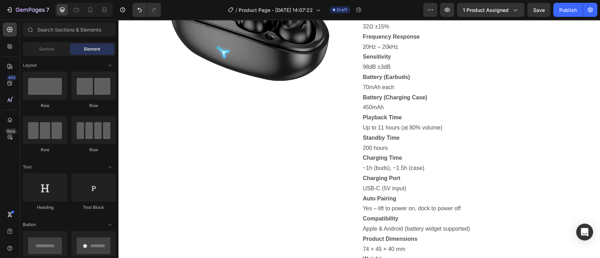
scroll to position [1546, 0]
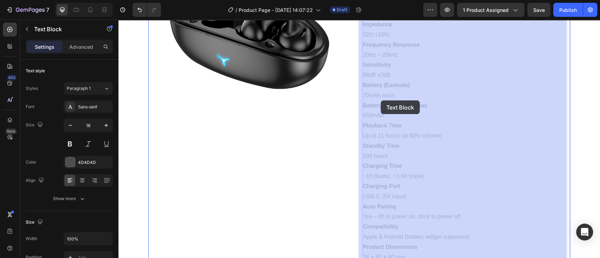
drag, startPoint x: 424, startPoint y: 98, endPoint x: 380, endPoint y: 100, distance: 44.0
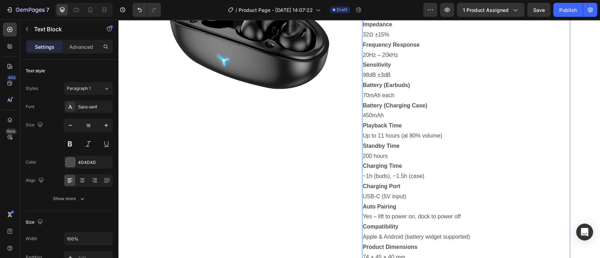
click at [362, 100] on div "Feature Details Bluetooth Version 5.3 Supported Protocols A2DP, AVRCP, Hands-Fr…" at bounding box center [466, 101] width 208 height 366
click at [363, 100] on p "70mAh each" at bounding box center [466, 96] width 207 height 10
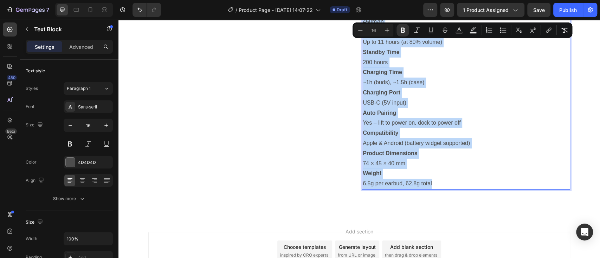
scroll to position [1643, 0]
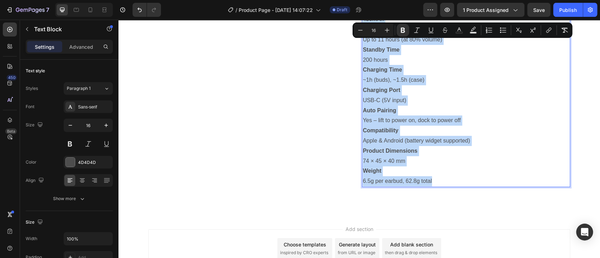
drag, startPoint x: 360, startPoint y: 105, endPoint x: 483, endPoint y: 181, distance: 144.6
click at [483, 181] on div "Feature Details Bluetooth Version 5.3 Supported Protocols A2DP, AVRCP, Hands-Fr…" at bounding box center [466, 5] width 208 height 366
copy div "Battery (Charging Case) 450mAh Playback Time Up to 11 hours (at 80% volume) Sta…"
click at [435, 179] on p "6.5g per earbud, 62.8g total" at bounding box center [466, 181] width 207 height 10
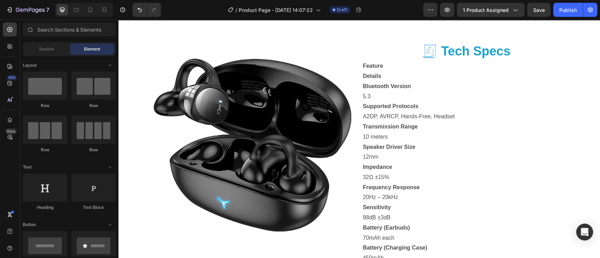
scroll to position [1386, 0]
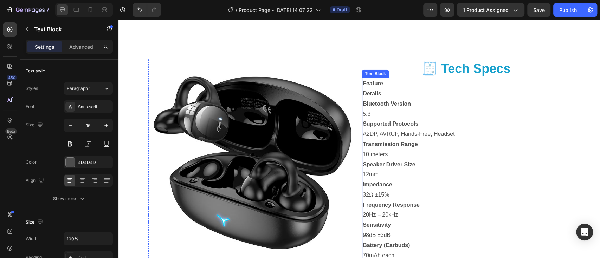
click at [505, 87] on p "Feature" at bounding box center [466, 84] width 207 height 10
click at [26, 30] on icon "button" at bounding box center [27, 29] width 6 height 6
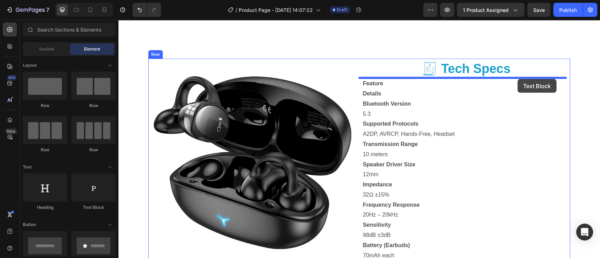
drag, startPoint x: 217, startPoint y: 219, endPoint x: 517, endPoint y: 79, distance: 330.6
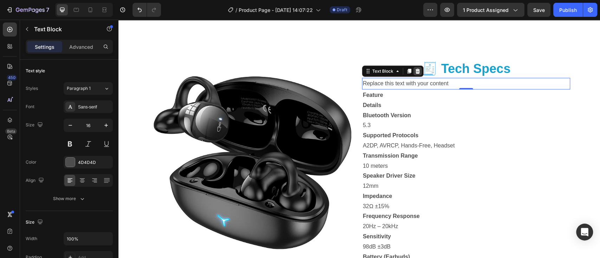
click at [415, 72] on icon at bounding box center [417, 71] width 5 height 5
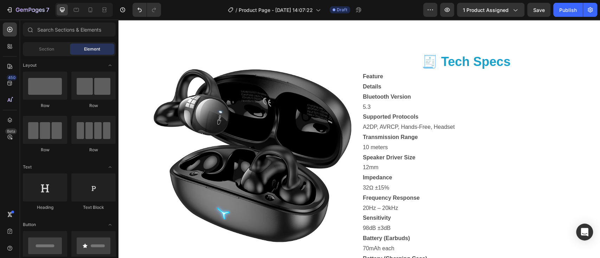
scroll to position [1415, 0]
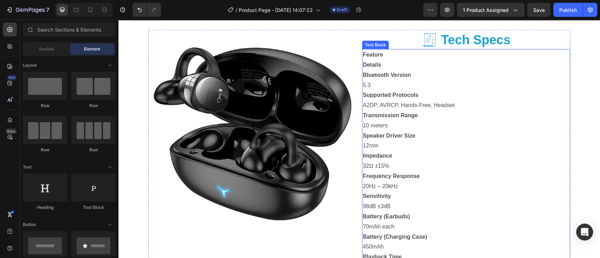
click at [503, 191] on p "20Hz – 20kHz" at bounding box center [466, 187] width 207 height 10
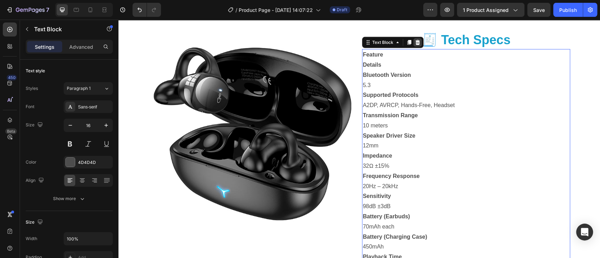
click at [414, 40] on icon at bounding box center [417, 43] width 6 height 6
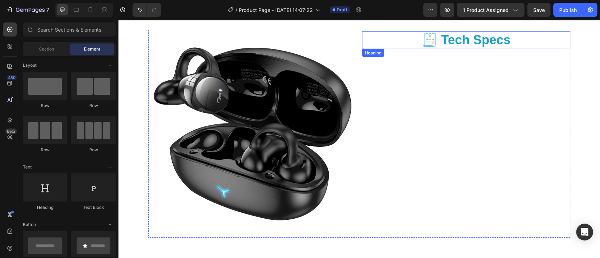
click at [515, 39] on p "🧾 Tech Specs" at bounding box center [466, 40] width 207 height 17
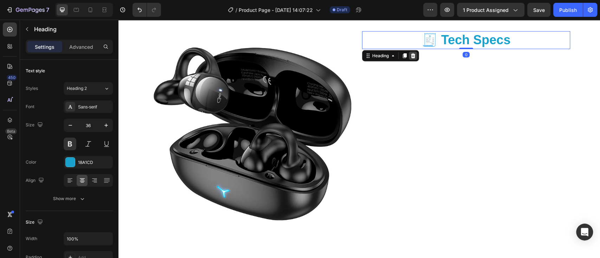
click at [411, 55] on icon at bounding box center [413, 55] width 5 height 5
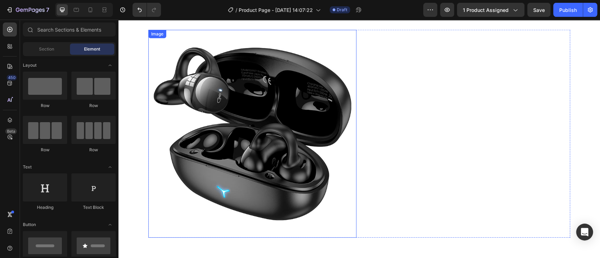
click at [334, 159] on img at bounding box center [252, 134] width 208 height 208
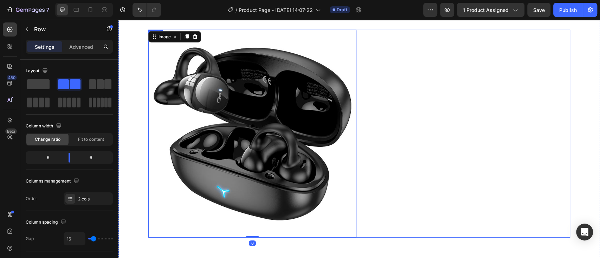
click at [465, 160] on div "Heading" at bounding box center [466, 134] width 208 height 208
click at [189, 37] on icon at bounding box center [192, 37] width 6 height 6
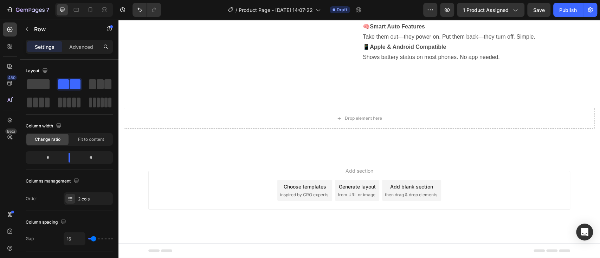
scroll to position [1337, 0]
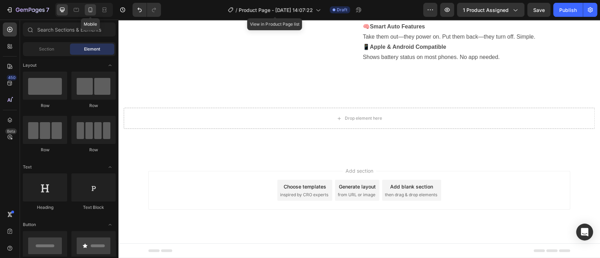
click at [90, 10] on icon at bounding box center [90, 9] width 7 height 7
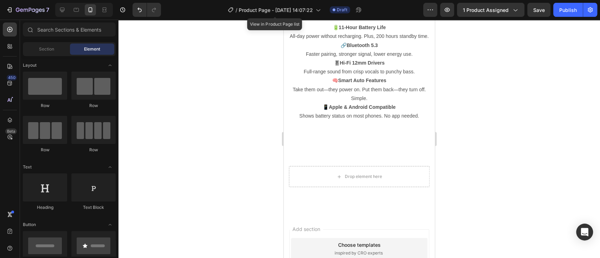
scroll to position [1434, 0]
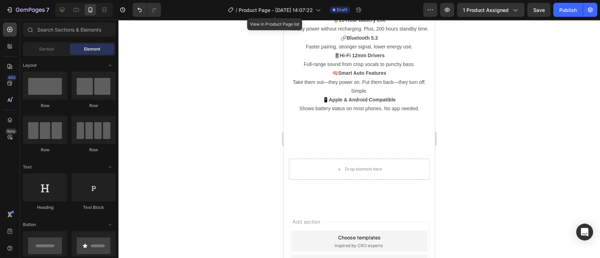
drag, startPoint x: 431, startPoint y: 175, endPoint x: 718, endPoint y: 247, distance: 296.0
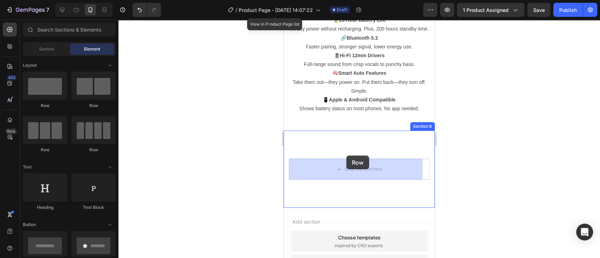
drag, startPoint x: 334, startPoint y: 159, endPoint x: 346, endPoint y: 156, distance: 12.4
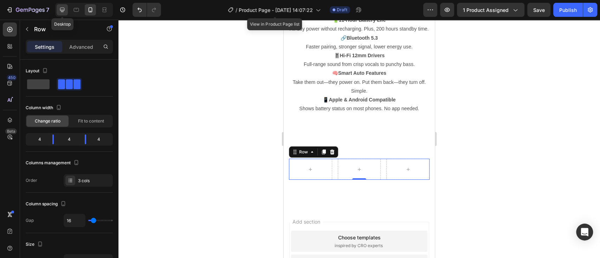
click at [65, 9] on icon at bounding box center [62, 9] width 7 height 7
type input "1200"
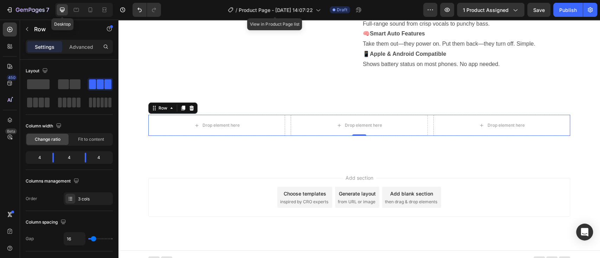
scroll to position [1462, 0]
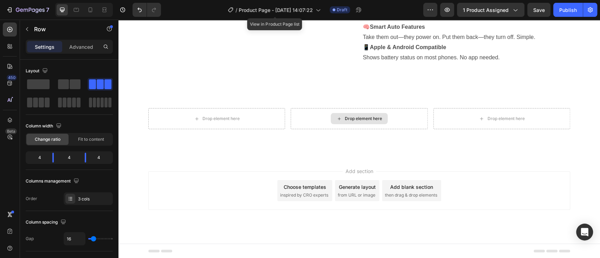
click at [363, 117] on div "Drop element here" at bounding box center [363, 119] width 37 height 6
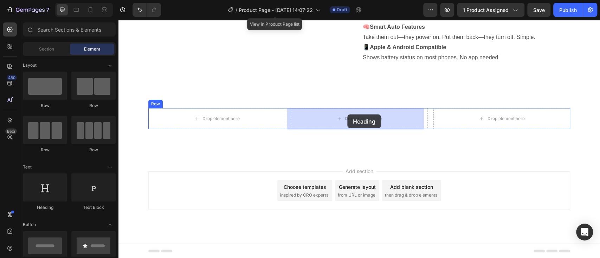
drag, startPoint x: 287, startPoint y: 128, endPoint x: 347, endPoint y: 115, distance: 61.2
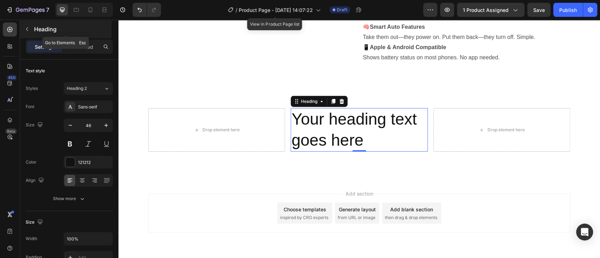
click at [25, 29] on icon "button" at bounding box center [27, 29] width 6 height 6
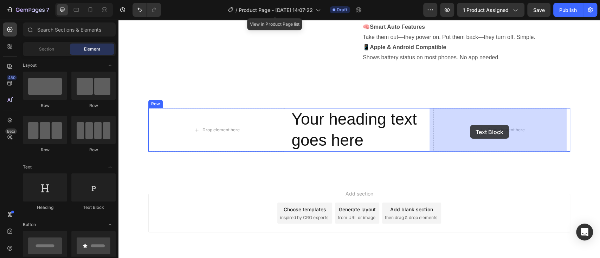
drag, startPoint x: 214, startPoint y: 218, endPoint x: 470, endPoint y: 125, distance: 272.5
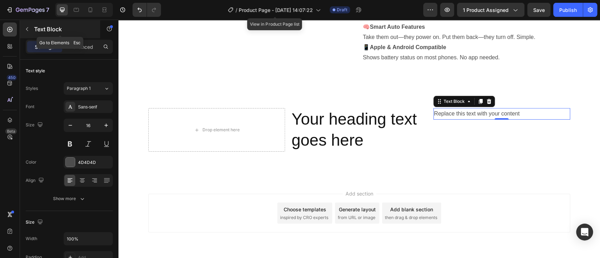
click at [27, 28] on icon "button" at bounding box center [27, 29] width 2 height 4
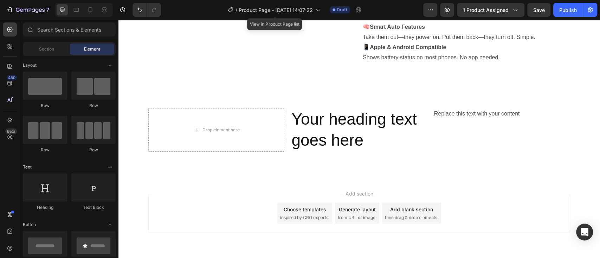
click at [109, 166] on icon "Toggle open" at bounding box center [110, 167] width 6 height 6
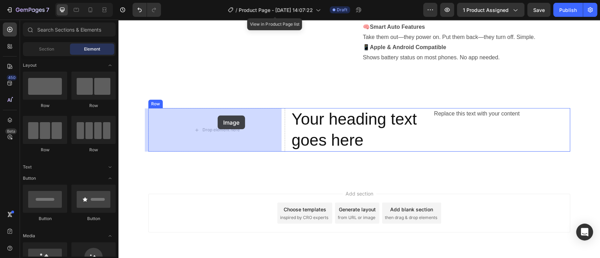
drag, startPoint x: 163, startPoint y: 273, endPoint x: 217, endPoint y: 116, distance: 166.7
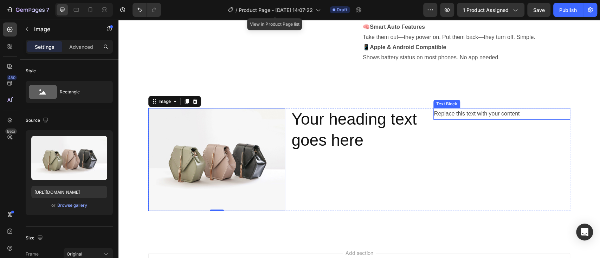
click at [495, 119] on div "Replace this text with your content" at bounding box center [501, 114] width 137 height 12
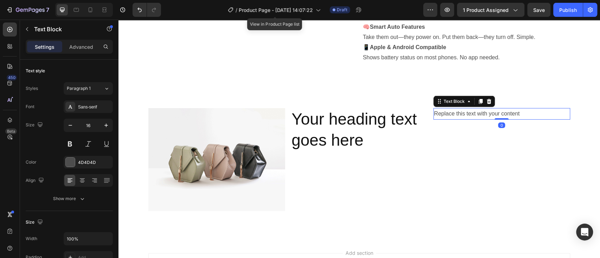
click at [526, 112] on div "Replace this text with your content" at bounding box center [501, 114] width 137 height 12
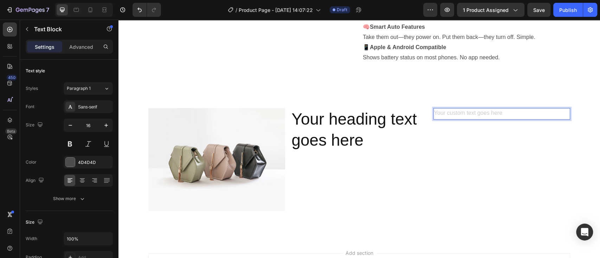
click at [438, 110] on div "Rich Text Editor. Editing area: main" at bounding box center [501, 114] width 137 height 12
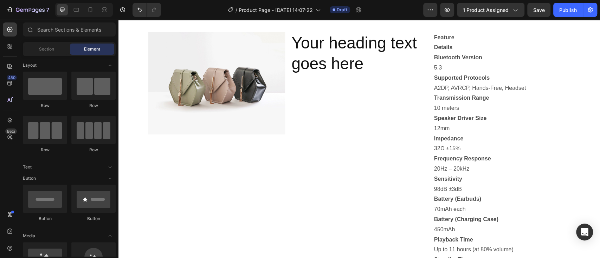
scroll to position [1526, 0]
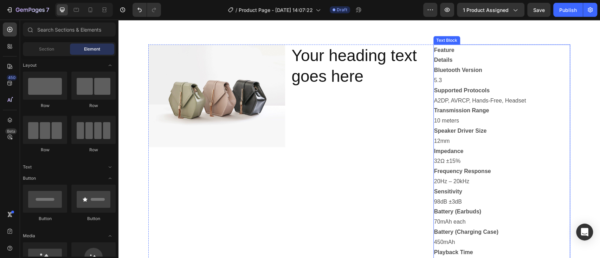
click at [514, 220] on p "70mAh each" at bounding box center [501, 222] width 135 height 10
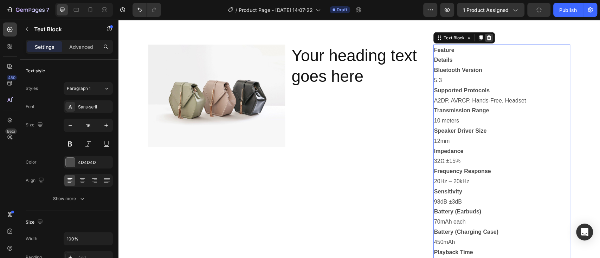
click at [486, 37] on icon at bounding box center [488, 37] width 5 height 5
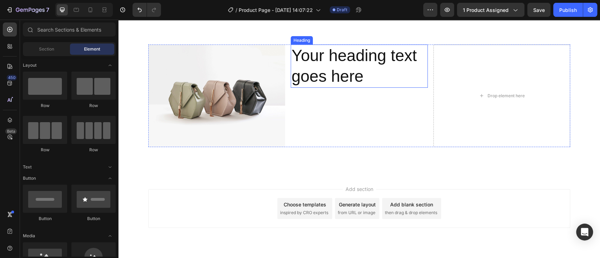
click at [377, 72] on h2 "Your heading text goes here" at bounding box center [358, 67] width 137 height 44
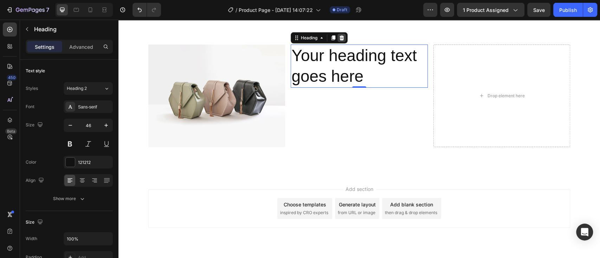
click at [339, 36] on icon at bounding box center [341, 37] width 5 height 5
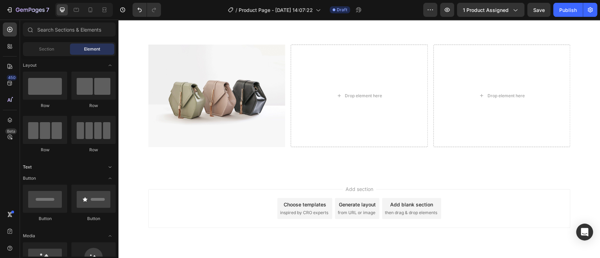
click at [110, 166] on icon "Toggle open" at bounding box center [110, 167] width 6 height 6
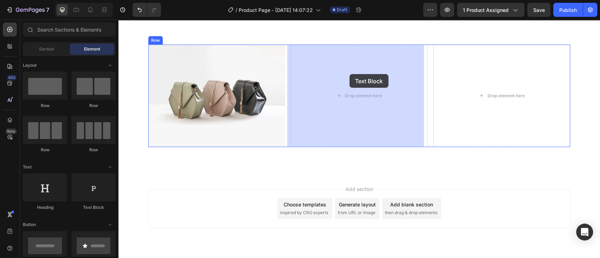
drag, startPoint x: 208, startPoint y: 213, endPoint x: 482, endPoint y: 81, distance: 303.7
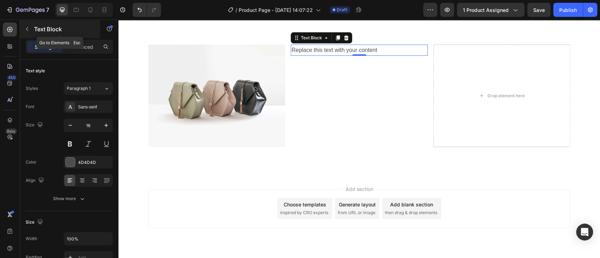
click at [26, 25] on button "button" at bounding box center [26, 29] width 11 height 11
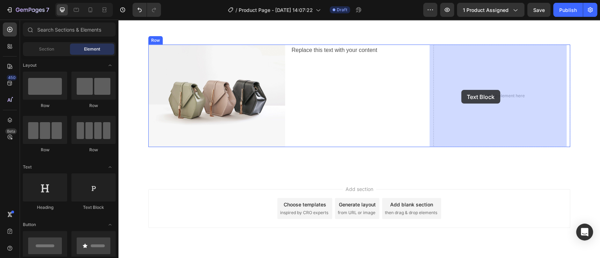
drag, startPoint x: 212, startPoint y: 223, endPoint x: 461, endPoint y: 90, distance: 282.6
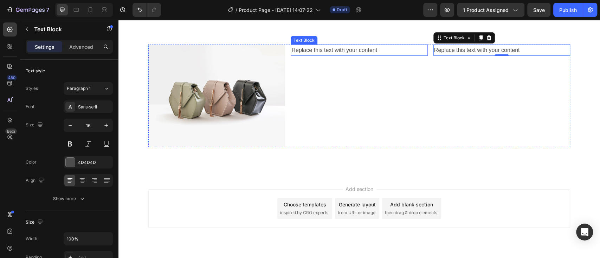
click at [378, 47] on div "Replace this text with your content" at bounding box center [358, 51] width 137 height 12
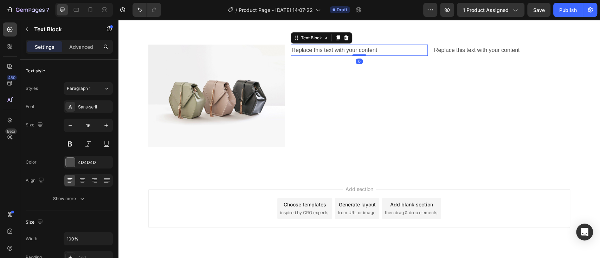
click at [378, 47] on div "Replace this text with your content" at bounding box center [358, 51] width 137 height 12
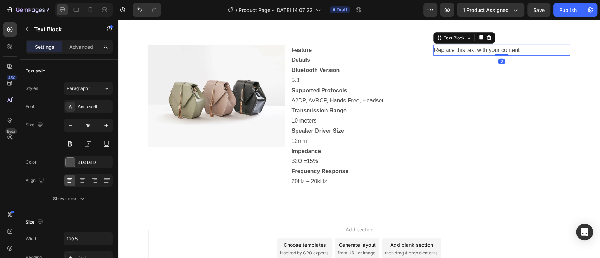
click at [523, 49] on div "Replace this text with your content" at bounding box center [501, 51] width 137 height 12
click at [523, 49] on p "Replace this text with your content" at bounding box center [501, 50] width 135 height 10
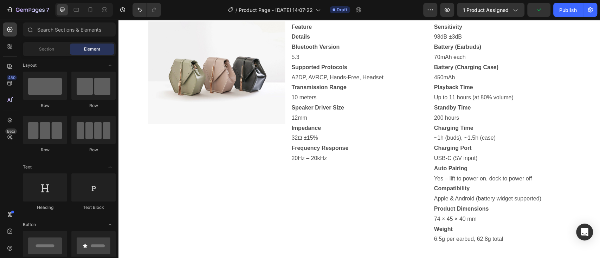
scroll to position [1552, 0]
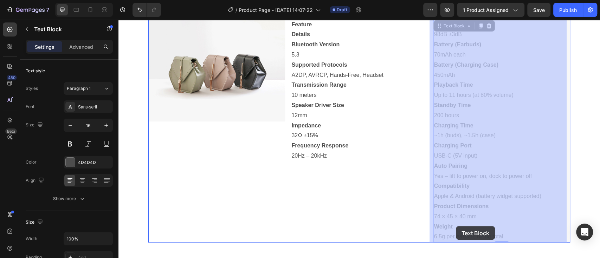
drag, startPoint x: 503, startPoint y: 236, endPoint x: 456, endPoint y: 226, distance: 48.1
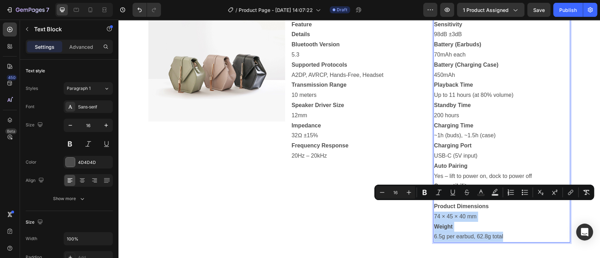
drag, startPoint x: 488, startPoint y: 204, endPoint x: 507, endPoint y: 235, distance: 36.9
click at [507, 235] on div "Sensitivity 98dB ±3dB Battery (Earbuds) 70mAh each Battery (Charging Case) 450m…" at bounding box center [501, 131] width 137 height 224
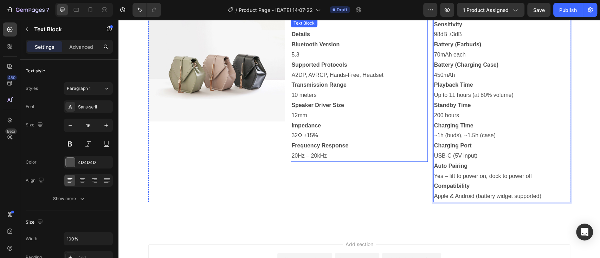
click at [332, 156] on p "20Hz – 20kHz" at bounding box center [358, 156] width 135 height 10
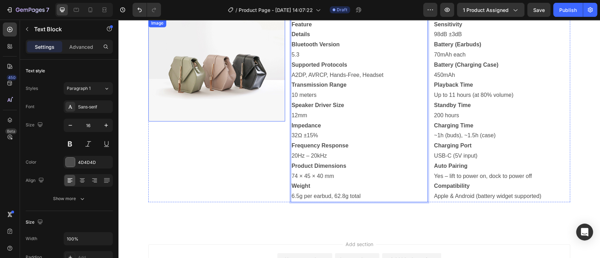
click at [258, 90] on img at bounding box center [216, 70] width 137 height 103
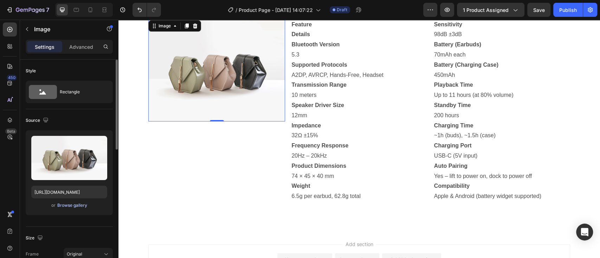
click at [73, 204] on div "Browse gallery" at bounding box center [72, 205] width 30 height 6
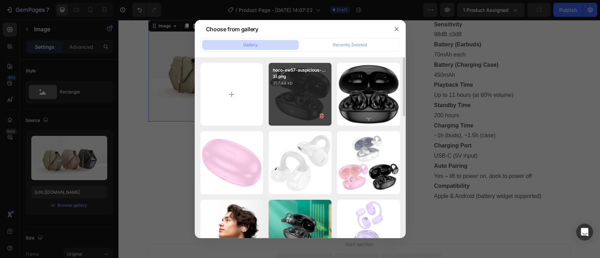
click at [308, 97] on div "hoco-ew57-auspicious-...3).png 357.44 kb" at bounding box center [299, 94] width 63 height 63
type input "https://cdn.shopify.com/s/files/1/0726/7159/2766/files/gempages_577165652066829…"
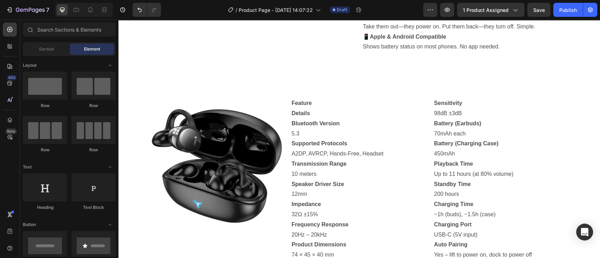
scroll to position [986, 0]
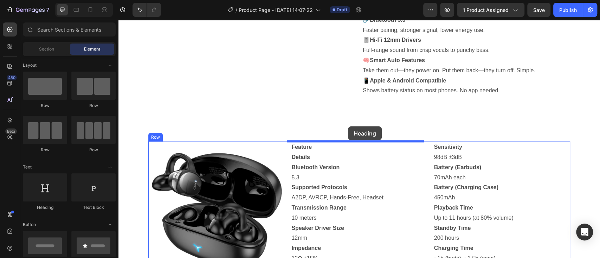
drag, startPoint x: 164, startPoint y: 215, endPoint x: 348, endPoint y: 126, distance: 203.8
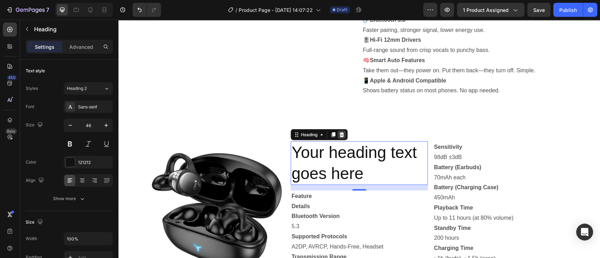
click at [339, 136] on icon at bounding box center [341, 134] width 5 height 5
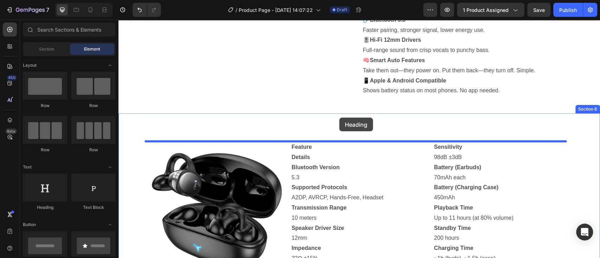
drag, startPoint x: 169, startPoint y: 217, endPoint x: 339, endPoint y: 118, distance: 196.8
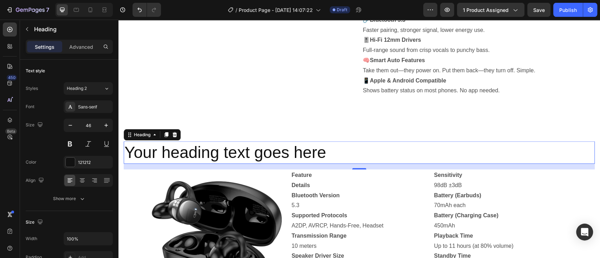
click at [340, 153] on p "Your heading text goes here" at bounding box center [358, 152] width 469 height 21
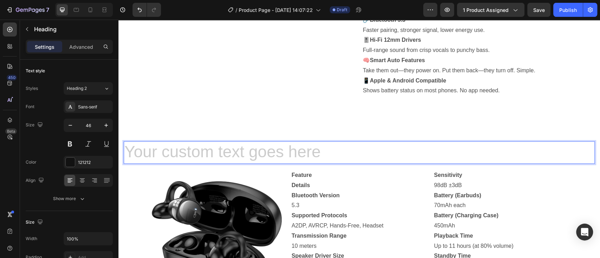
click at [146, 149] on h2 "Rich Text Editor. Editing area: main" at bounding box center [359, 153] width 471 height 22
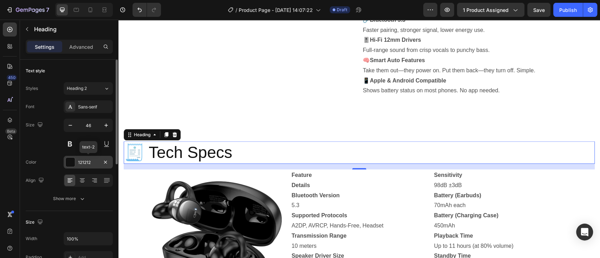
click at [68, 161] on div at bounding box center [70, 162] width 9 height 9
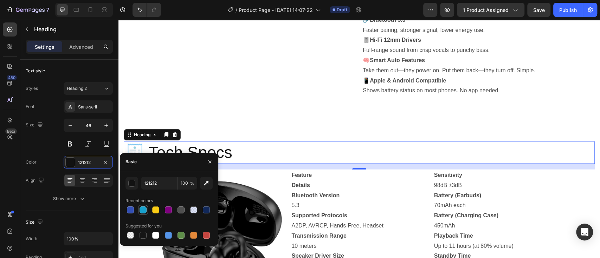
click at [143, 209] on div at bounding box center [142, 210] width 7 height 7
type input "18A1CD"
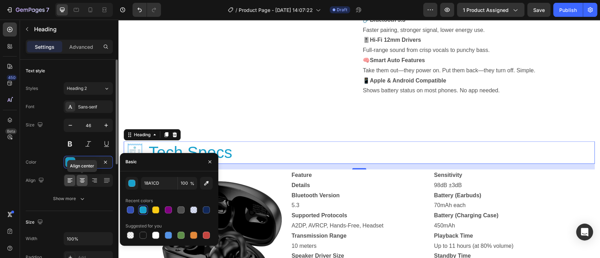
click at [81, 182] on icon at bounding box center [82, 182] width 4 height 1
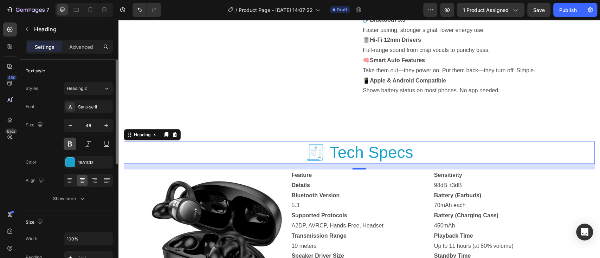
click at [71, 141] on button at bounding box center [70, 144] width 13 height 13
click at [70, 126] on icon "button" at bounding box center [70, 125] width 7 height 7
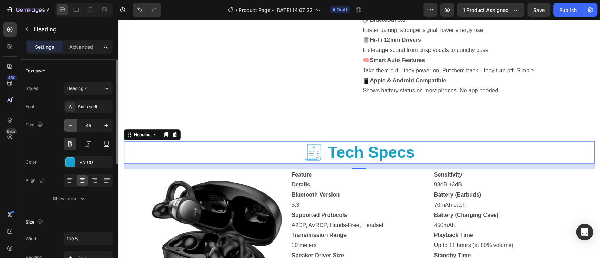
click at [70, 126] on icon "button" at bounding box center [70, 125] width 7 height 7
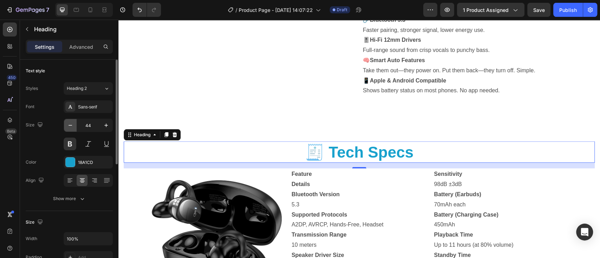
click at [70, 126] on icon "button" at bounding box center [70, 125] width 7 height 7
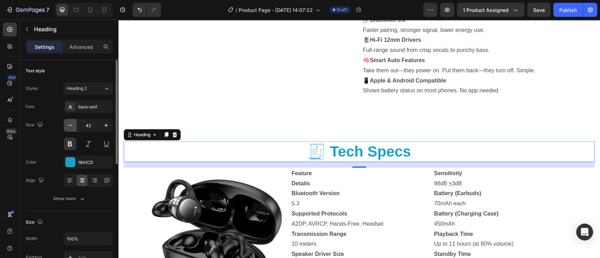
click at [70, 126] on icon "button" at bounding box center [70, 125] width 7 height 7
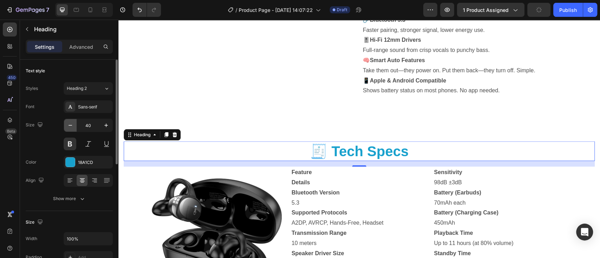
click at [70, 126] on icon "button" at bounding box center [70, 125] width 7 height 7
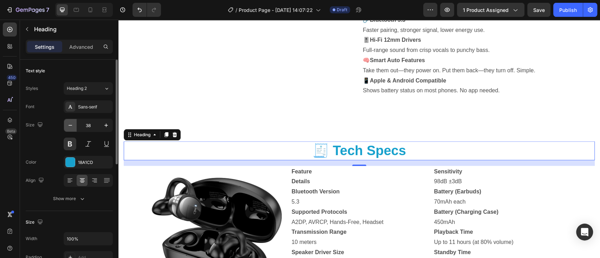
click at [70, 126] on icon "button" at bounding box center [70, 125] width 7 height 7
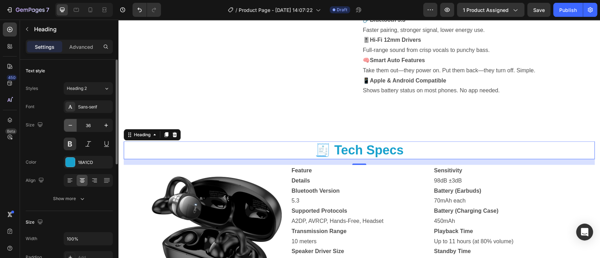
click at [70, 126] on icon "button" at bounding box center [70, 125] width 7 height 7
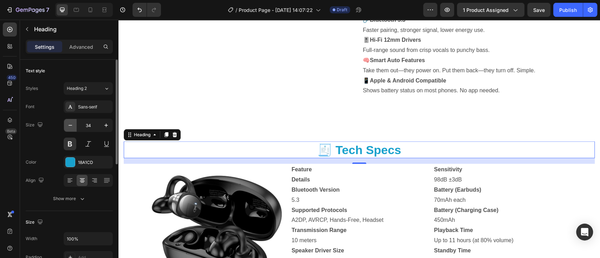
click at [70, 126] on icon "button" at bounding box center [70, 125] width 7 height 7
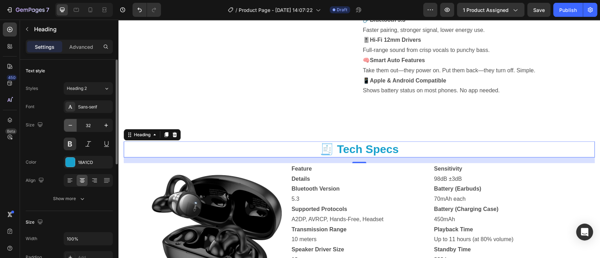
click at [70, 126] on icon "button" at bounding box center [70, 125] width 7 height 7
type input "30"
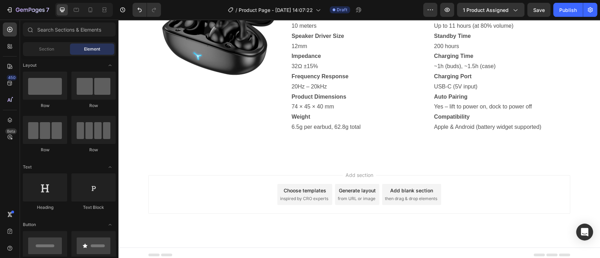
scroll to position [1520, 0]
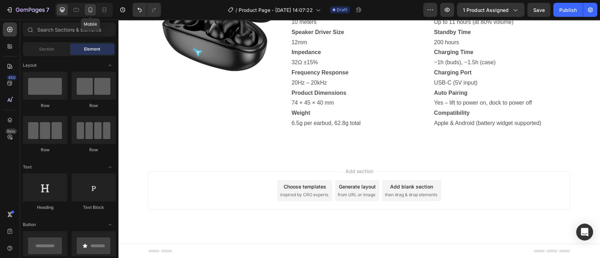
drag, startPoint x: 66, startPoint y: 9, endPoint x: 87, endPoint y: 12, distance: 20.8
click at [87, 12] on div "Mobile" at bounding box center [84, 10] width 58 height 14
click at [87, 12] on icon at bounding box center [90, 9] width 7 height 7
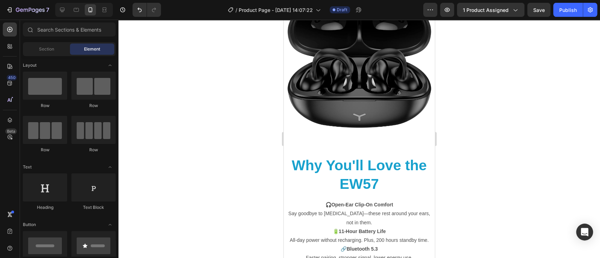
scroll to position [1246, 0]
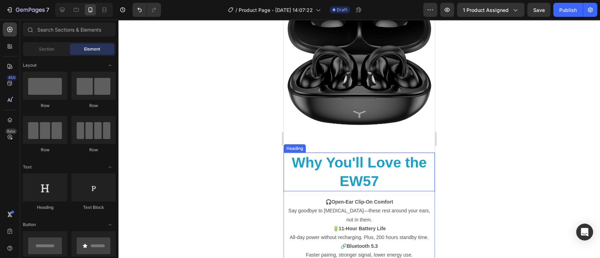
click at [381, 160] on h2 "Why You'll Love the EW57" at bounding box center [358, 172] width 151 height 39
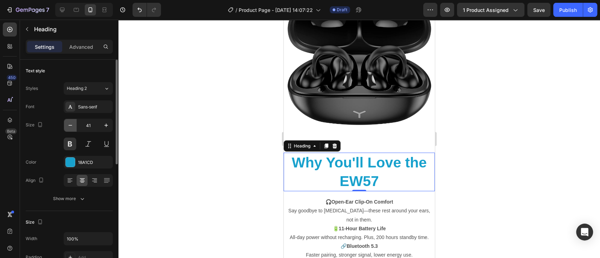
click at [71, 126] on icon "button" at bounding box center [70, 125] width 7 height 7
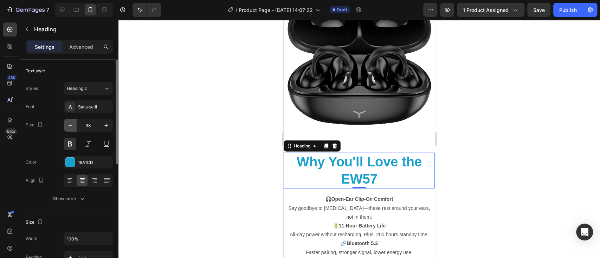
click at [71, 126] on icon "button" at bounding box center [70, 125] width 7 height 7
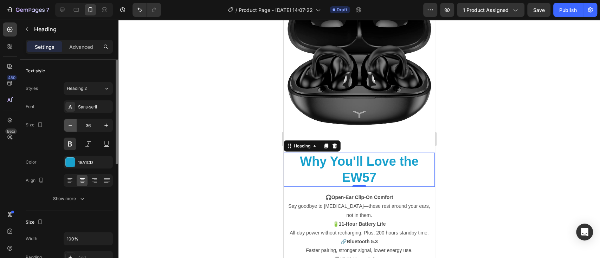
click at [71, 126] on icon "button" at bounding box center [70, 125] width 7 height 7
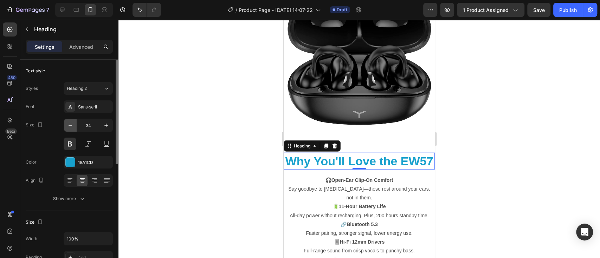
click at [71, 126] on icon "button" at bounding box center [70, 125] width 7 height 7
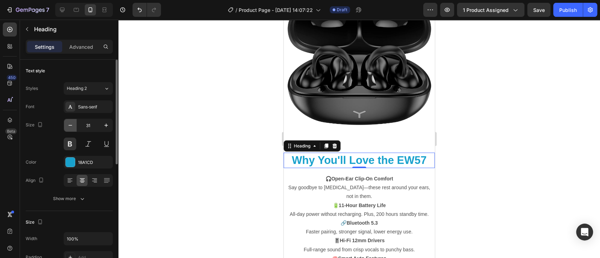
click at [71, 126] on icon "button" at bounding box center [70, 125] width 7 height 7
type input "30"
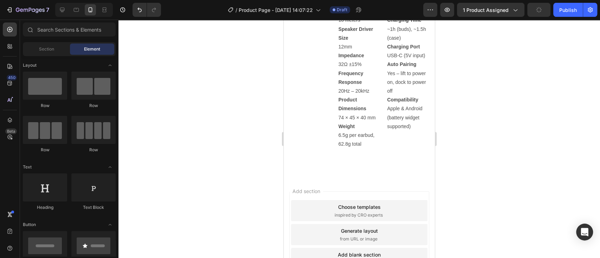
scroll to position [1697, 0]
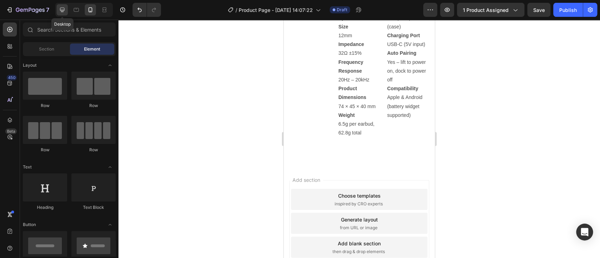
click at [61, 10] on icon at bounding box center [62, 10] width 5 height 5
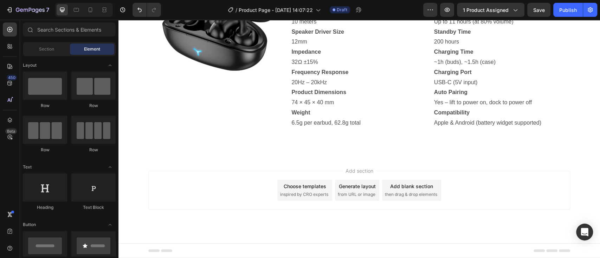
scroll to position [1203, 0]
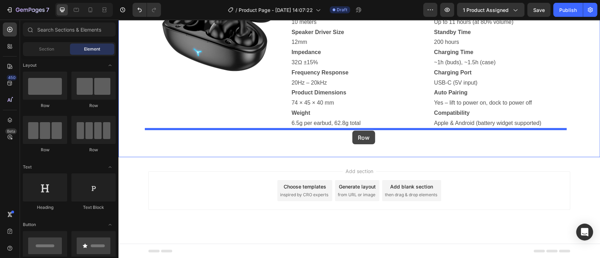
drag, startPoint x: 164, startPoint y: 109, endPoint x: 352, endPoint y: 131, distance: 189.6
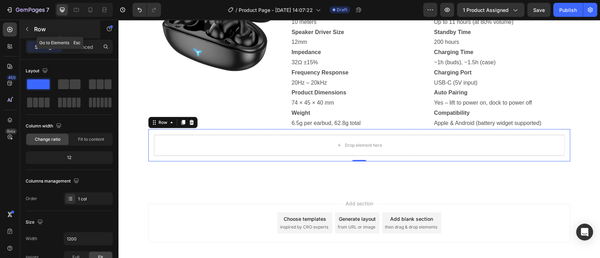
click at [28, 30] on icon "button" at bounding box center [27, 29] width 6 height 6
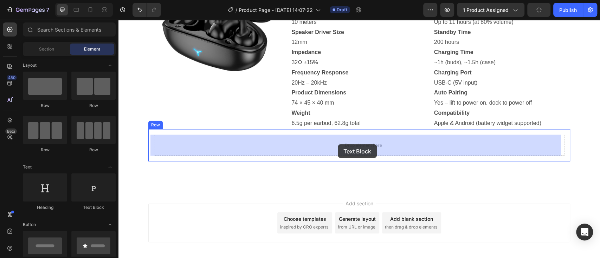
drag, startPoint x: 206, startPoint y: 216, endPoint x: 338, endPoint y: 144, distance: 149.6
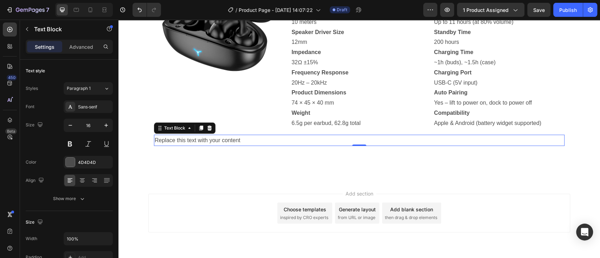
click at [259, 140] on p "Replace this text with your content" at bounding box center [359, 141] width 409 height 10
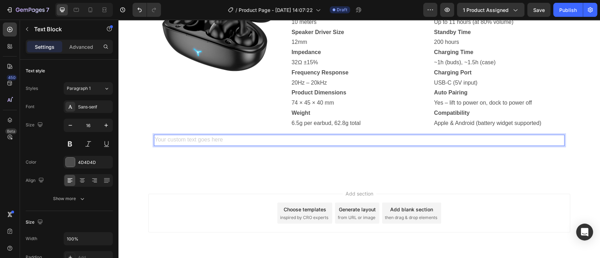
click at [214, 138] on div "Rich Text Editor. Editing area: main" at bounding box center [359, 141] width 410 height 12
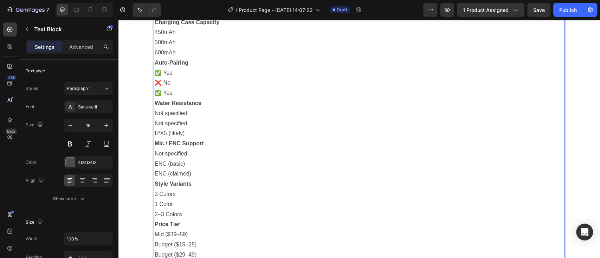
scroll to position [1530, 0]
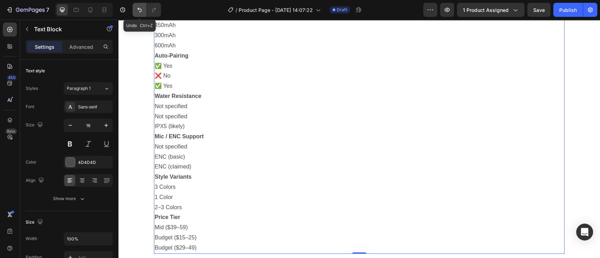
click at [139, 13] on button "Undo/Redo" at bounding box center [139, 10] width 14 height 14
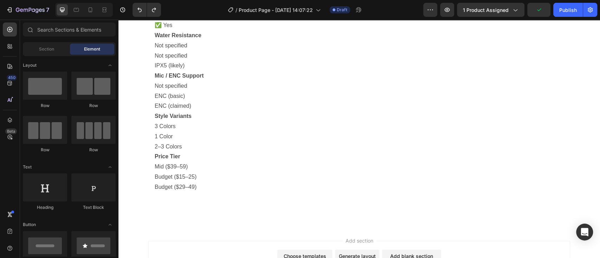
scroll to position [1661, 0]
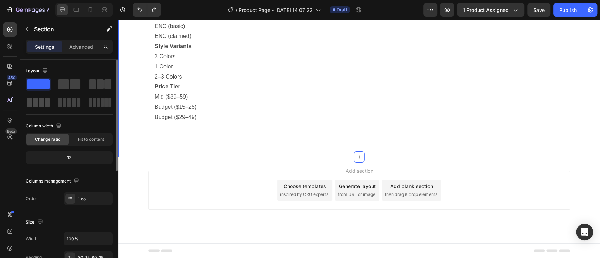
click at [42, 103] on span at bounding box center [41, 103] width 5 height 10
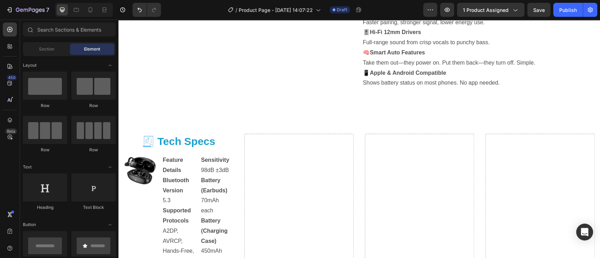
scroll to position [938, 0]
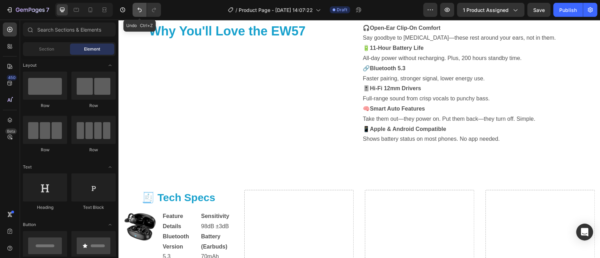
click at [139, 8] on icon "Undo/Redo" at bounding box center [139, 9] width 7 height 7
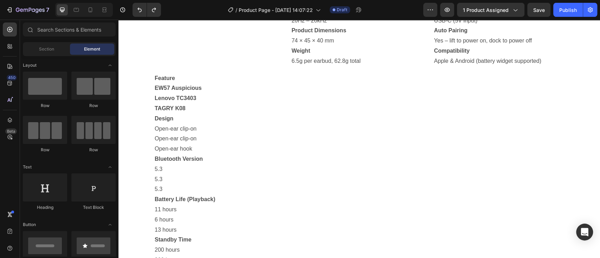
scroll to position [1276, 0]
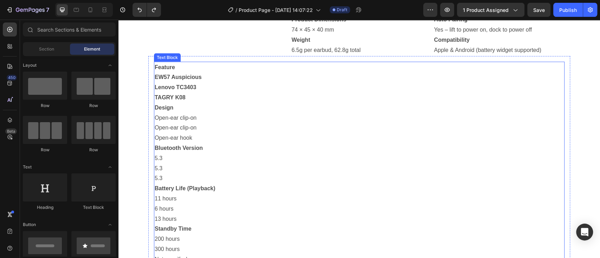
click at [227, 106] on p "Design" at bounding box center [359, 108] width 409 height 10
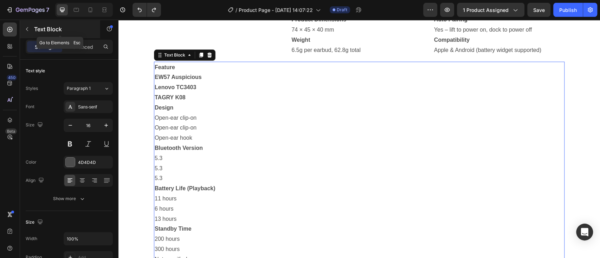
click at [25, 29] on icon "button" at bounding box center [27, 29] width 6 height 6
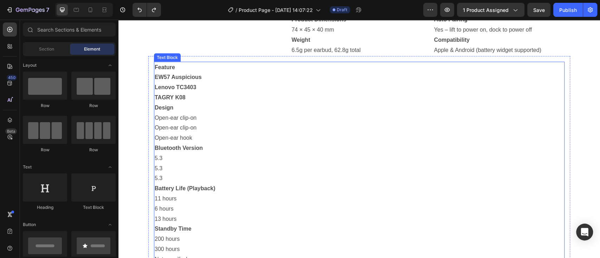
click at [242, 134] on p "Open-ear hook" at bounding box center [359, 138] width 409 height 10
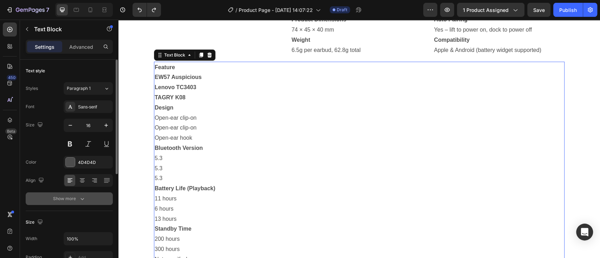
click at [84, 201] on icon "button" at bounding box center [82, 198] width 7 height 7
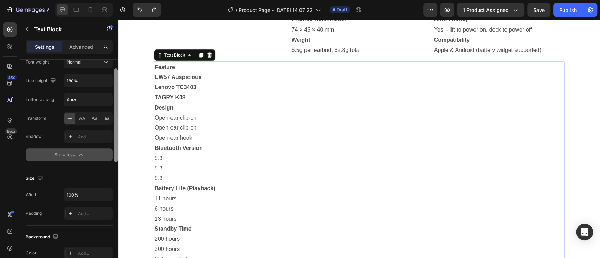
scroll to position [101, 0]
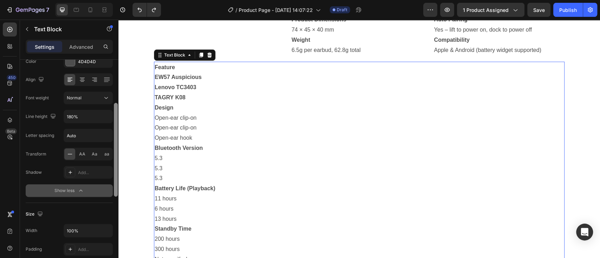
drag, startPoint x: 115, startPoint y: 148, endPoint x: 110, endPoint y: 201, distance: 53.3
click at [110, 201] on div "Text style Styles Paragraph 1 Font Sans-serif Size 16 Color 4D4D4D Align Font w…" at bounding box center [69, 169] width 98 height 218
click at [207, 54] on icon at bounding box center [209, 54] width 5 height 5
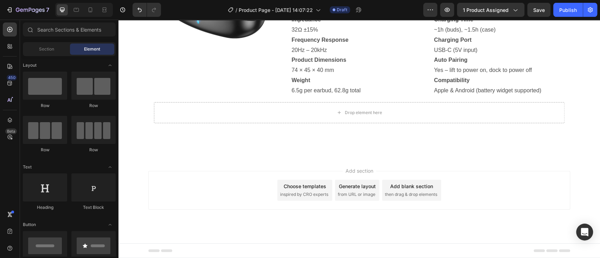
scroll to position [1235, 0]
click at [44, 49] on span "Section" at bounding box center [46, 49] width 15 height 6
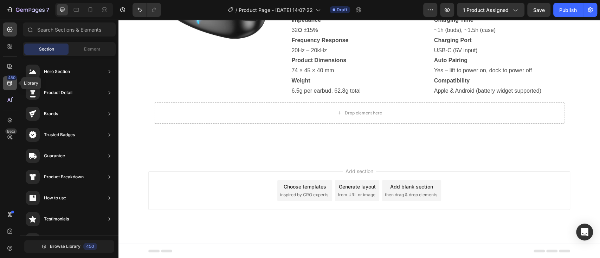
click at [11, 80] on div "450" at bounding box center [12, 78] width 10 height 6
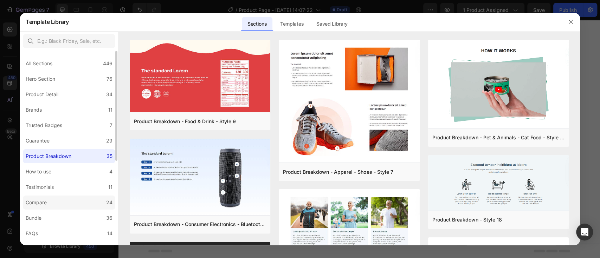
click at [37, 201] on div "Compare" at bounding box center [36, 202] width 21 height 8
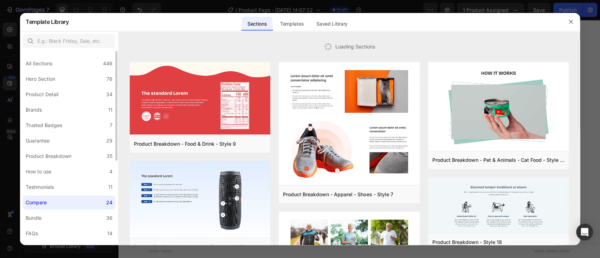
click at [37, 201] on div "Compare" at bounding box center [36, 202] width 21 height 8
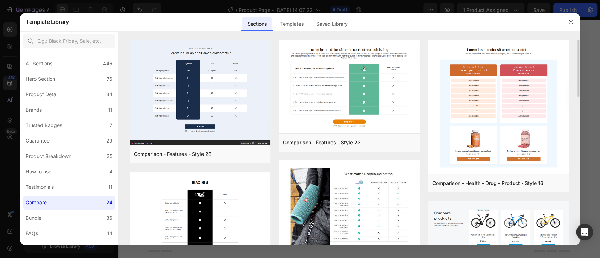
drag, startPoint x: 579, startPoint y: 70, endPoint x: 576, endPoint y: 79, distance: 10.0
click at [576, 79] on div "Comparison - Features - Style 28 Add to page Preview Comparison - Features - St…" at bounding box center [348, 143] width 461 height 206
drag, startPoint x: 578, startPoint y: 84, endPoint x: 570, endPoint y: 68, distance: 18.5
click at [570, 68] on div "Comparison - Features - Style 28 Add to page Preview Comparison - Features - St…" at bounding box center [348, 143] width 461 height 206
drag, startPoint x: 577, startPoint y: 86, endPoint x: 577, endPoint y: 127, distance: 40.4
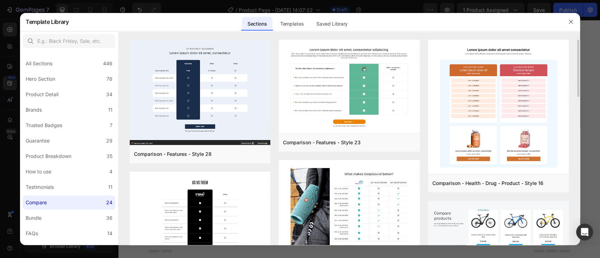
click at [577, 127] on div "Comparison - Features - Style 28 Add to page Preview Comparison - Features - St…" at bounding box center [348, 143] width 461 height 206
drag, startPoint x: 578, startPoint y: 84, endPoint x: 567, endPoint y: 131, distance: 48.2
click at [567, 131] on div "Comparison - Features - Style 28 Add to page Preview Comparison - Features - St…" at bounding box center [348, 143] width 461 height 206
click at [576, 112] on div "Comparison - Features - Style 28 Add to page Preview Comparison - Features - St…" at bounding box center [348, 143] width 461 height 206
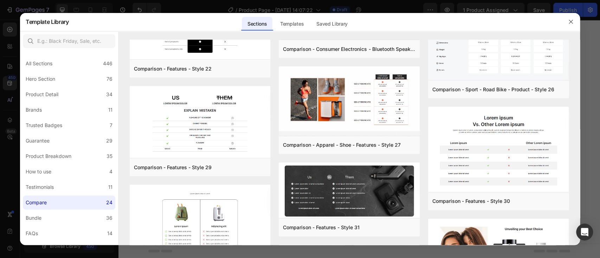
scroll to position [361, 0]
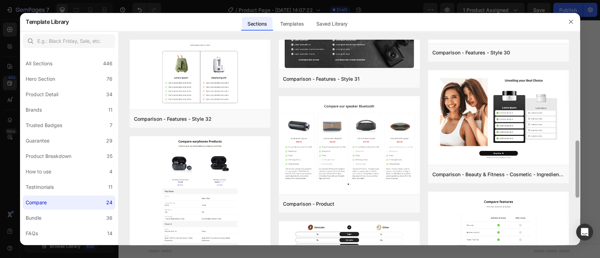
drag, startPoint x: 576, startPoint y: 156, endPoint x: 576, endPoint y: 172, distance: 16.2
click at [576, 172] on div at bounding box center [577, 169] width 4 height 57
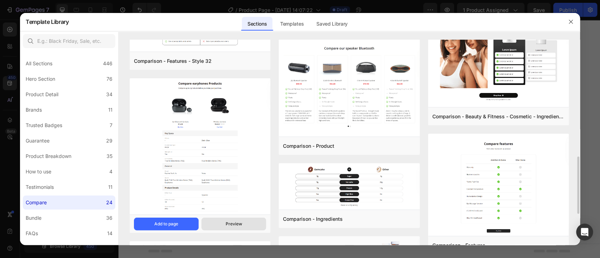
click at [231, 226] on div "Preview" at bounding box center [234, 224] width 17 height 6
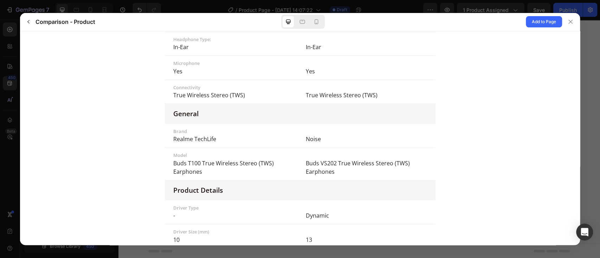
scroll to position [224, 0]
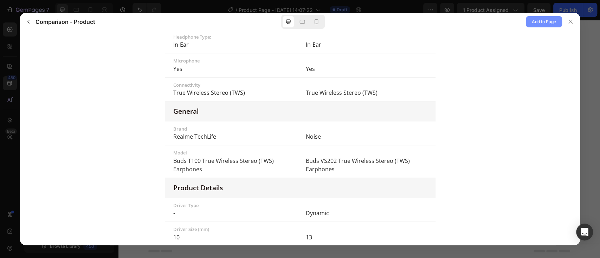
click at [541, 19] on span "Add to Page" at bounding box center [543, 22] width 24 height 8
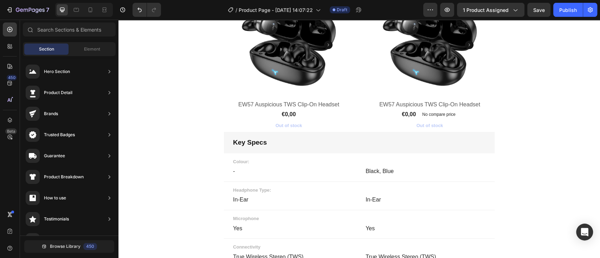
scroll to position [1251, 0]
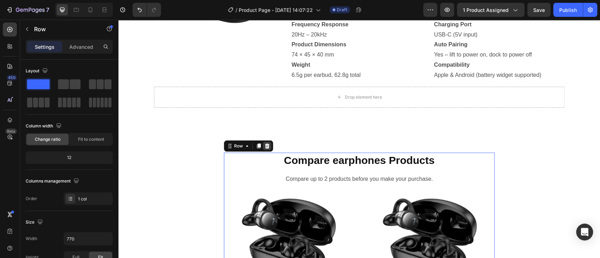
click at [265, 148] on icon at bounding box center [267, 146] width 6 height 6
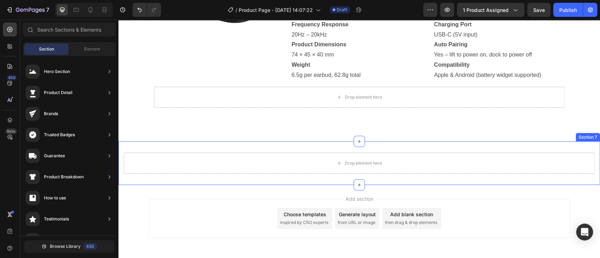
click at [488, 145] on div "Drop element here Section 7" at bounding box center [358, 164] width 481 height 44
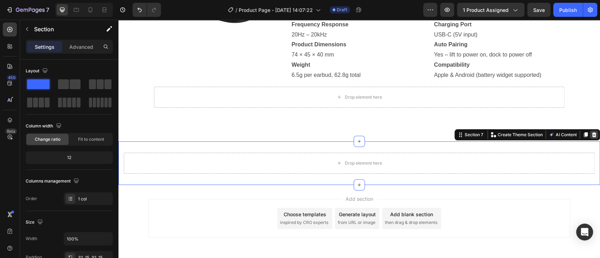
click at [589, 131] on div at bounding box center [593, 135] width 8 height 8
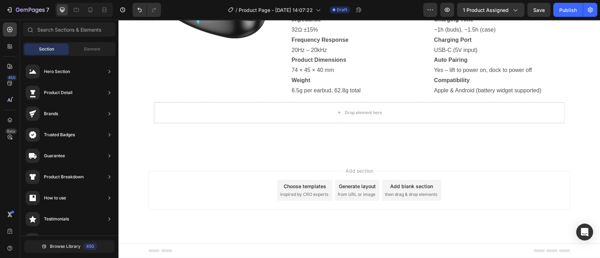
scroll to position [1235, 0]
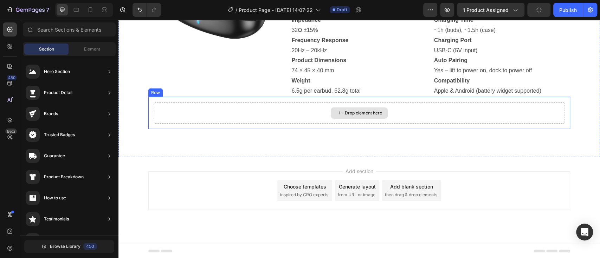
click at [545, 114] on div "Drop element here" at bounding box center [359, 113] width 410 height 21
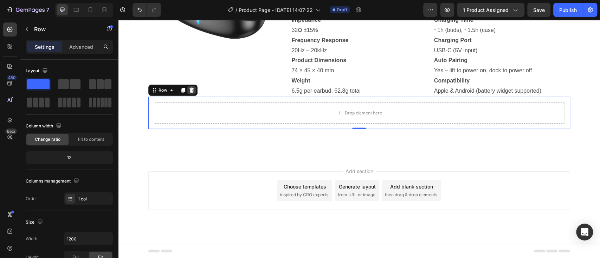
click at [189, 90] on icon at bounding box center [191, 89] width 5 height 5
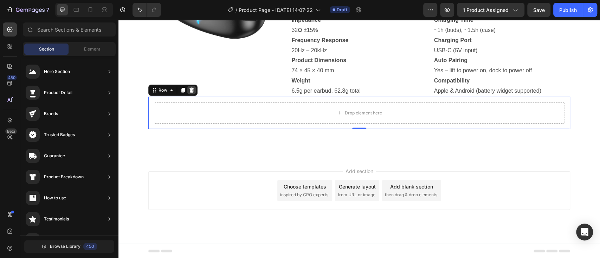
scroll to position [1203, 0]
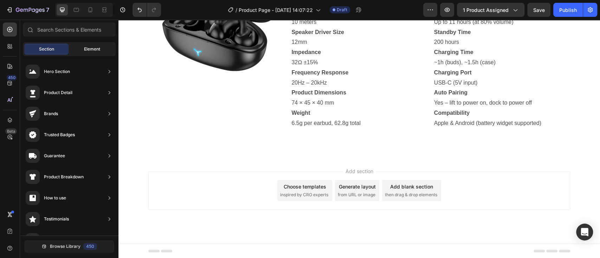
click at [92, 52] on span "Element" at bounding box center [92, 49] width 16 height 6
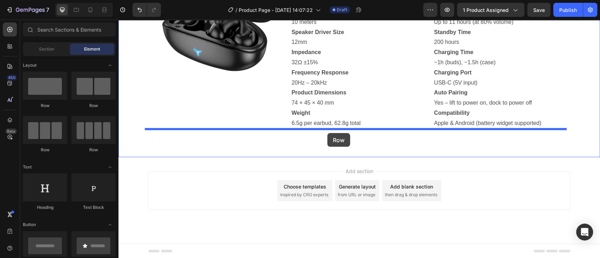
drag, startPoint x: 212, startPoint y: 110, endPoint x: 327, endPoint y: 133, distance: 117.2
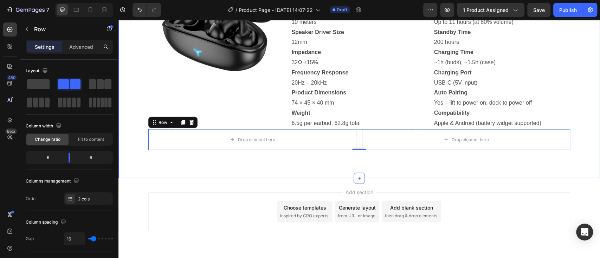
scroll to position [1224, 0]
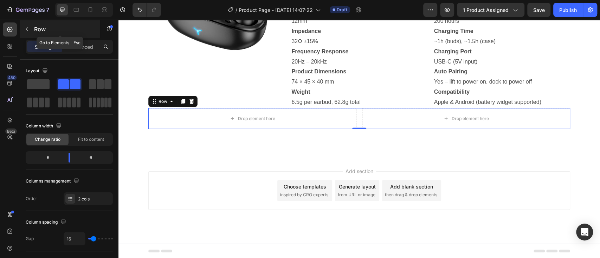
click at [27, 30] on icon "button" at bounding box center [27, 29] width 6 height 6
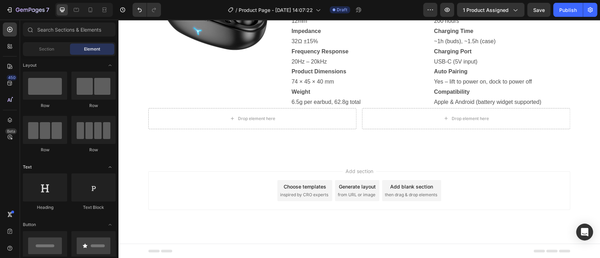
click at [110, 169] on icon "Toggle open" at bounding box center [110, 167] width 6 height 6
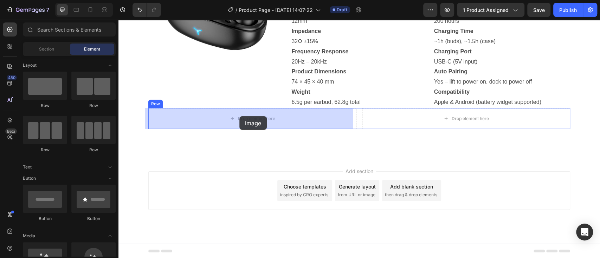
drag, startPoint x: 166, startPoint y: 270, endPoint x: 239, endPoint y: 116, distance: 170.0
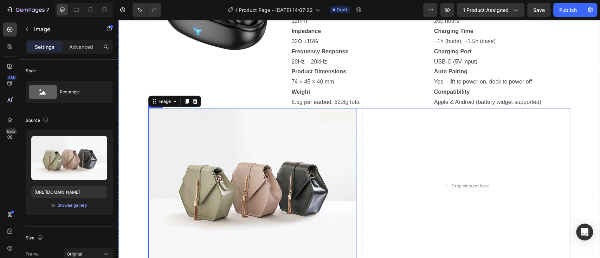
scroll to position [1251, 0]
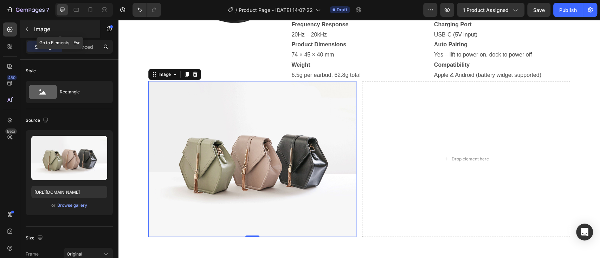
click at [27, 27] on icon "button" at bounding box center [27, 29] width 6 height 6
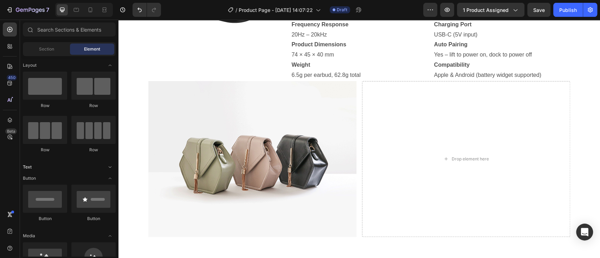
click at [110, 166] on icon "Toggle open" at bounding box center [110, 167] width 6 height 6
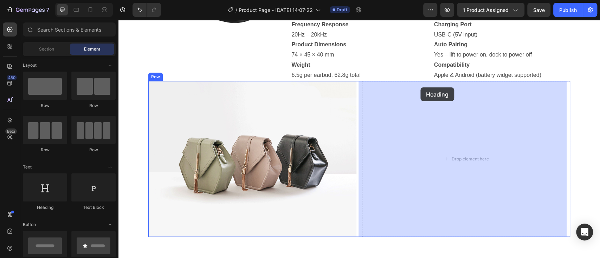
drag, startPoint x: 168, startPoint y: 219, endPoint x: 420, endPoint y: 87, distance: 284.8
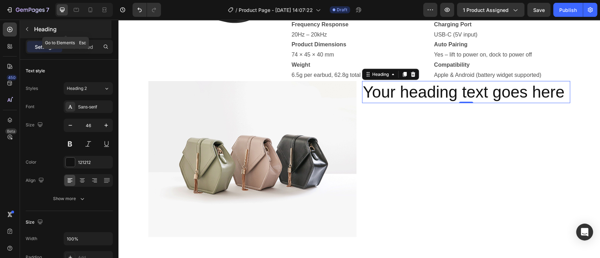
click at [25, 30] on icon "button" at bounding box center [27, 29] width 6 height 6
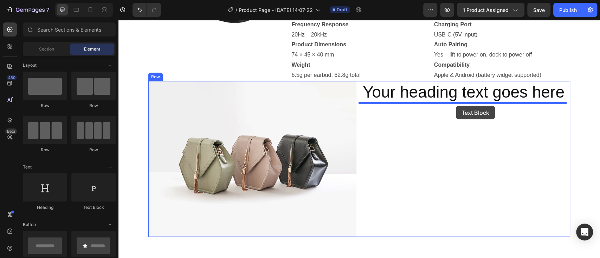
drag, startPoint x: 443, startPoint y: 119, endPoint x: 456, endPoint y: 106, distance: 18.4
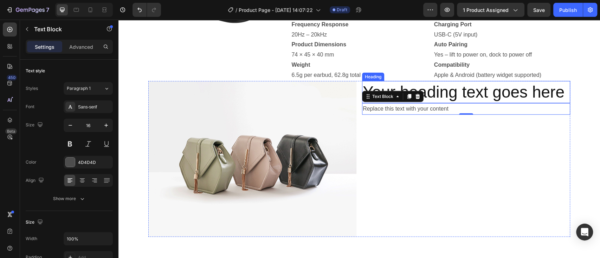
click at [562, 93] on h2 "Your heading text goes here" at bounding box center [466, 92] width 208 height 22
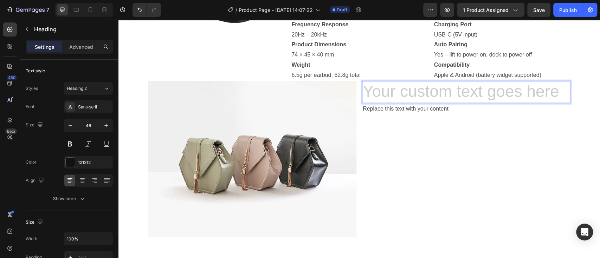
click at [379, 91] on h2 "Rich Text Editor. Editing area: main" at bounding box center [466, 92] width 208 height 22
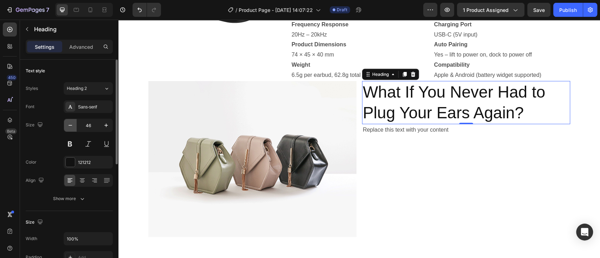
click at [73, 122] on icon "button" at bounding box center [70, 125] width 7 height 7
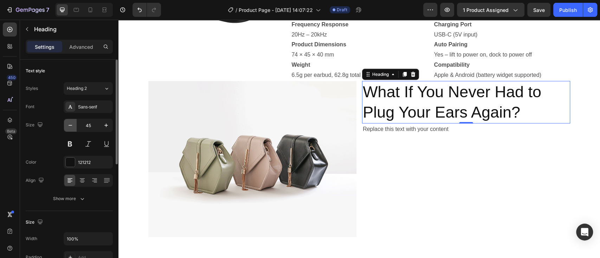
click at [73, 122] on icon "button" at bounding box center [70, 125] width 7 height 7
drag, startPoint x: 73, startPoint y: 122, endPoint x: 76, endPoint y: 128, distance: 5.7
click at [73, 122] on icon "button" at bounding box center [70, 125] width 7 height 7
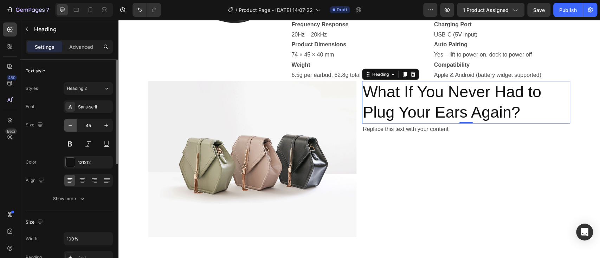
click at [73, 122] on icon "button" at bounding box center [70, 125] width 7 height 7
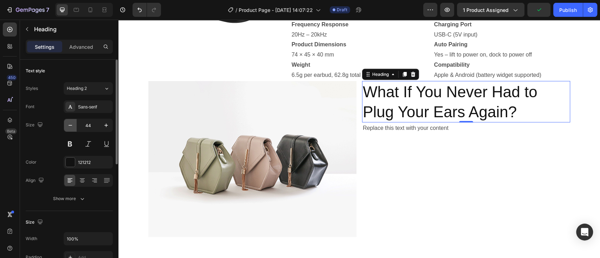
click at [72, 126] on icon "button" at bounding box center [70, 125] width 7 height 7
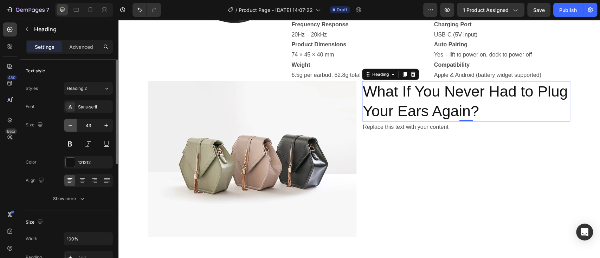
click at [72, 126] on icon "button" at bounding box center [70, 125] width 7 height 7
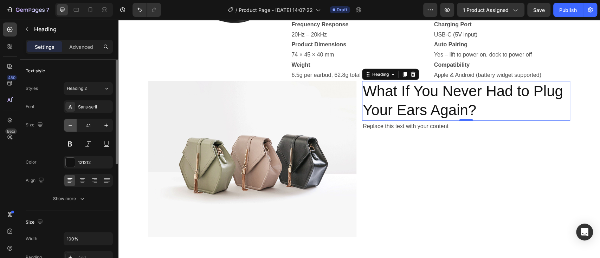
click at [72, 126] on icon "button" at bounding box center [70, 125] width 7 height 7
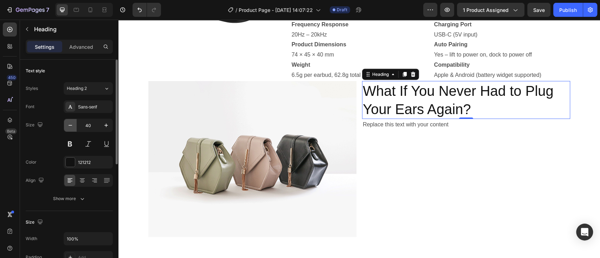
click at [72, 126] on icon "button" at bounding box center [70, 125] width 7 height 7
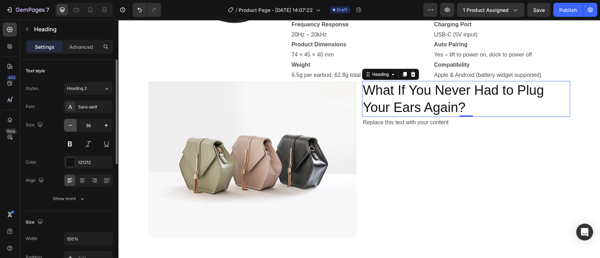
click at [72, 126] on icon "button" at bounding box center [70, 125] width 7 height 7
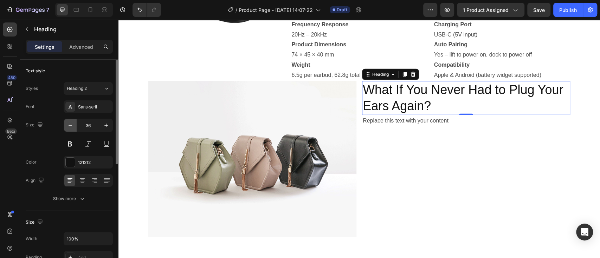
click at [72, 126] on icon "button" at bounding box center [70, 125] width 7 height 7
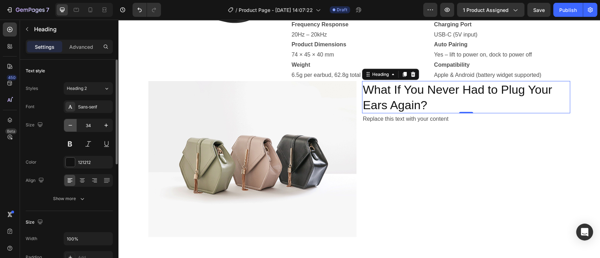
click at [72, 126] on icon "button" at bounding box center [70, 125] width 7 height 7
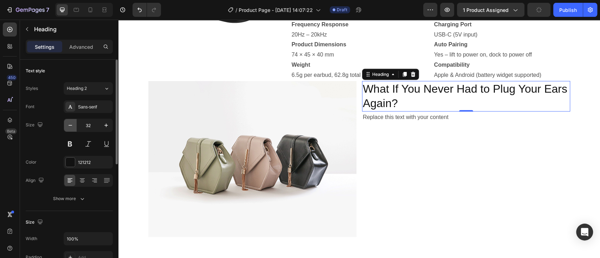
click at [72, 126] on icon "button" at bounding box center [70, 125] width 7 height 7
type input "30"
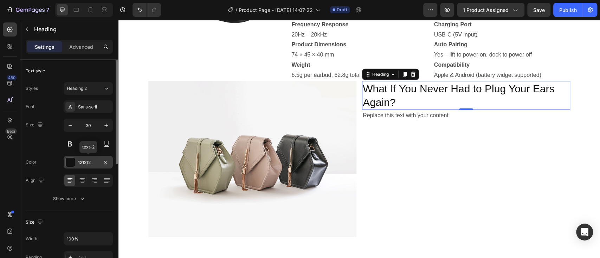
click at [70, 162] on div at bounding box center [70, 162] width 9 height 9
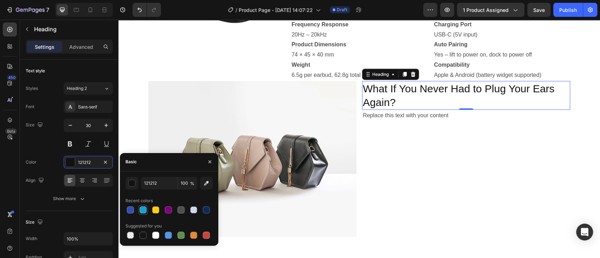
click at [143, 210] on div at bounding box center [142, 210] width 7 height 7
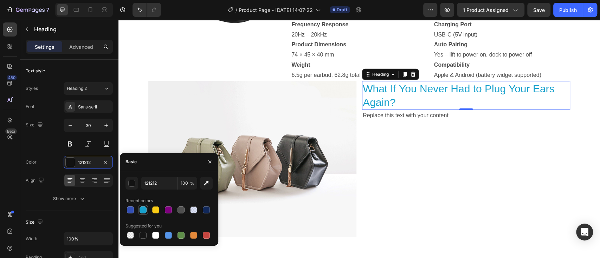
type input "18A1CD"
click at [67, 143] on button at bounding box center [70, 144] width 13 height 13
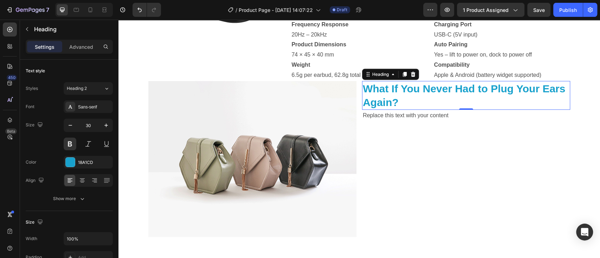
click at [462, 115] on div "0" at bounding box center [465, 116] width 7 height 6
click at [450, 115] on div "Replace this text with your content" at bounding box center [466, 116] width 208 height 12
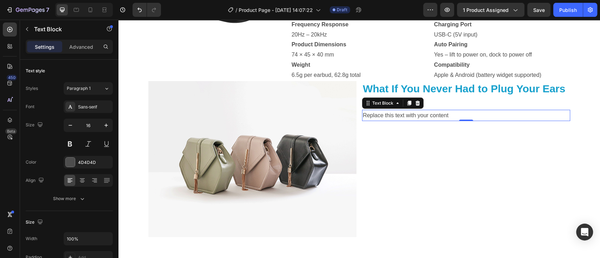
click at [450, 115] on div "Replace this text with your content" at bounding box center [466, 116] width 208 height 12
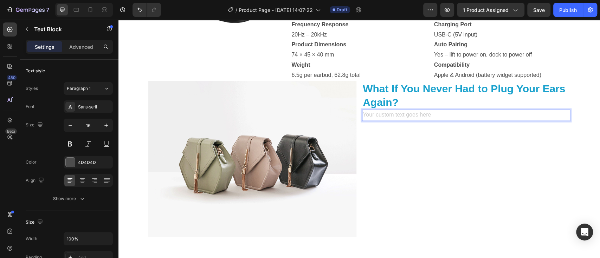
click at [371, 114] on div "Rich Text Editor. Editing area: main" at bounding box center [466, 116] width 208 height 12
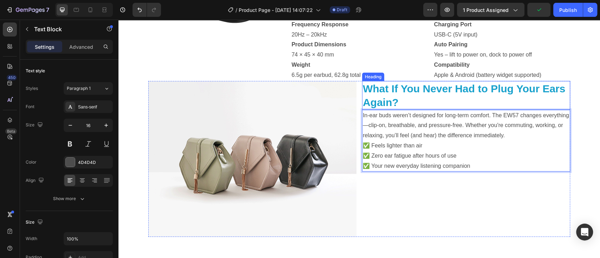
click at [427, 99] on p "What If You Never Had to Plug Your Ears Again?" at bounding box center [466, 95] width 207 height 27
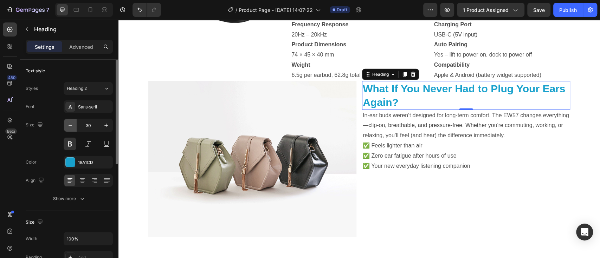
click at [70, 124] on icon "button" at bounding box center [70, 125] width 7 height 7
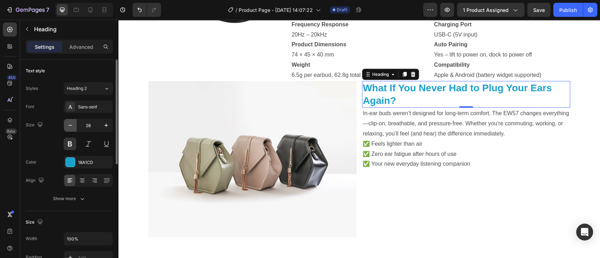
click at [70, 125] on icon "button" at bounding box center [70, 125] width 4 height 1
type input "26"
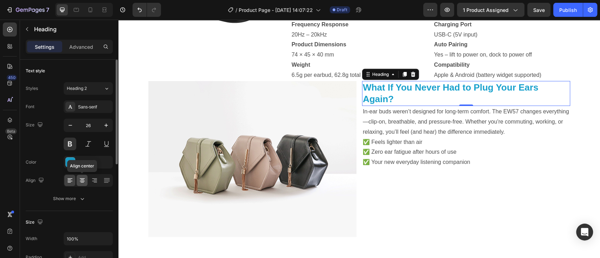
click at [81, 183] on icon at bounding box center [82, 180] width 7 height 7
